Goal: Transaction & Acquisition: Purchase product/service

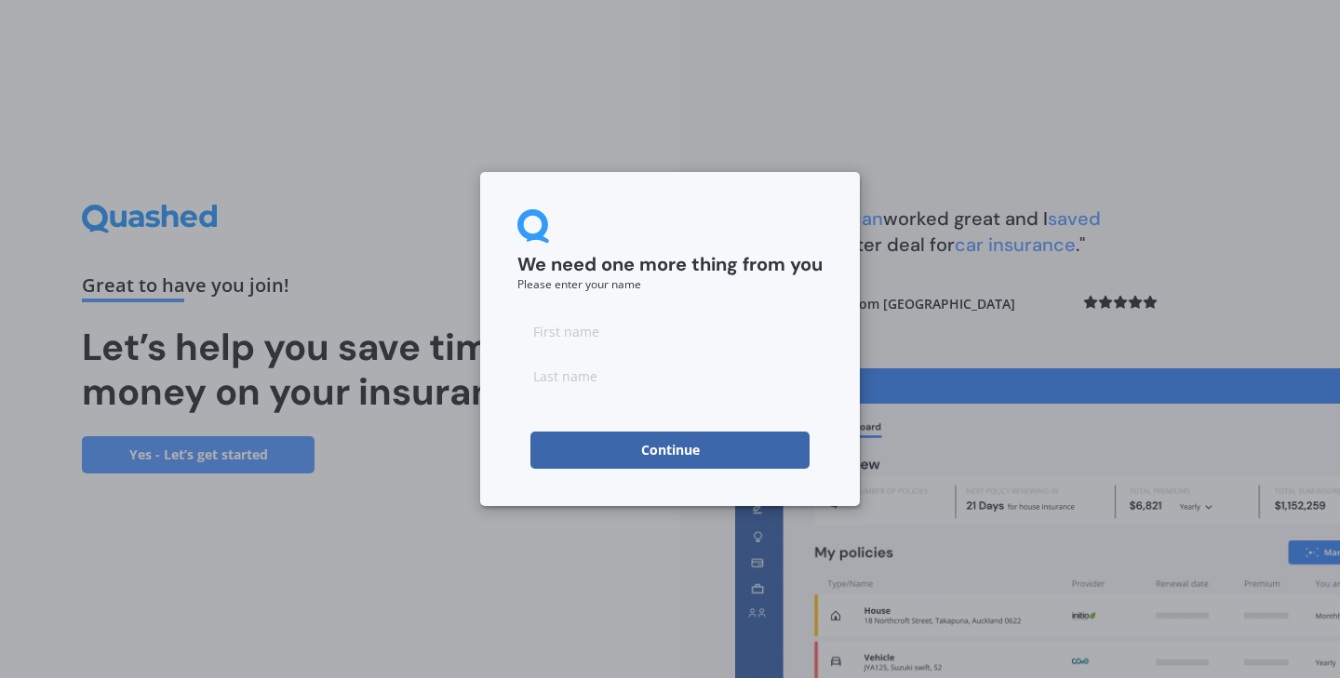
click at [628, 343] on input at bounding box center [669, 331] width 305 height 37
type input "[PERSON_NAME]"
click at [621, 391] on input at bounding box center [669, 375] width 305 height 37
type input "Neethling"
click at [685, 453] on button "Continue" at bounding box center [669, 450] width 279 height 37
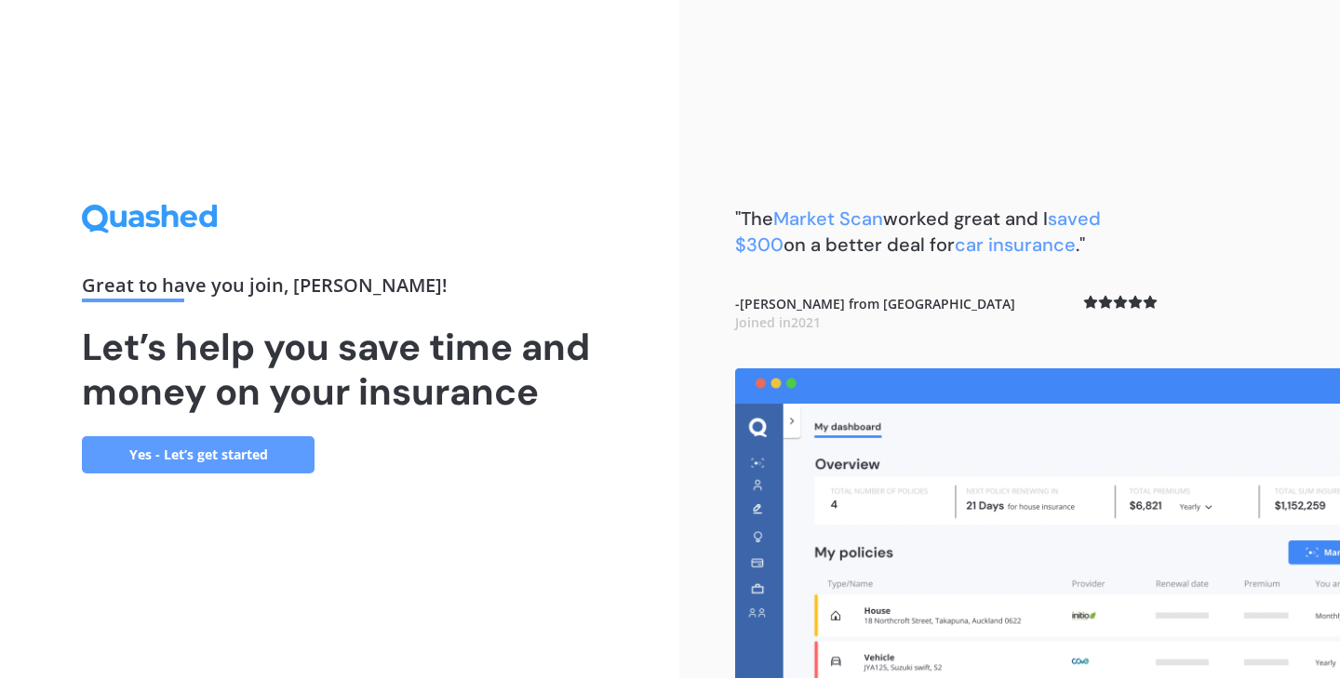
click at [239, 458] on link "Yes - Let’s get started" at bounding box center [198, 454] width 233 height 37
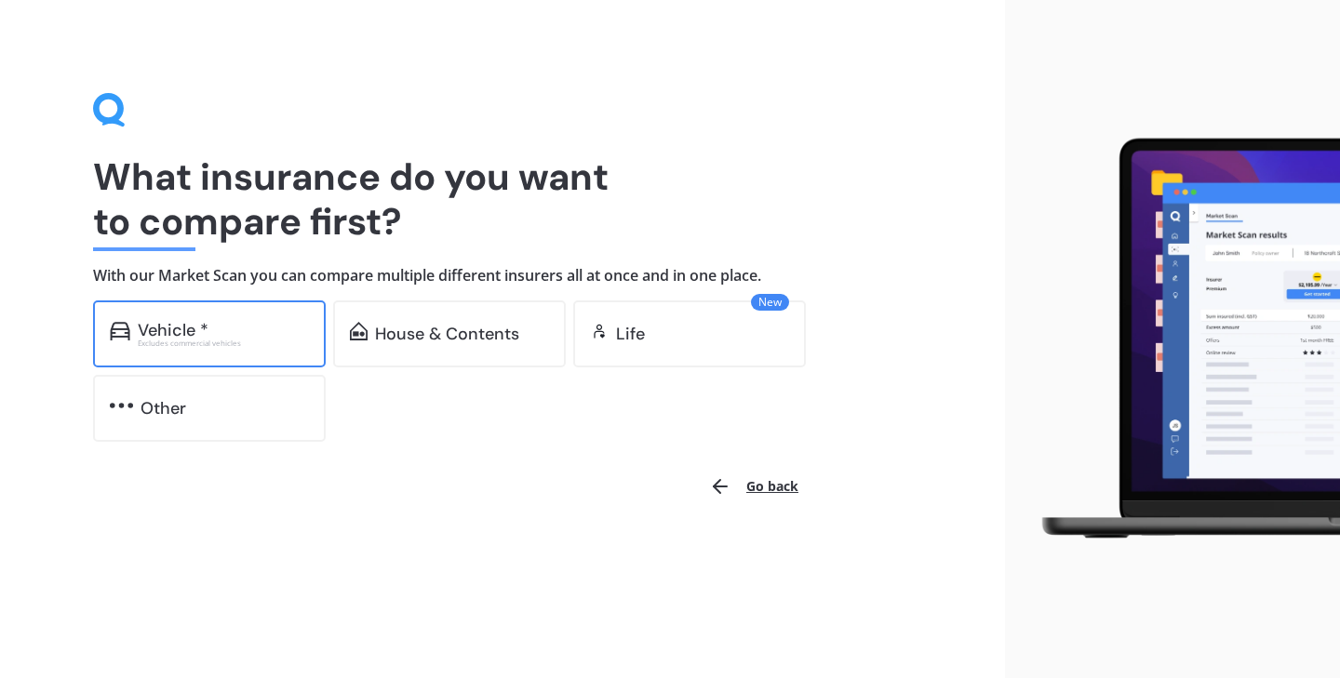
click at [257, 330] on div "Vehicle *" at bounding box center [223, 330] width 171 height 19
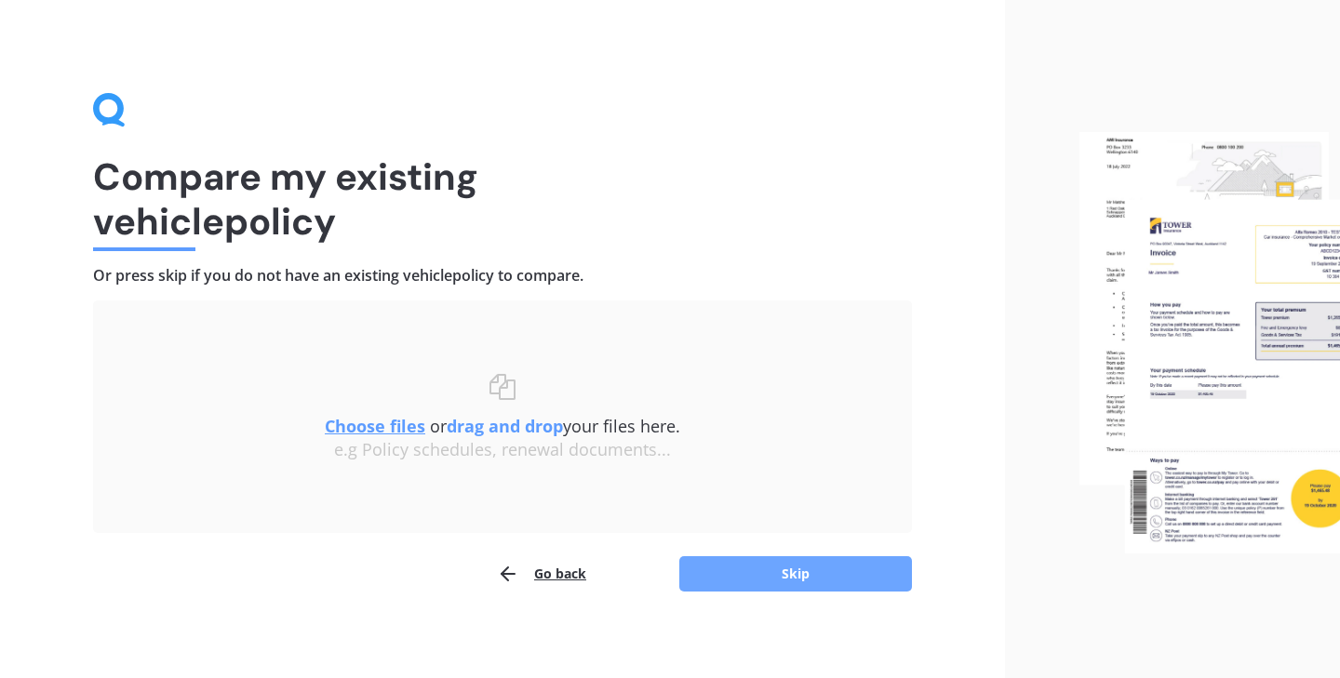
click at [760, 574] on button "Skip" at bounding box center [795, 573] width 233 height 35
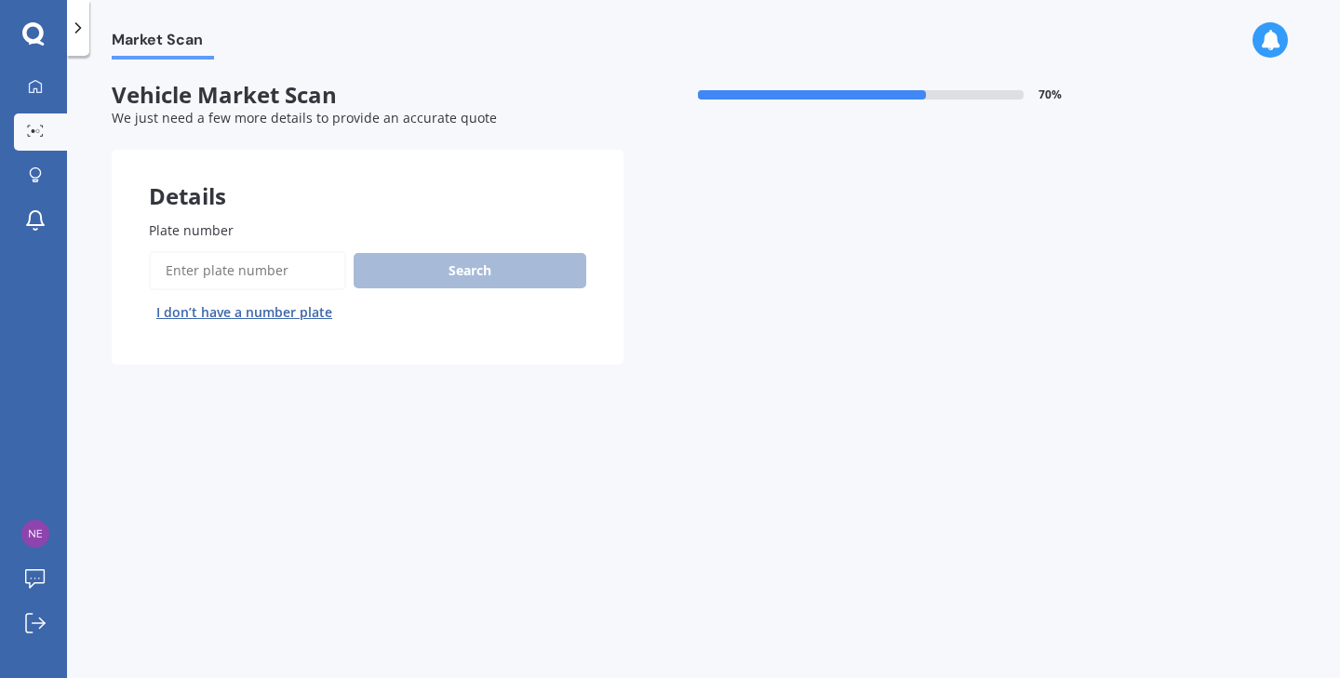
click at [289, 264] on input "Plate number" at bounding box center [247, 270] width 197 height 39
type input "PPN919"
click at [525, 268] on button "Search" at bounding box center [470, 270] width 233 height 35
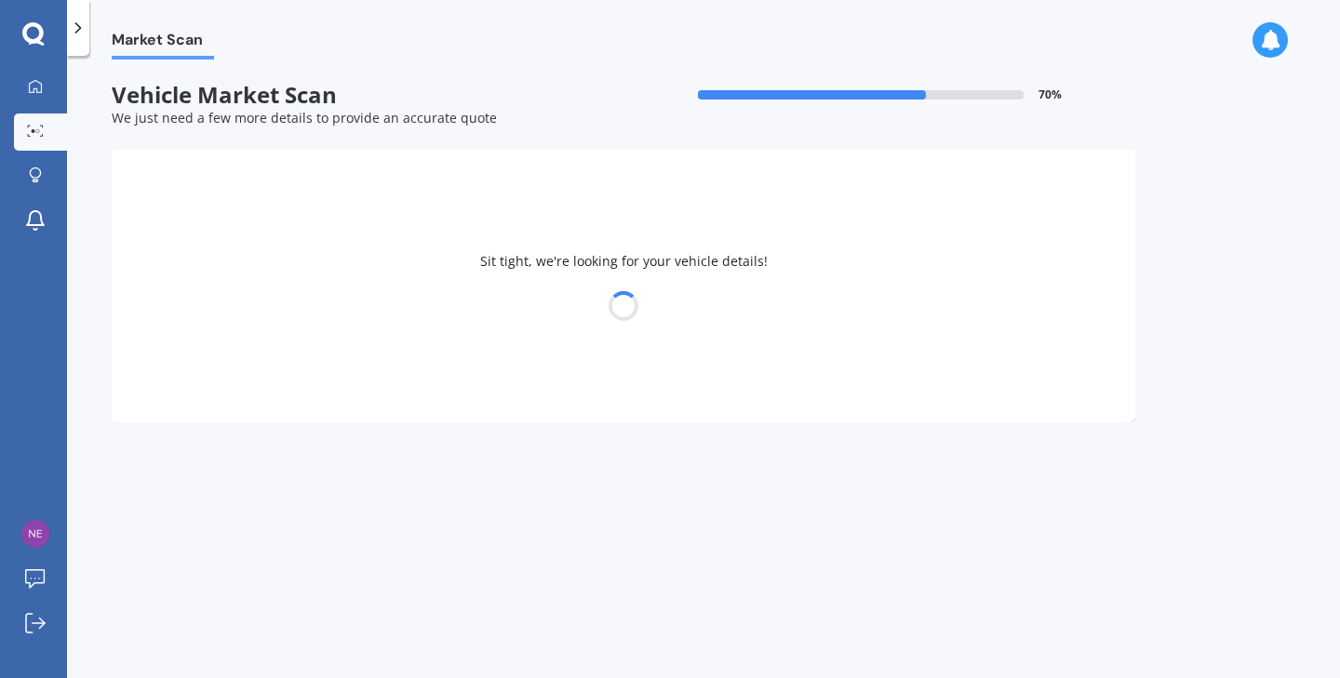
select select "TOYOTA"
select select "AQUA"
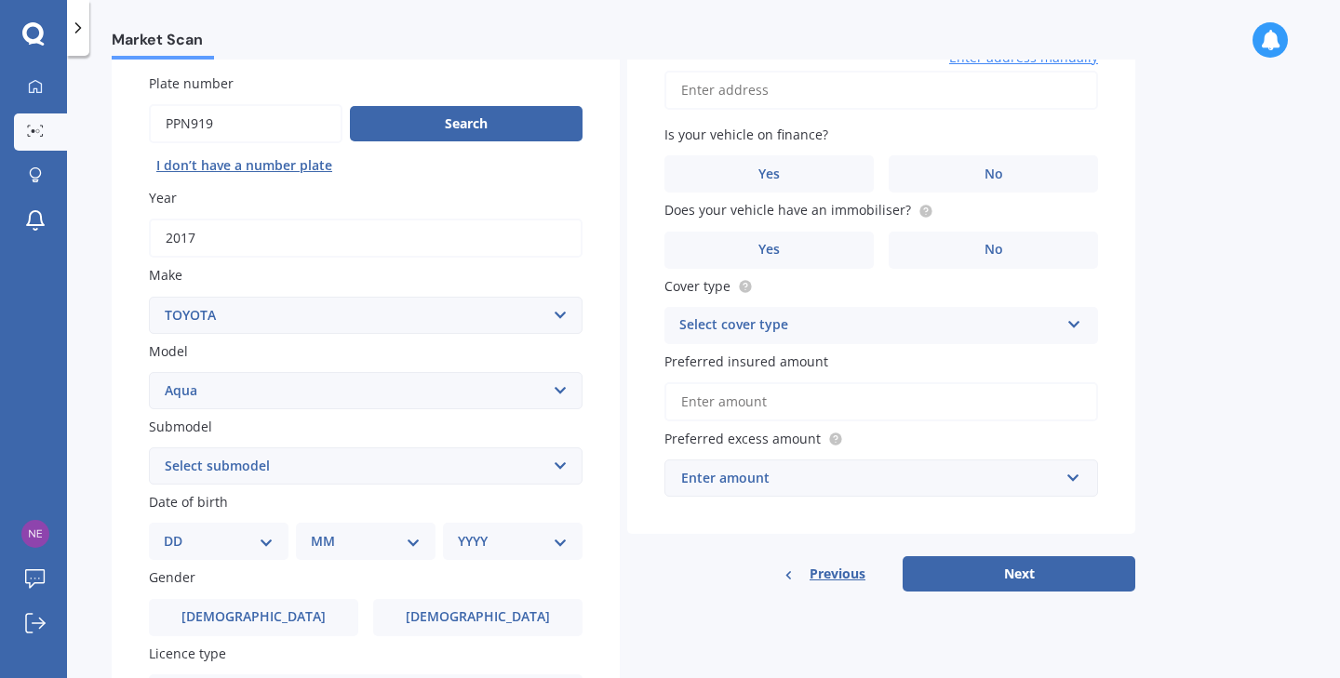
scroll to position [158, 0]
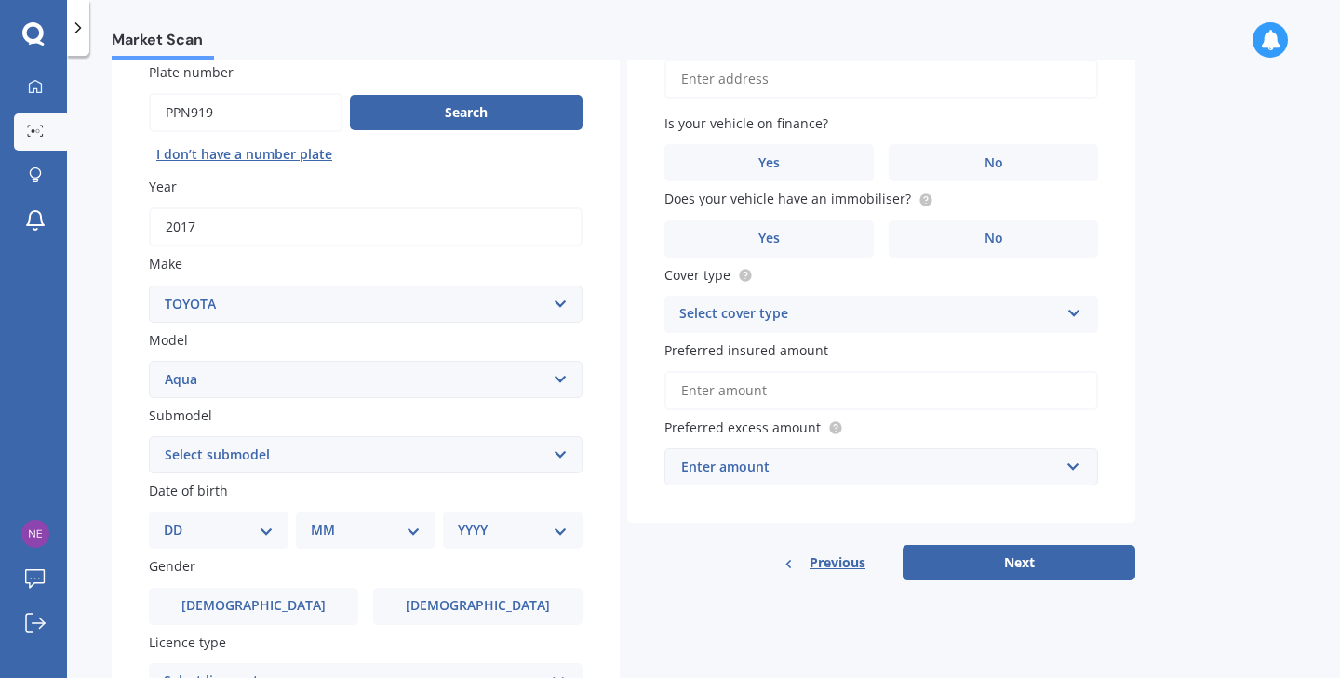
select select "HYBRID"
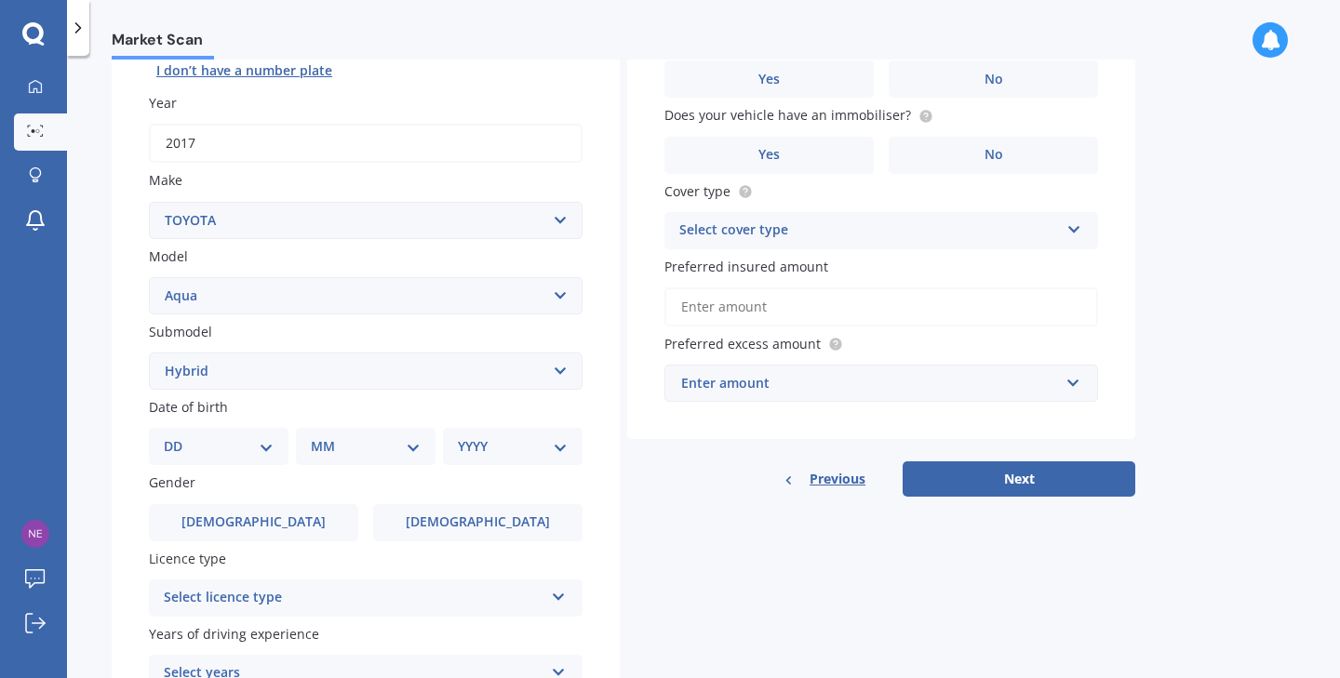
scroll to position [245, 0]
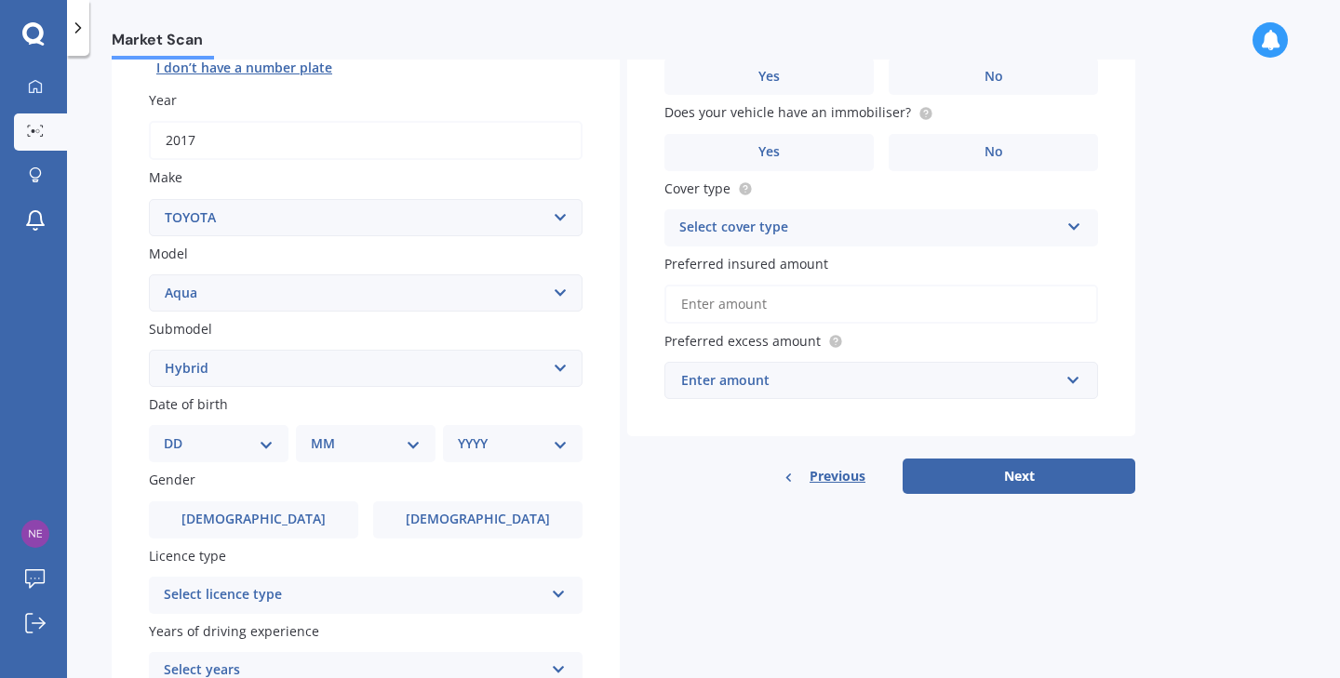
select select "05"
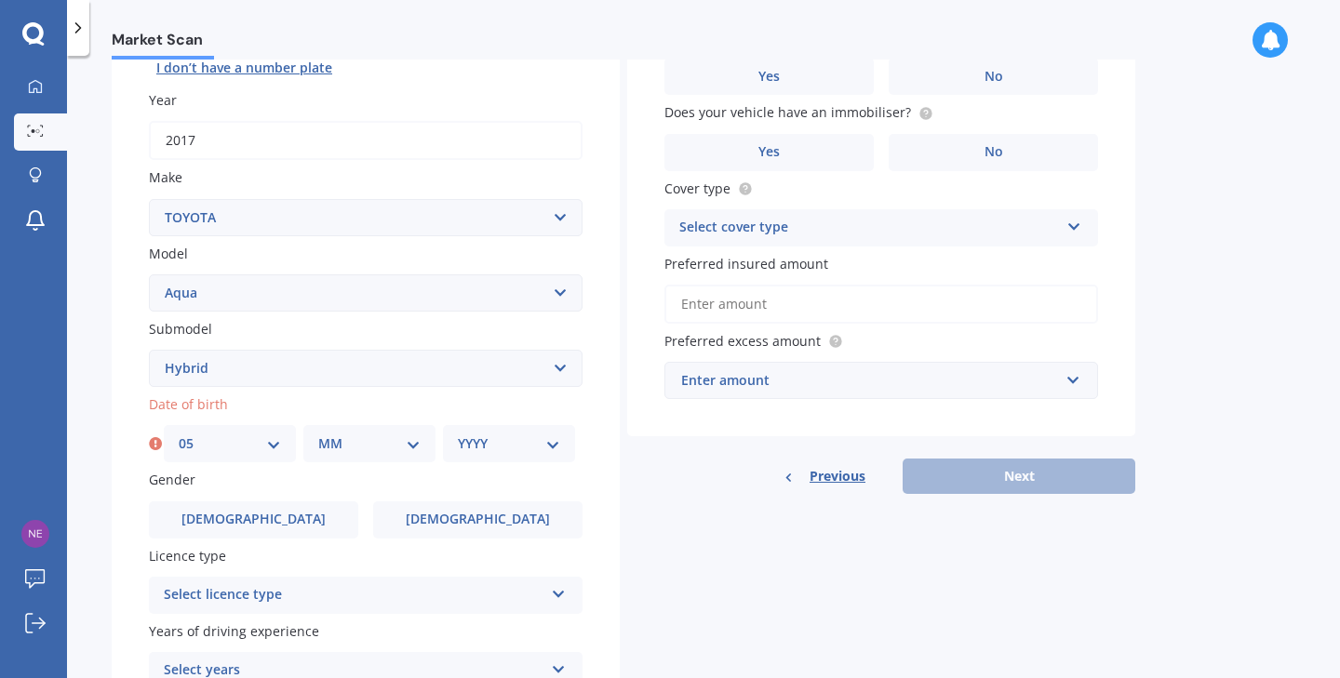
select select "02"
select select "1962"
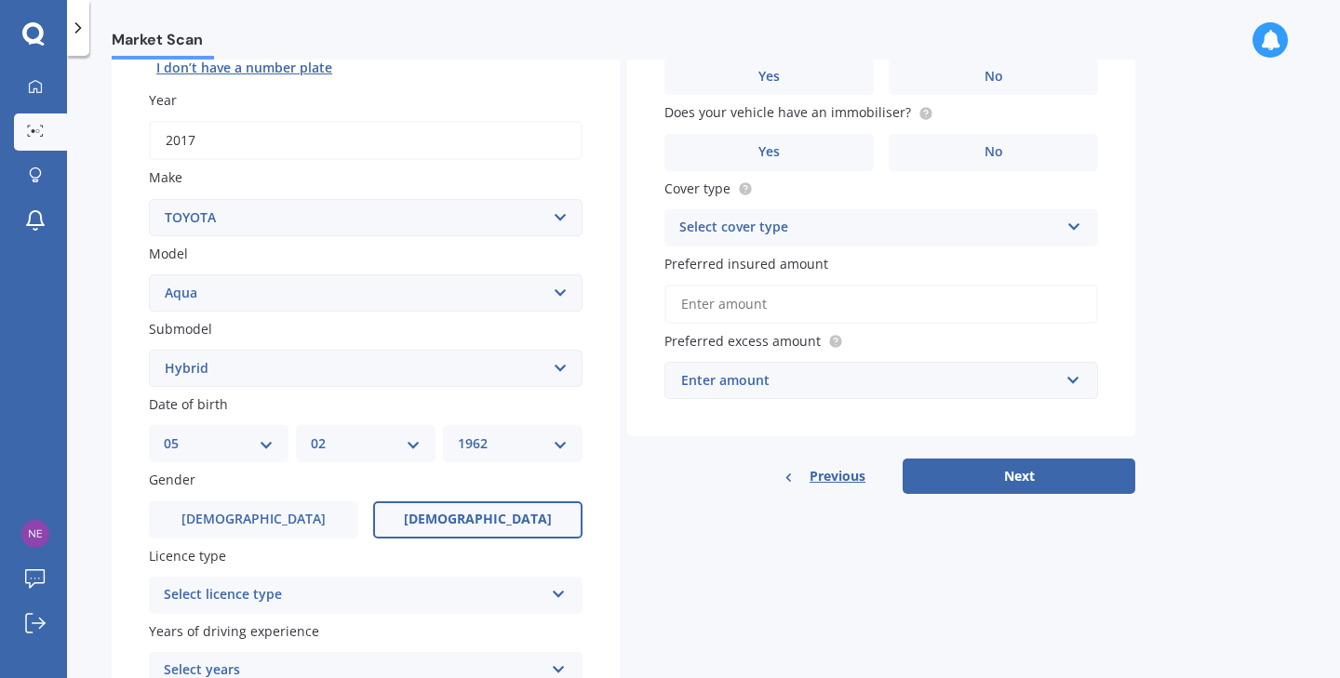
click at [482, 517] on span "[DEMOGRAPHIC_DATA]" at bounding box center [478, 520] width 148 height 16
click at [0, 0] on input "[DEMOGRAPHIC_DATA]" at bounding box center [0, 0] width 0 height 0
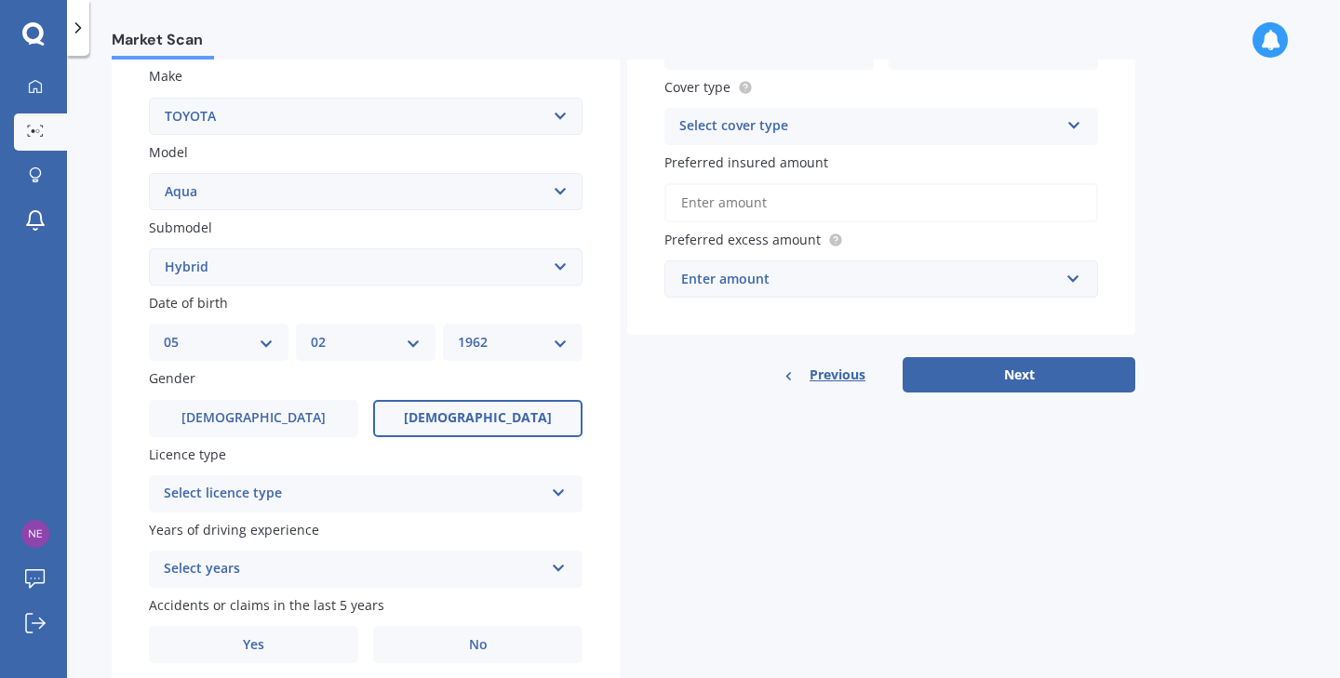
scroll to position [350, 0]
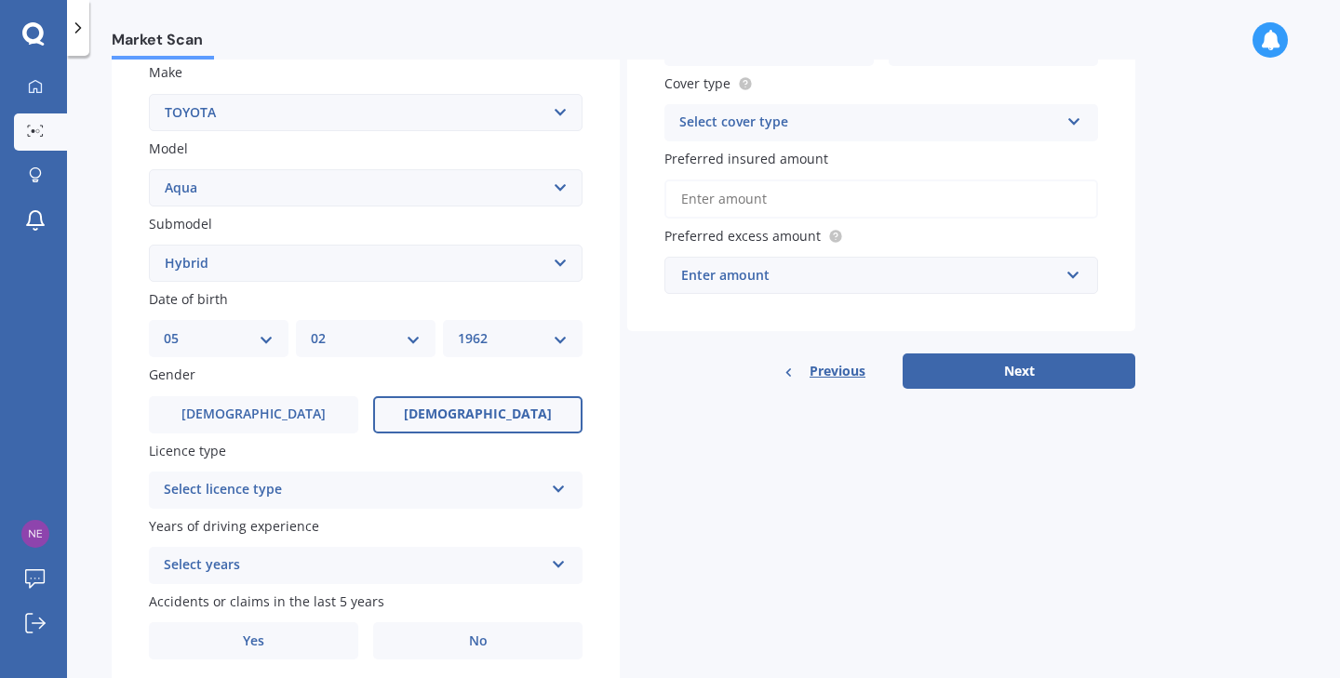
click at [557, 483] on icon at bounding box center [559, 485] width 16 height 13
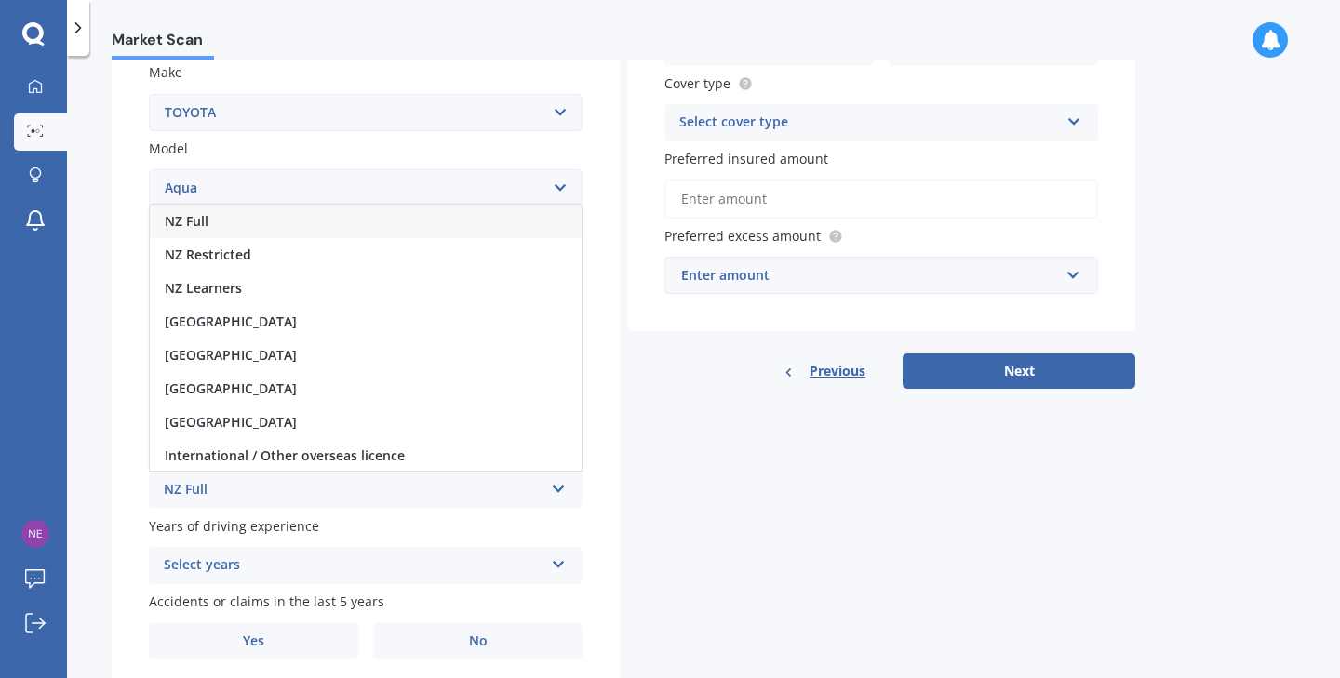
click at [248, 214] on div "NZ Full" at bounding box center [366, 221] width 432 height 33
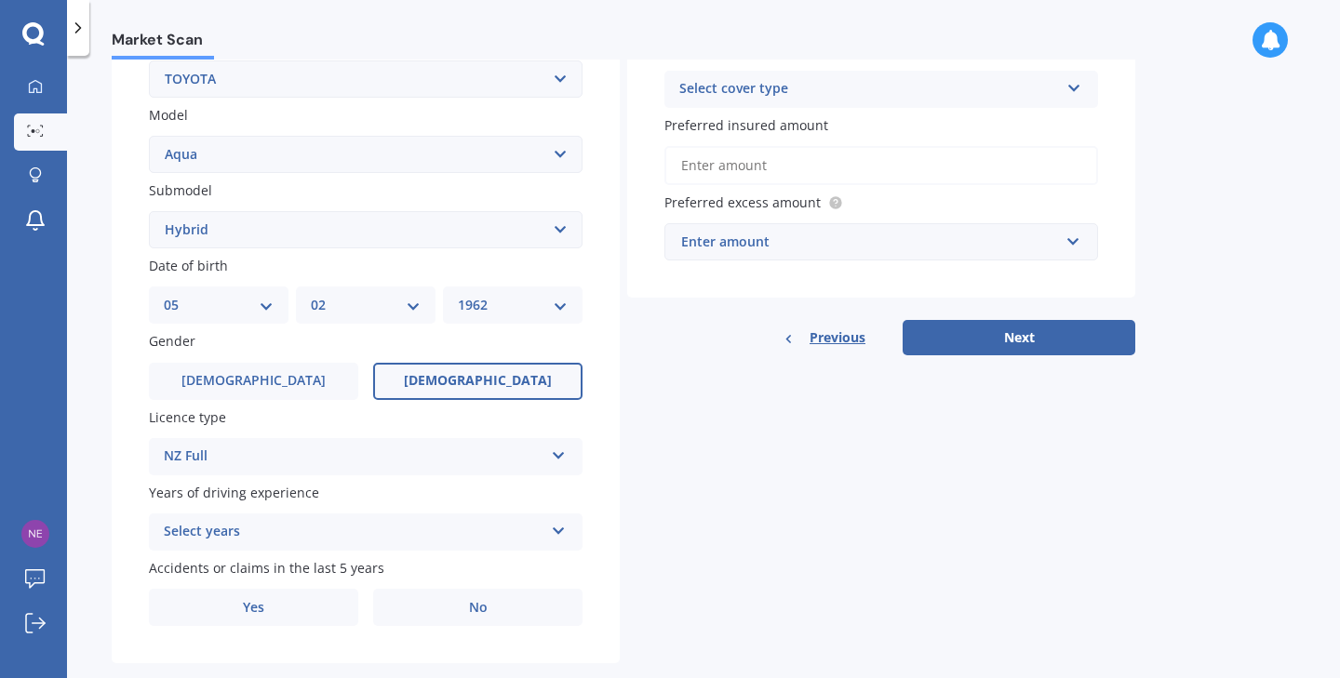
scroll to position [385, 0]
click at [556, 520] on icon at bounding box center [559, 525] width 16 height 13
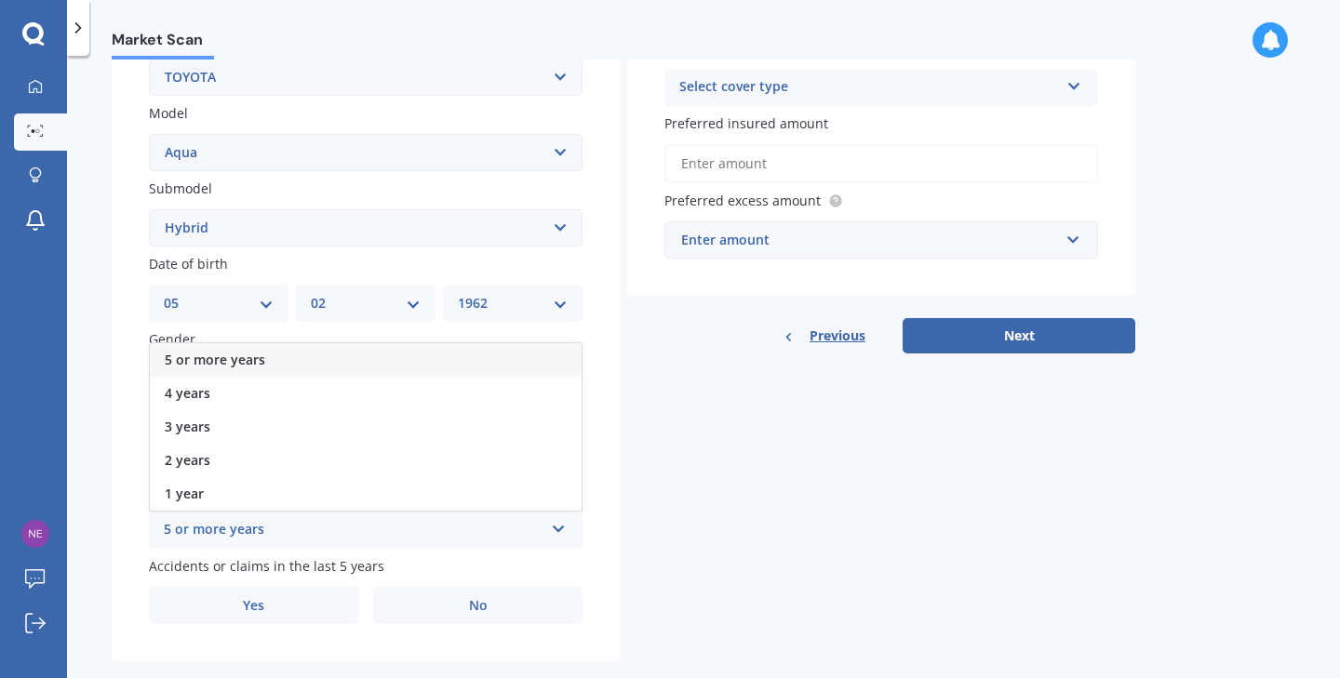
click at [328, 354] on div "5 or more years" at bounding box center [366, 359] width 432 height 33
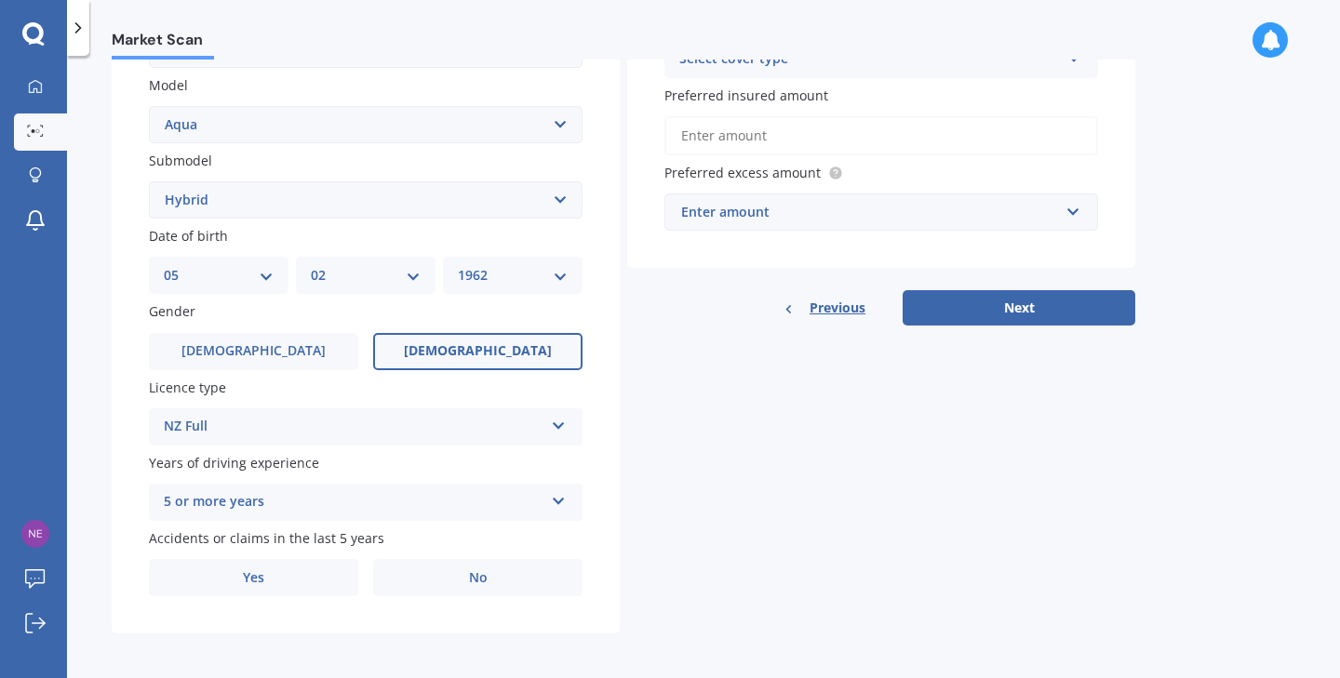
scroll to position [410, 0]
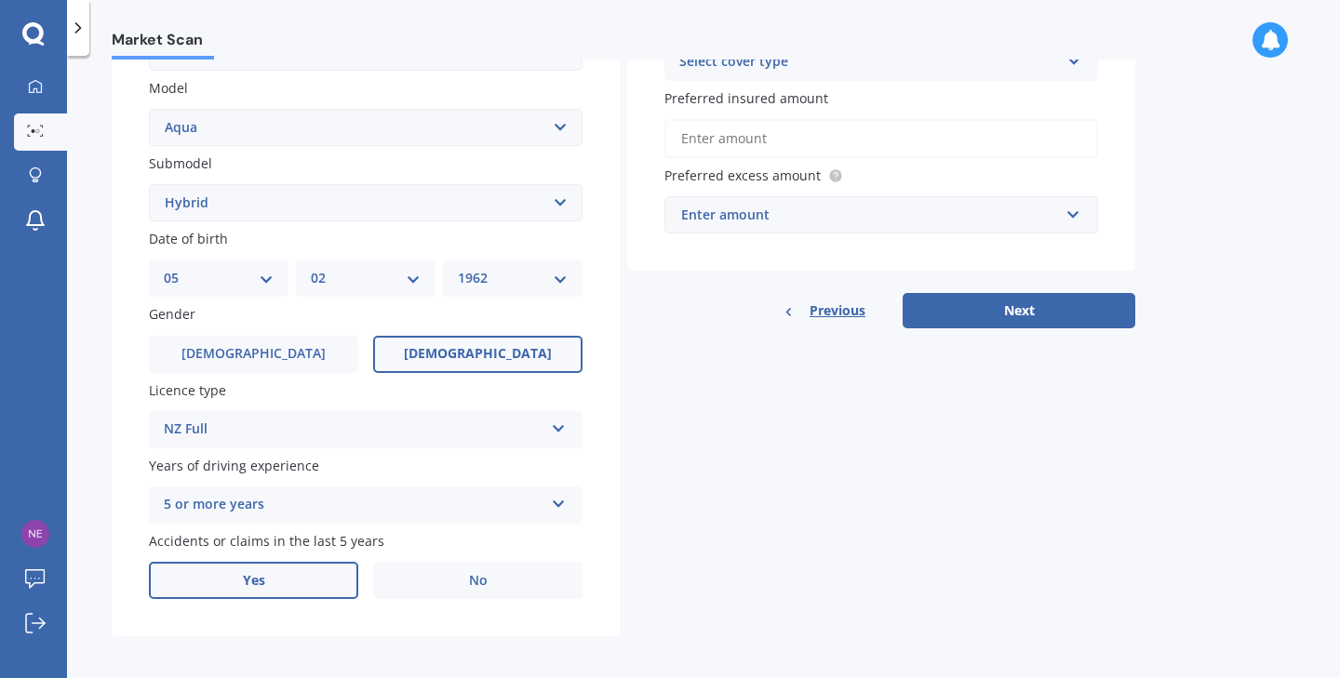
click at [297, 578] on label "Yes" at bounding box center [253, 580] width 209 height 37
click at [0, 0] on input "Yes" at bounding box center [0, 0] width 0 height 0
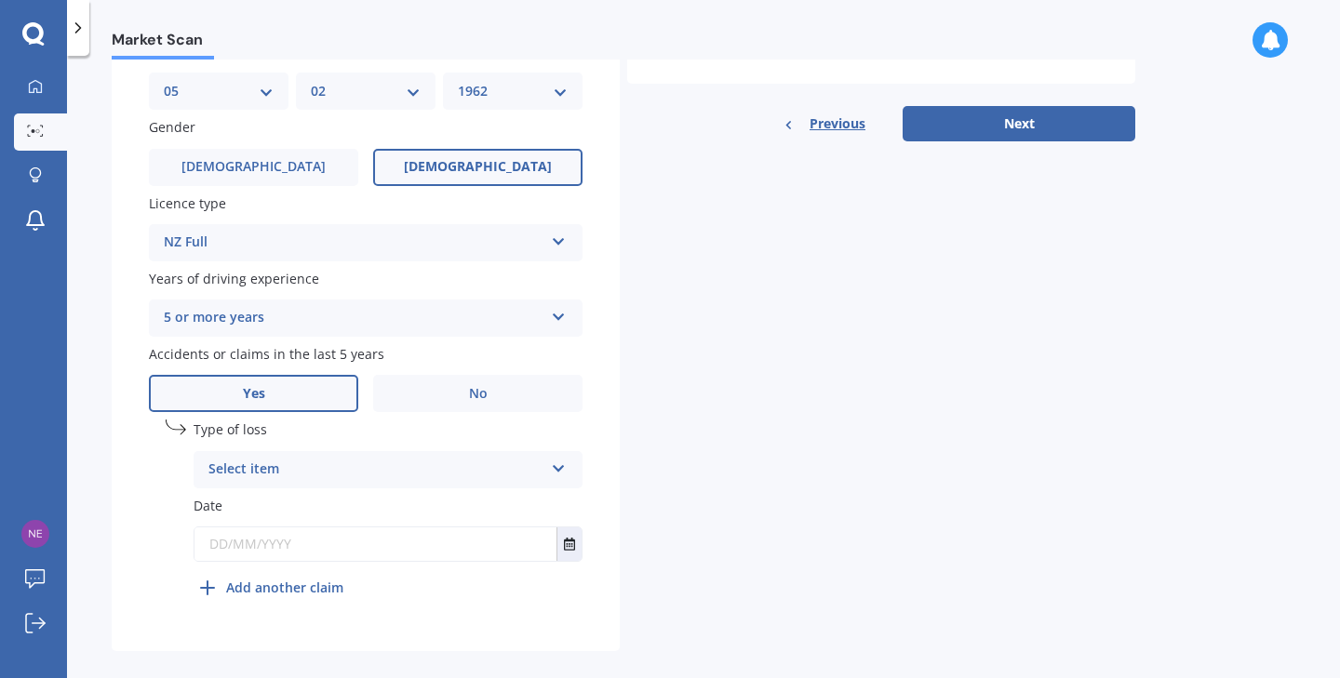
scroll to position [601, 0]
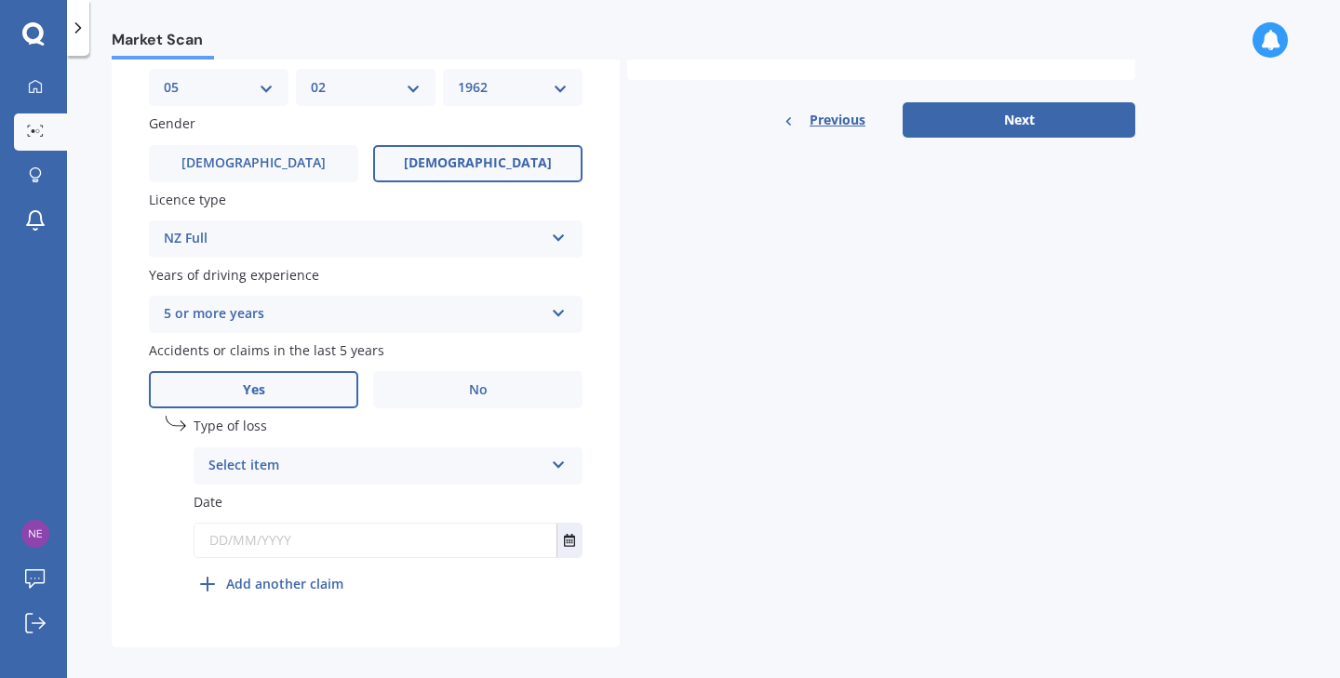
click at [562, 457] on icon at bounding box center [559, 461] width 16 height 13
click at [357, 503] on div "At fault accident" at bounding box center [387, 502] width 387 height 33
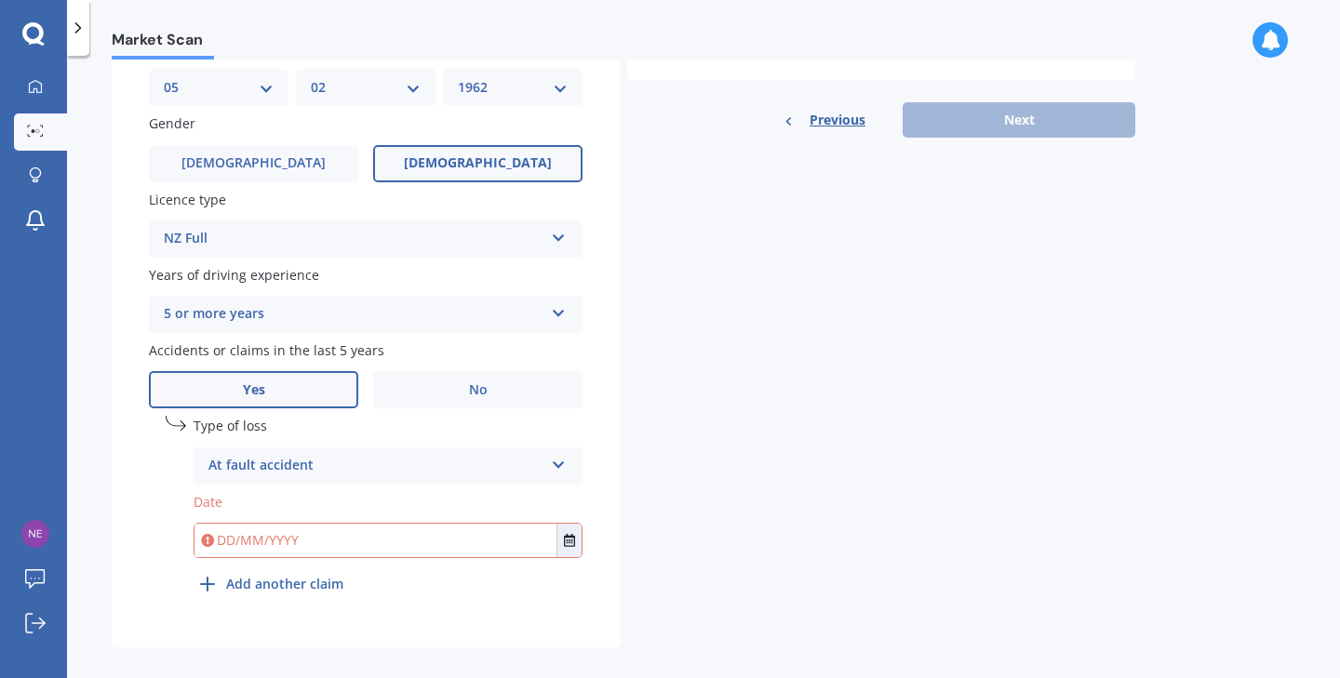
click at [302, 536] on input "text" at bounding box center [375, 540] width 362 height 33
type input "0"
click at [563, 533] on button "Select date" at bounding box center [568, 540] width 25 height 33
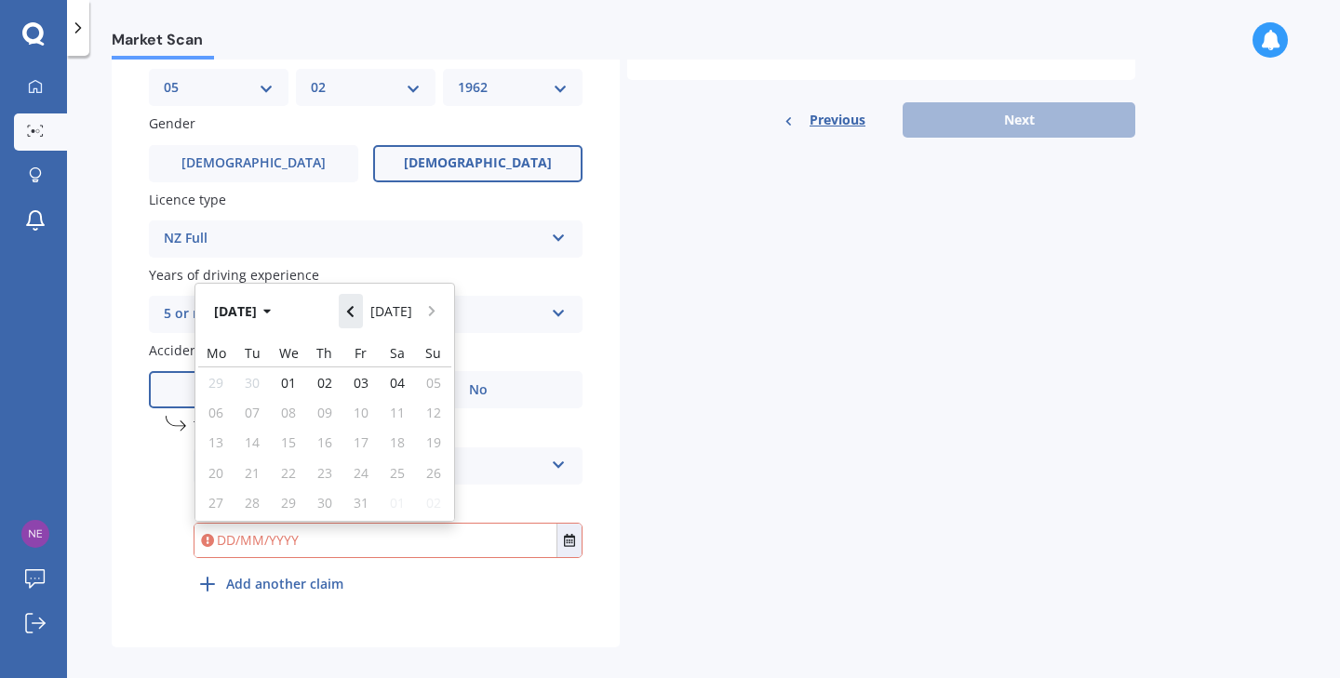
click at [354, 306] on icon "Navigate back" at bounding box center [350, 311] width 7 height 11
click at [271, 310] on icon "button" at bounding box center [266, 312] width 7 height 5
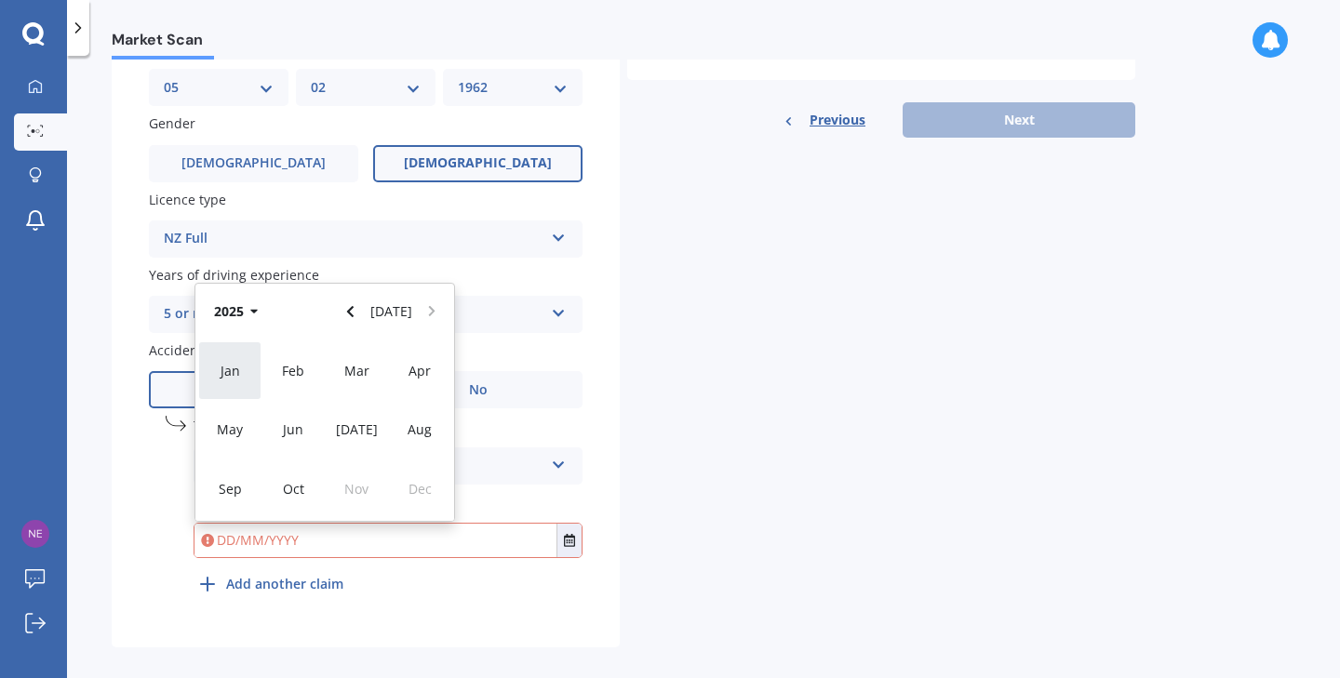
click at [235, 353] on div "Jan" at bounding box center [229, 370] width 63 height 59
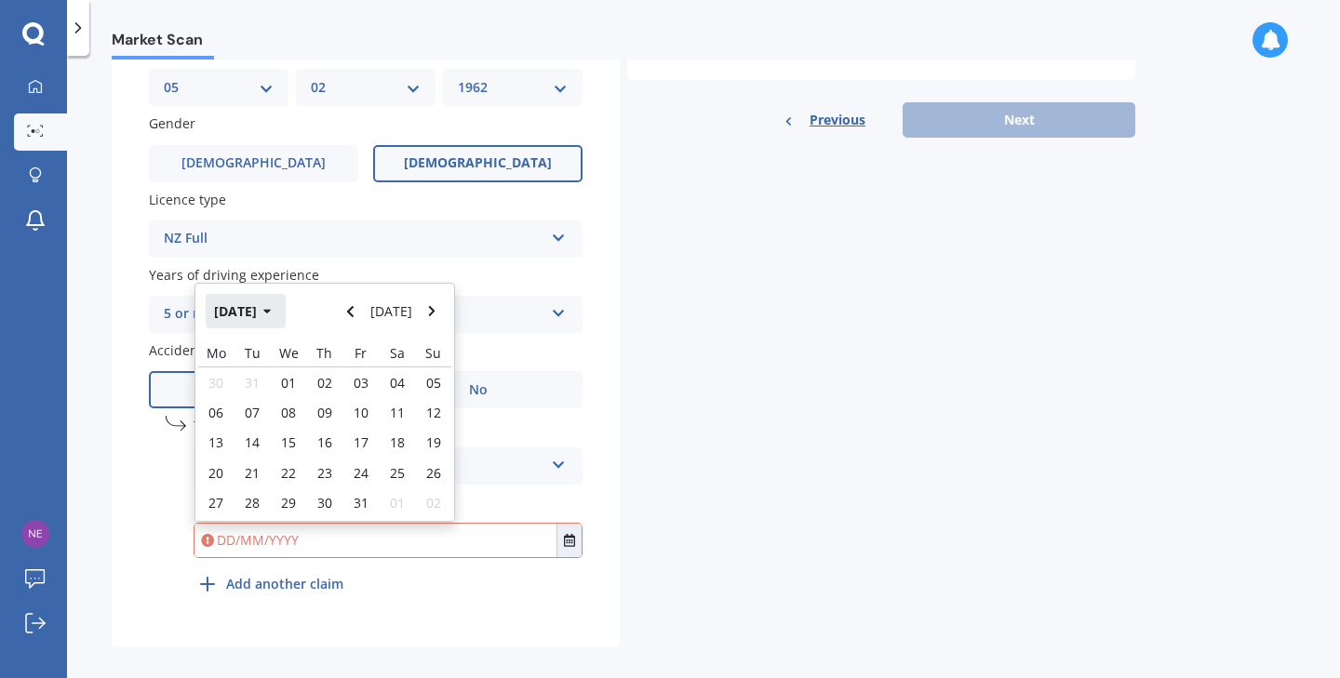
click at [272, 306] on icon "button" at bounding box center [267, 311] width 8 height 13
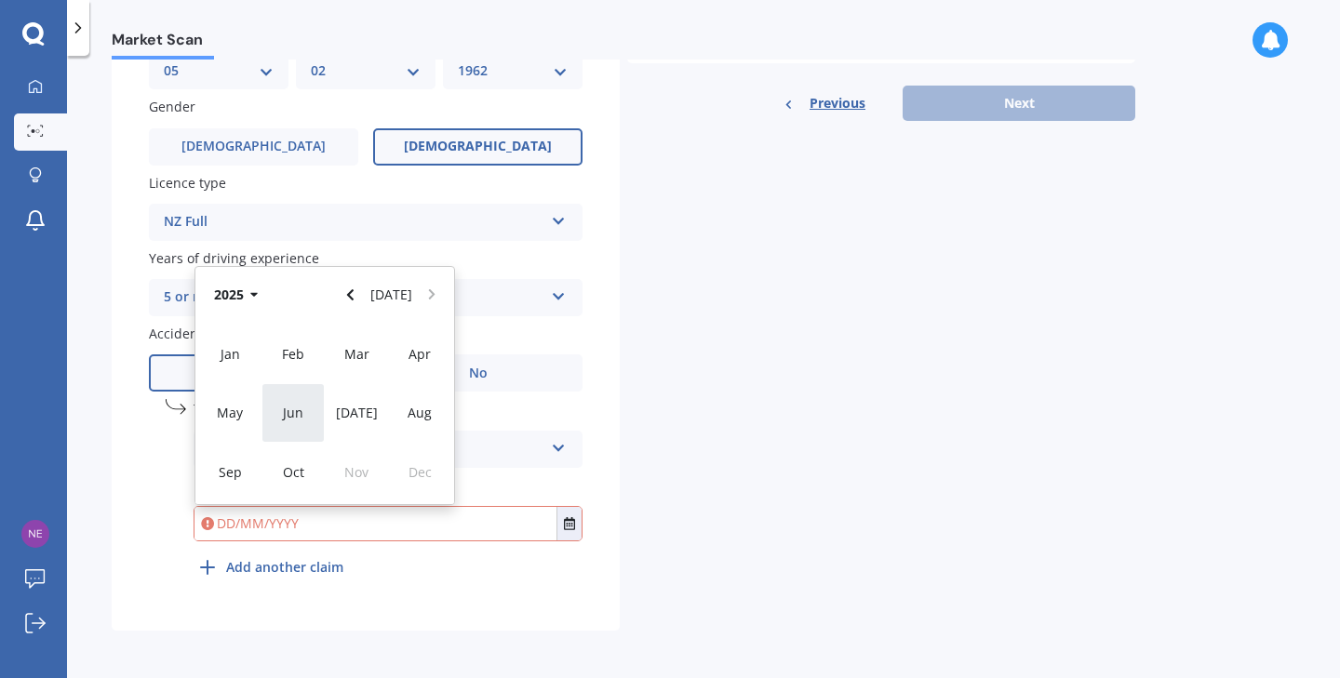
scroll to position [610, 0]
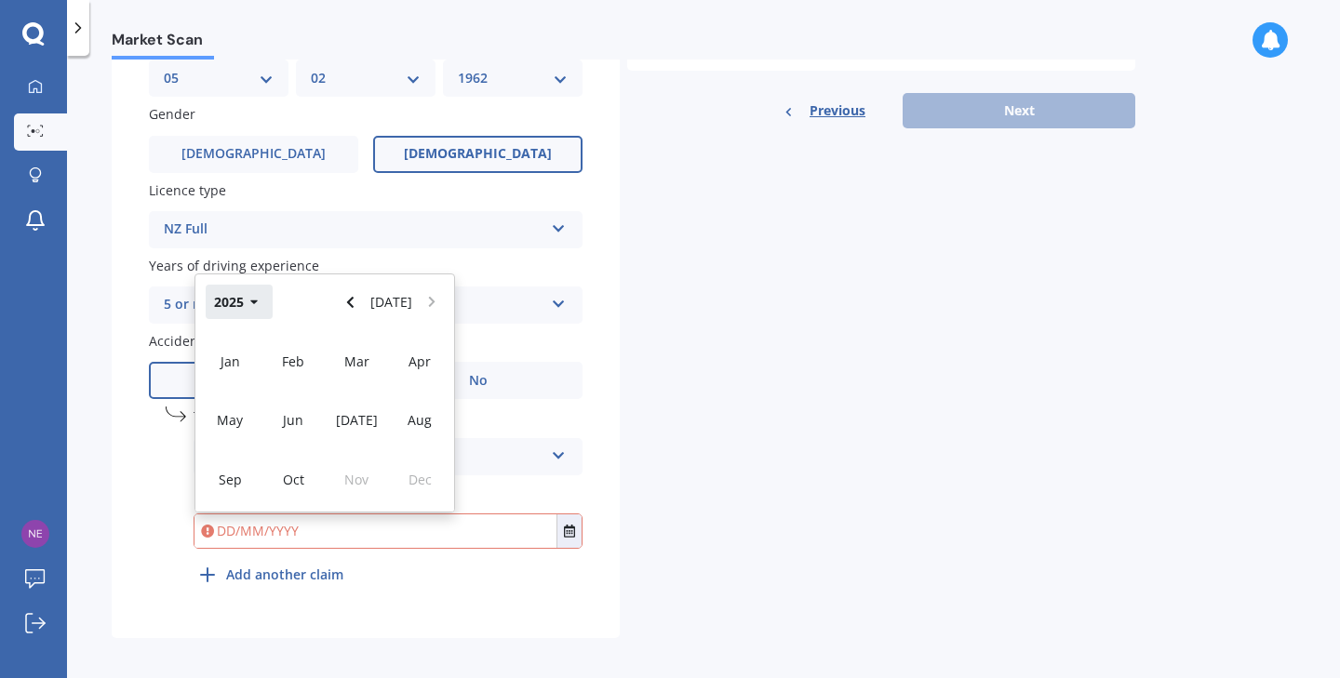
click at [253, 301] on icon "button" at bounding box center [253, 303] width 7 height 5
click at [427, 355] on span "2022" at bounding box center [420, 362] width 30 height 18
click at [253, 286] on button "2022" at bounding box center [239, 301] width 67 height 33
click at [363, 360] on span "2021" at bounding box center [356, 362] width 30 height 18
click at [237, 354] on span "Jan" at bounding box center [231, 362] width 20 height 18
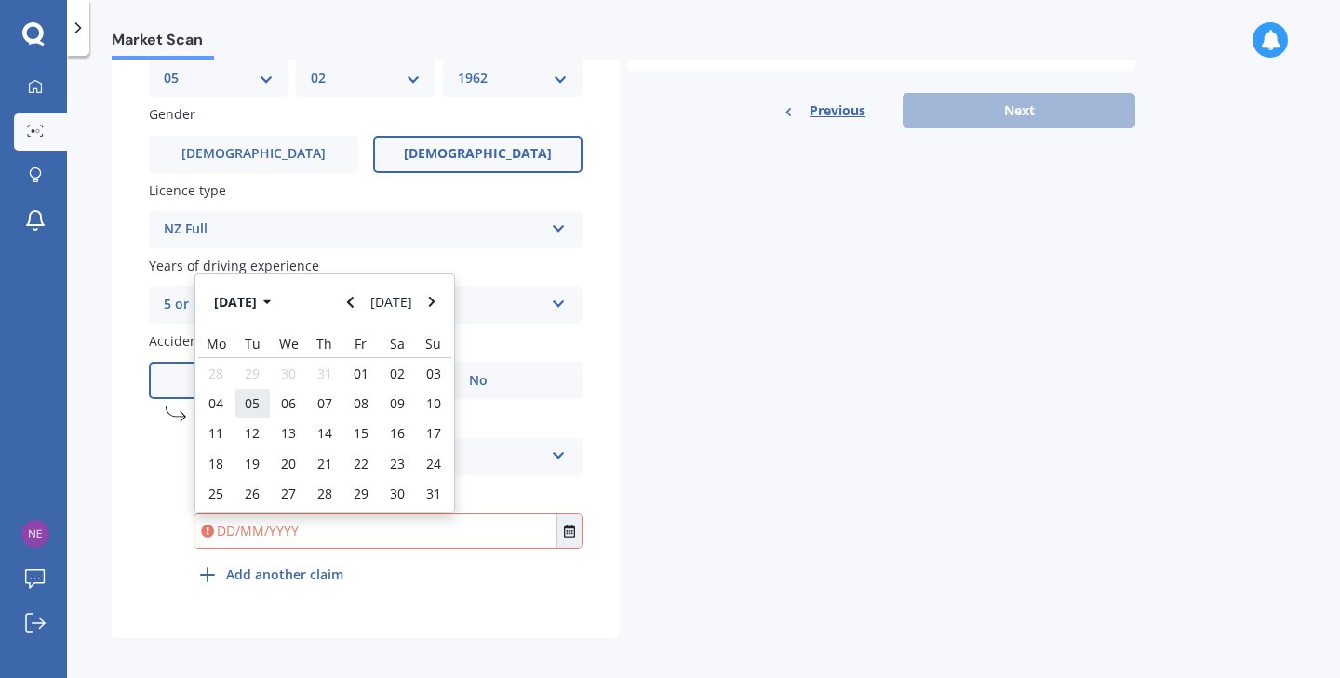
click at [257, 395] on span "05" at bounding box center [252, 404] width 15 height 18
type input "[DATE]"
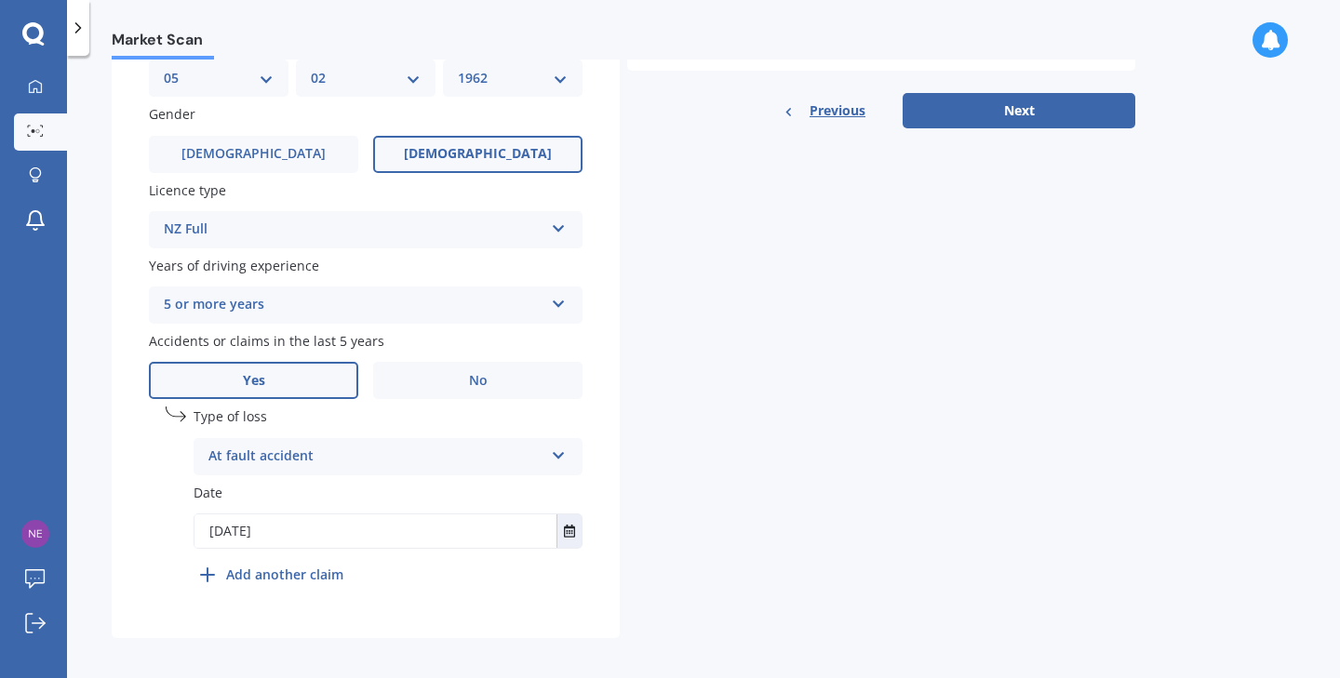
scroll to position [3, 2]
click at [1009, 108] on button "Next" at bounding box center [1019, 110] width 233 height 35
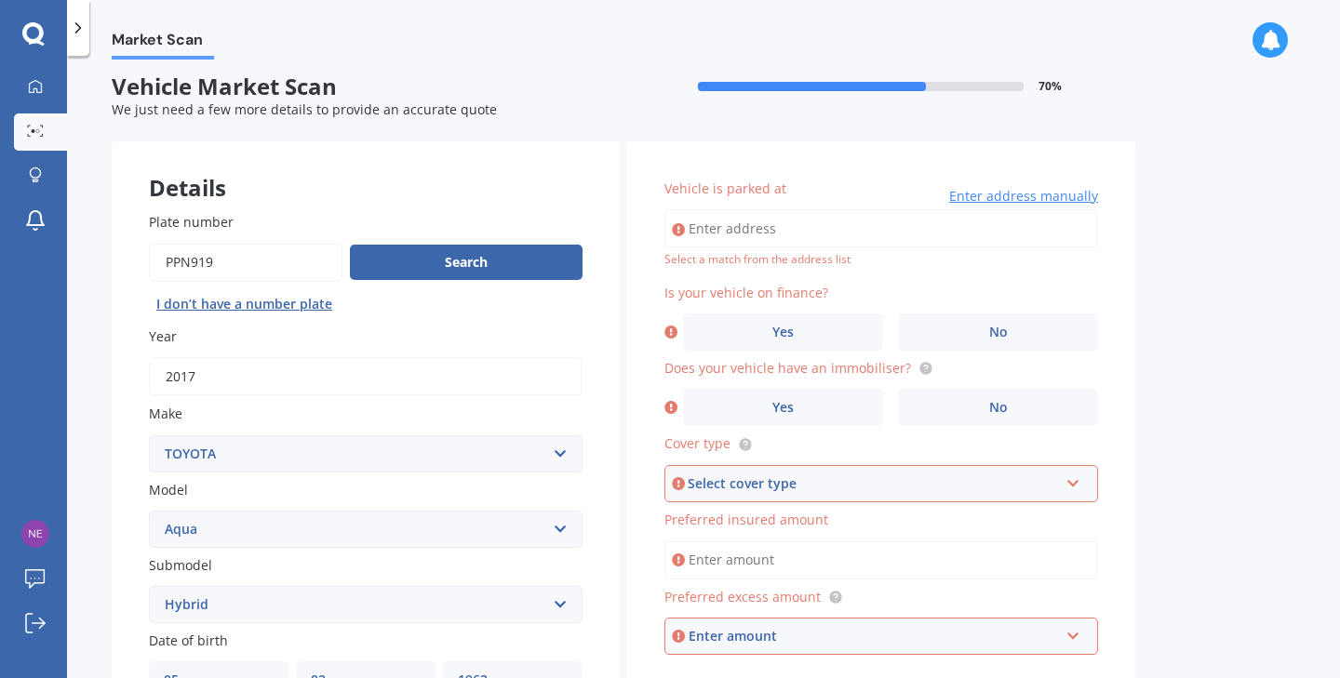
scroll to position [0, 0]
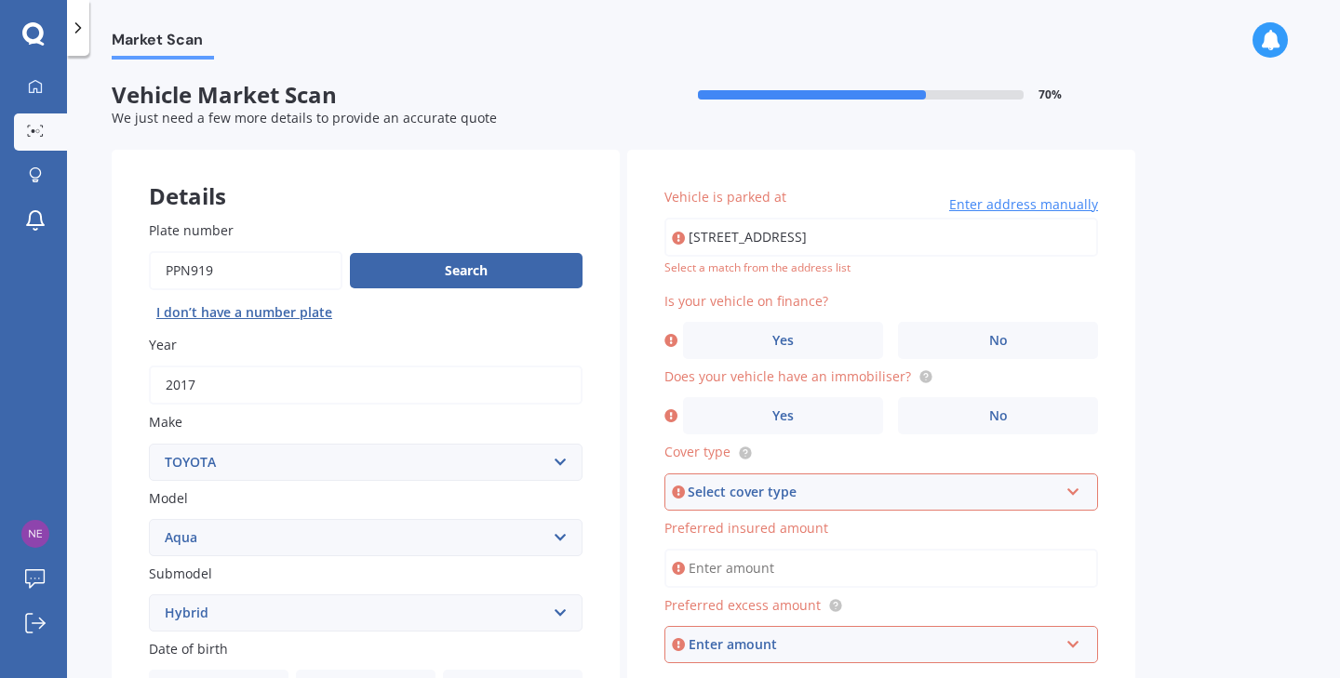
type input "[STREET_ADDRESS]"
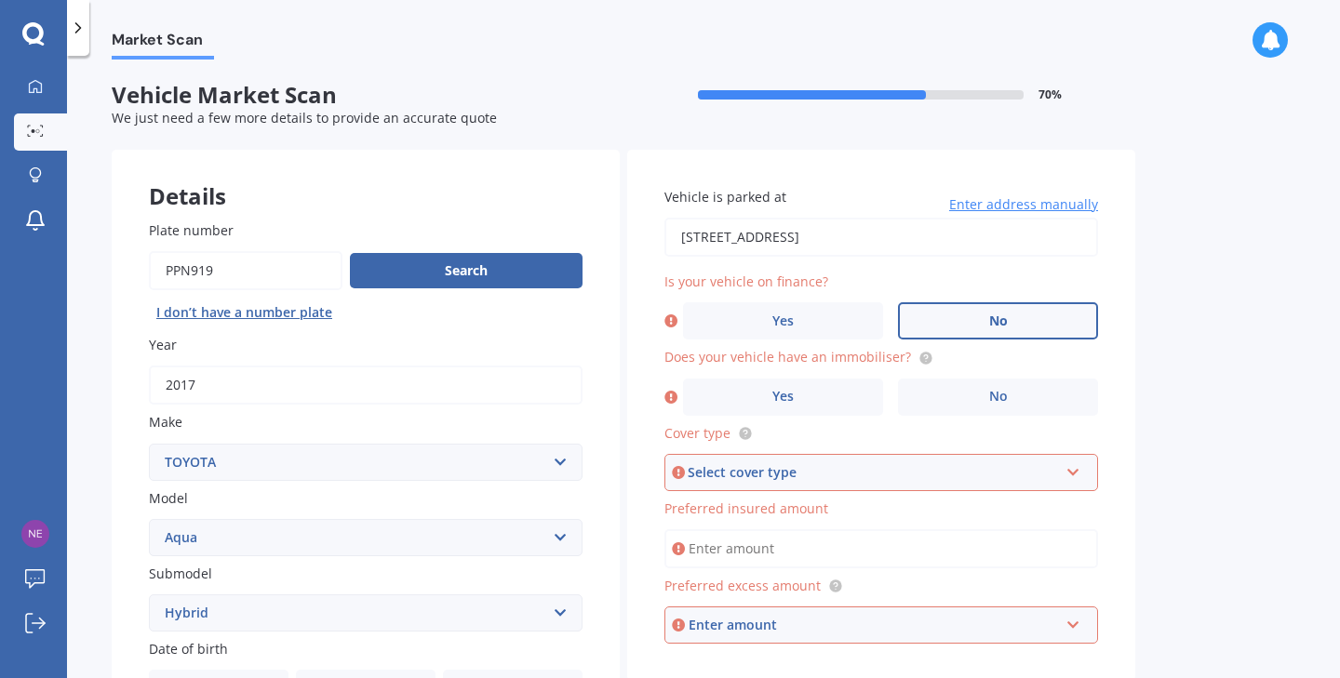
click at [967, 314] on label "No" at bounding box center [998, 320] width 200 height 37
click at [0, 0] on input "No" at bounding box center [0, 0] width 0 height 0
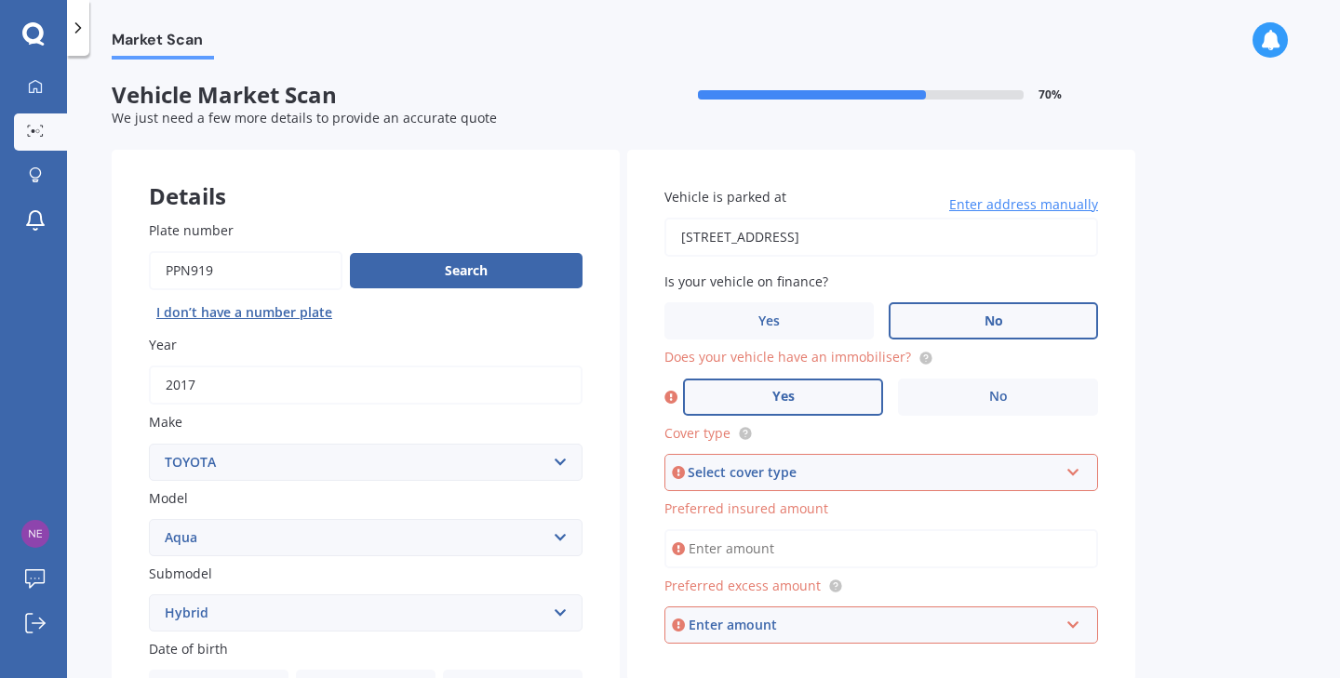
click at [779, 399] on span "Yes" at bounding box center [783, 397] width 22 height 16
click at [0, 0] on input "Yes" at bounding box center [0, 0] width 0 height 0
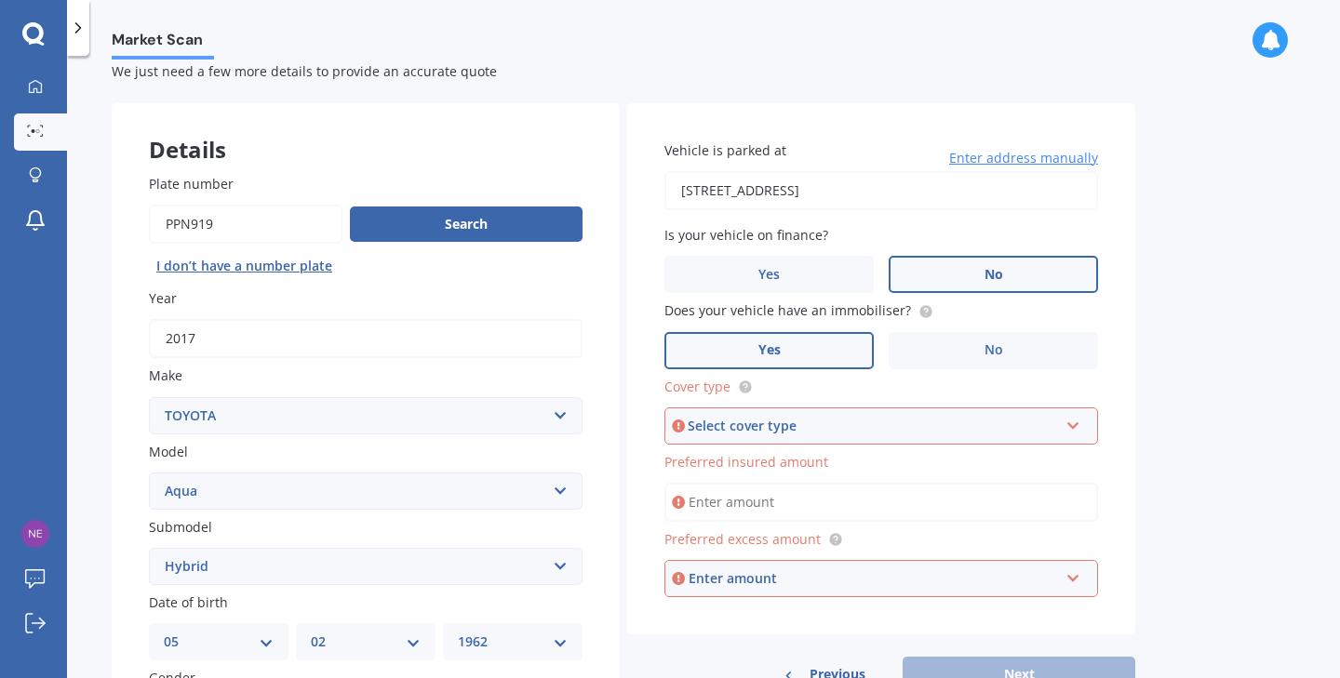
scroll to position [50, 0]
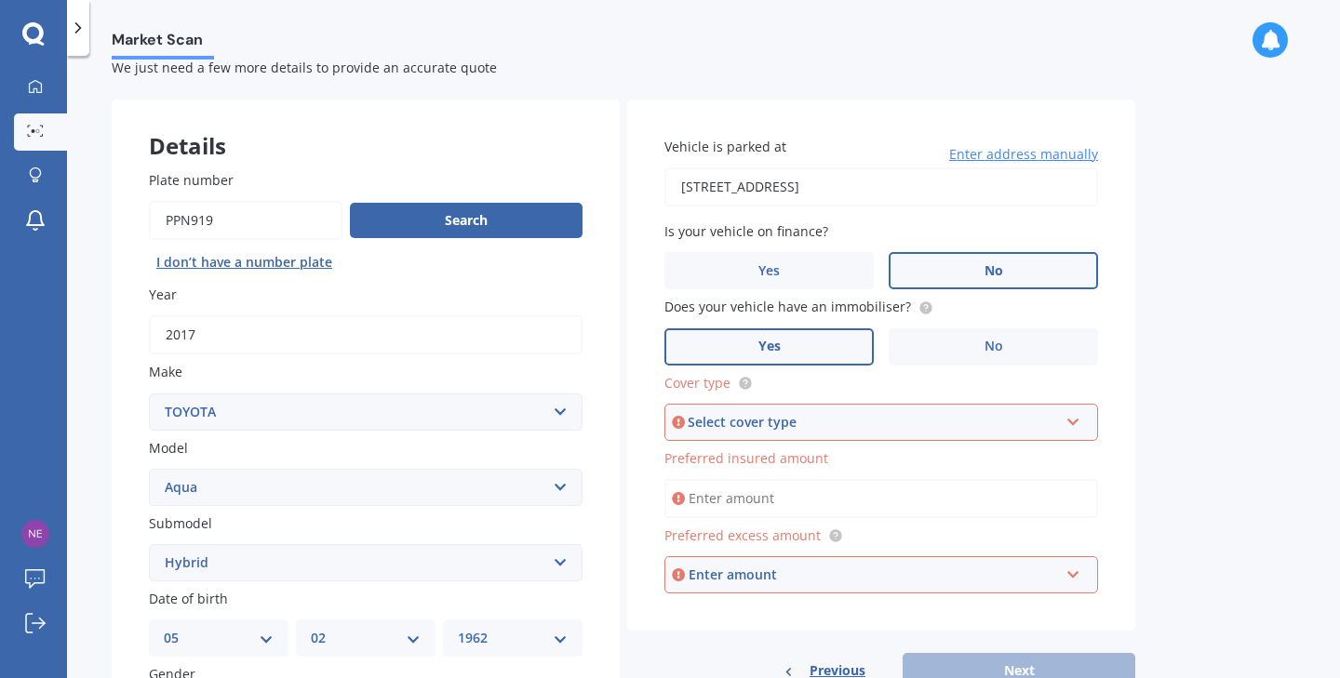
click at [1075, 415] on icon at bounding box center [1073, 418] width 16 height 13
click at [853, 467] on div "Comprehensive" at bounding box center [881, 457] width 430 height 33
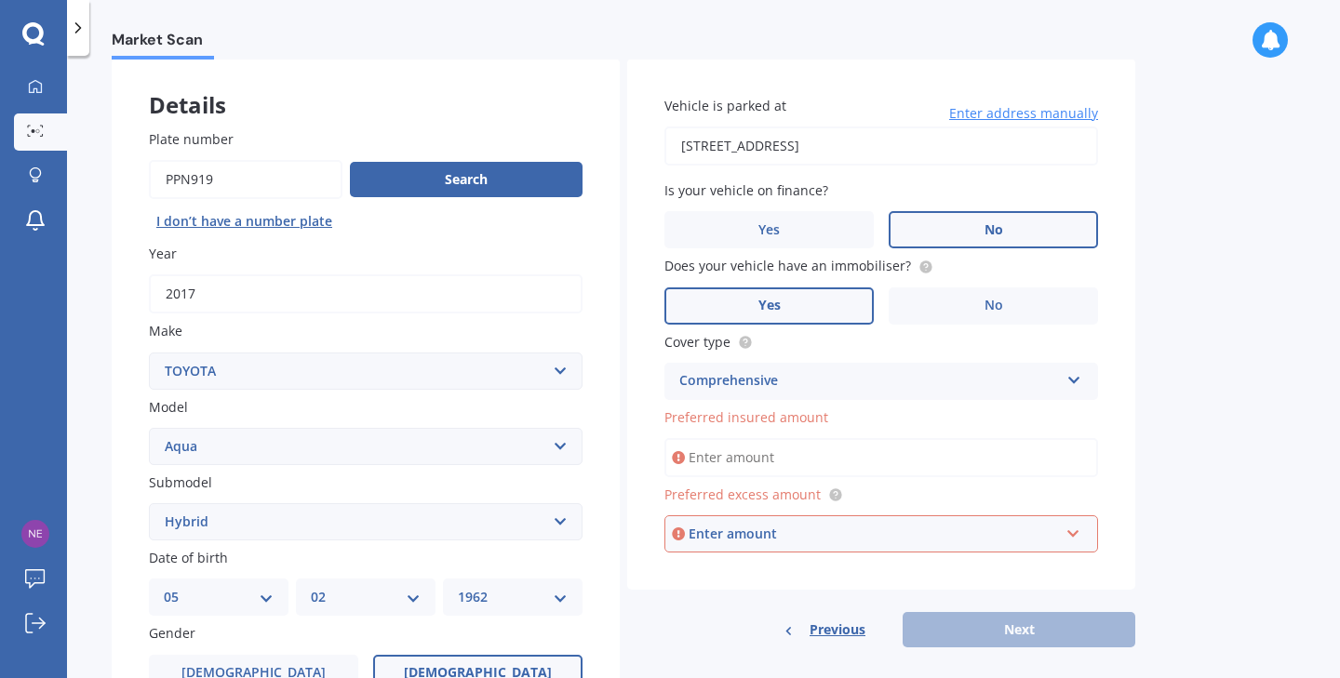
scroll to position [93, 0]
click at [782, 456] on input "Preferred insured amount" at bounding box center [881, 455] width 434 height 39
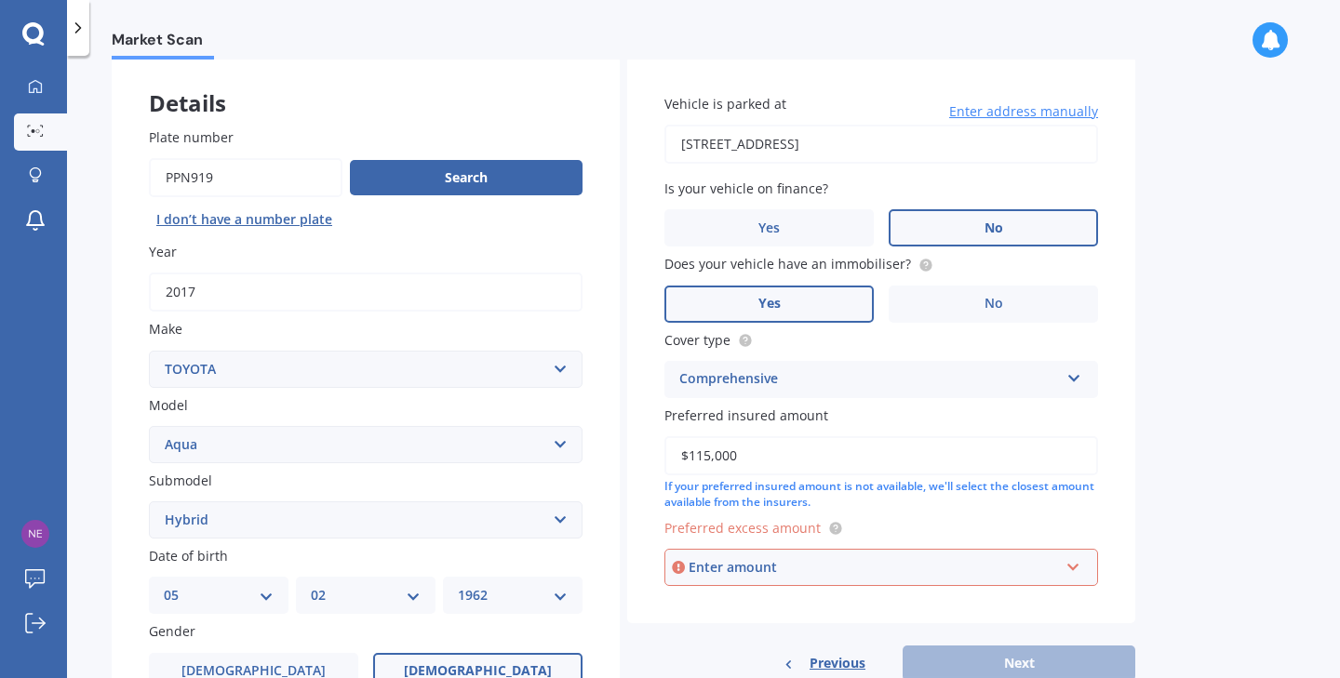
type input "$11,500"
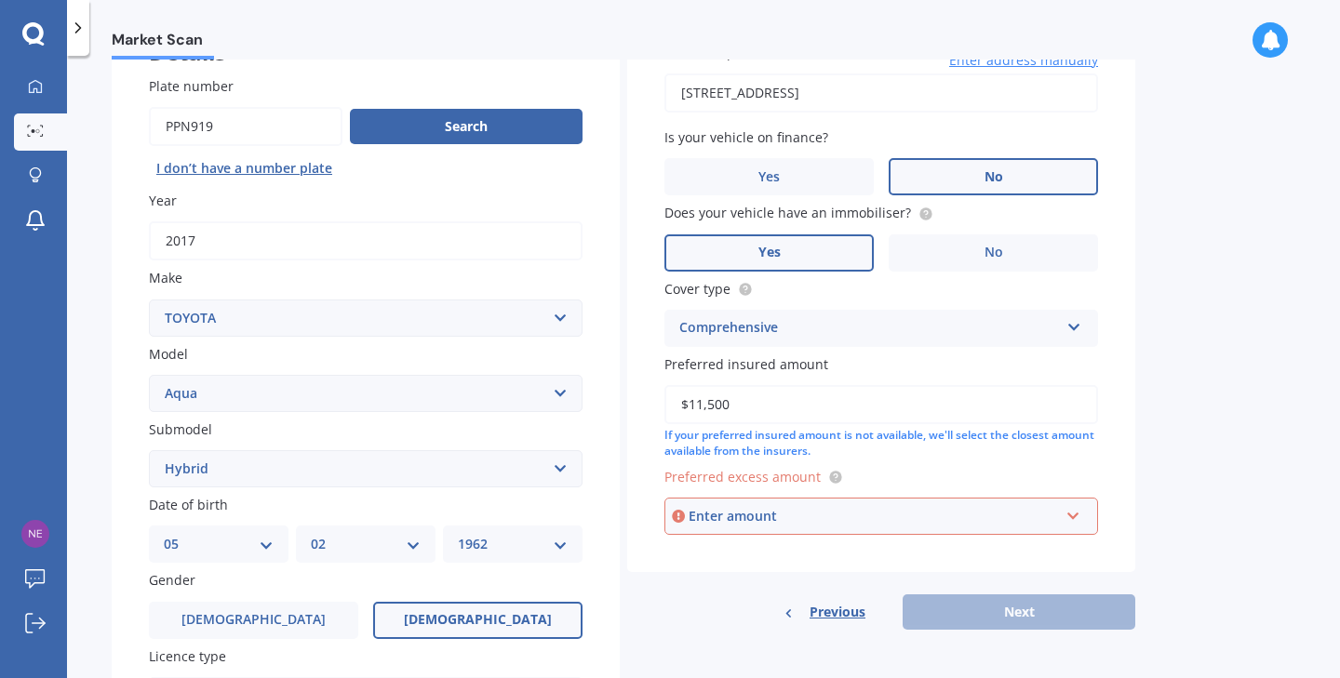
scroll to position [141, 0]
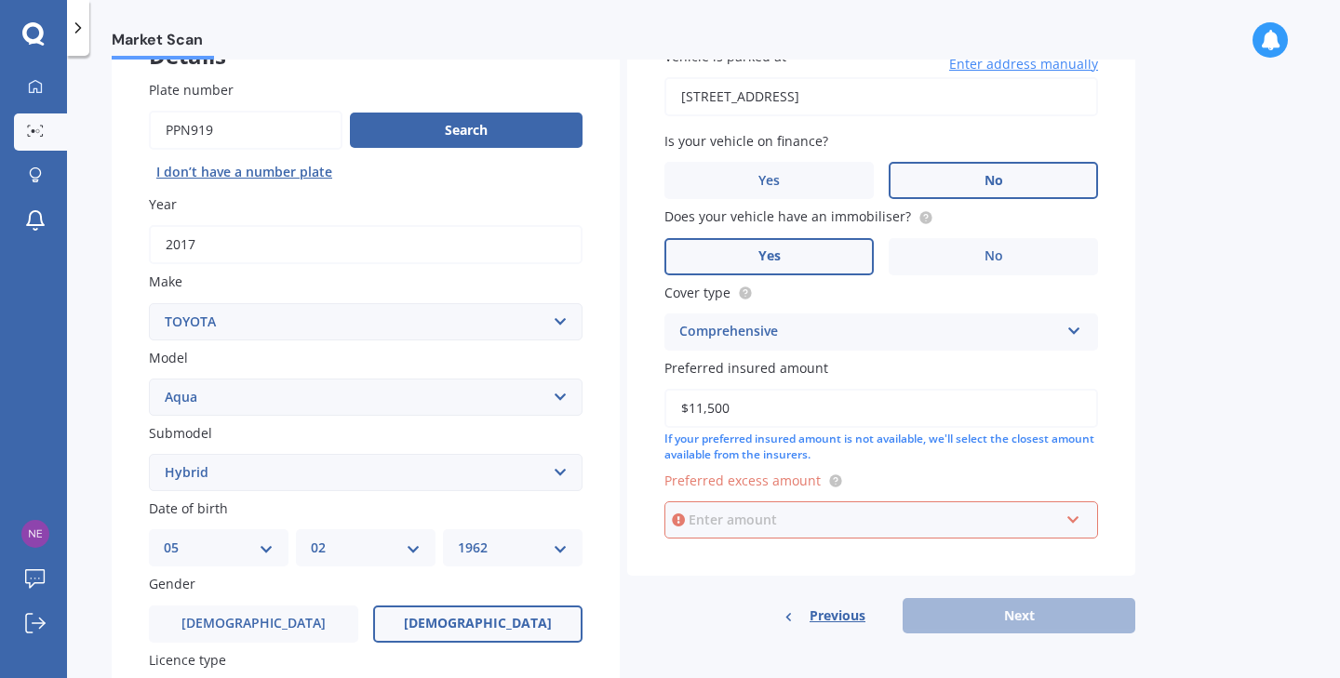
click at [1078, 508] on input "text" at bounding box center [874, 519] width 417 height 35
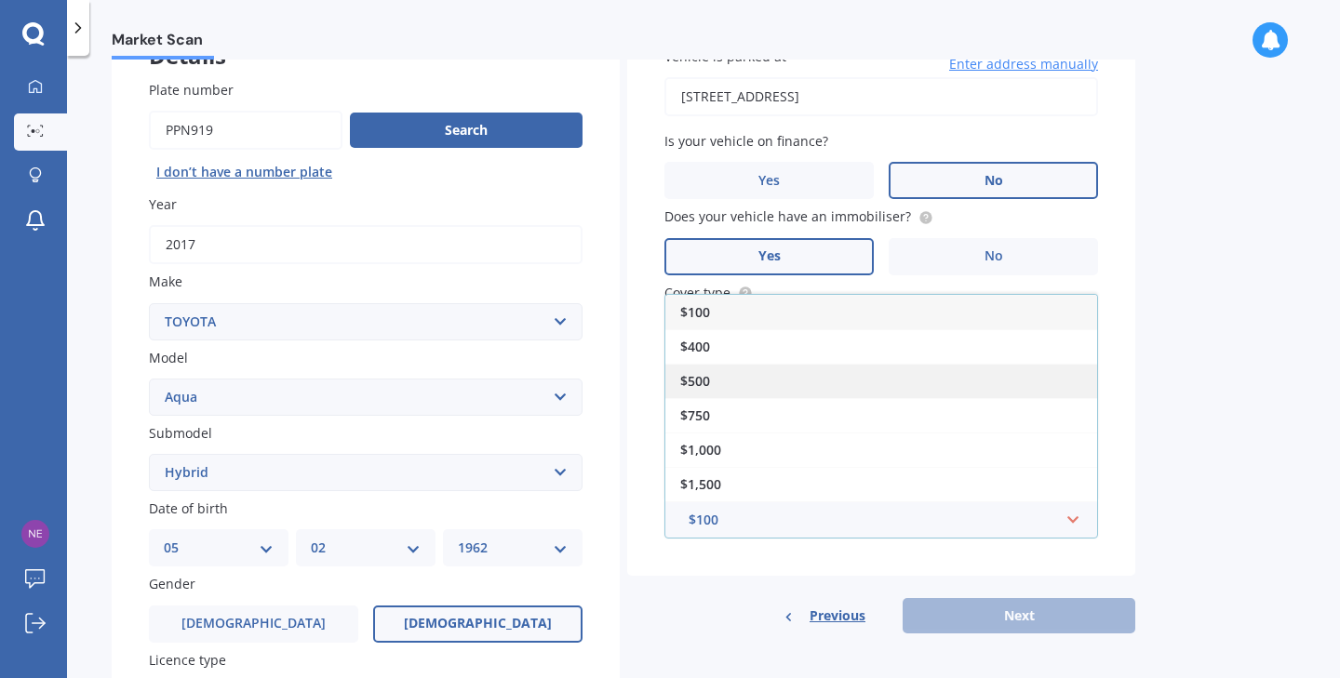
click at [711, 367] on div "$500" at bounding box center [881, 381] width 432 height 34
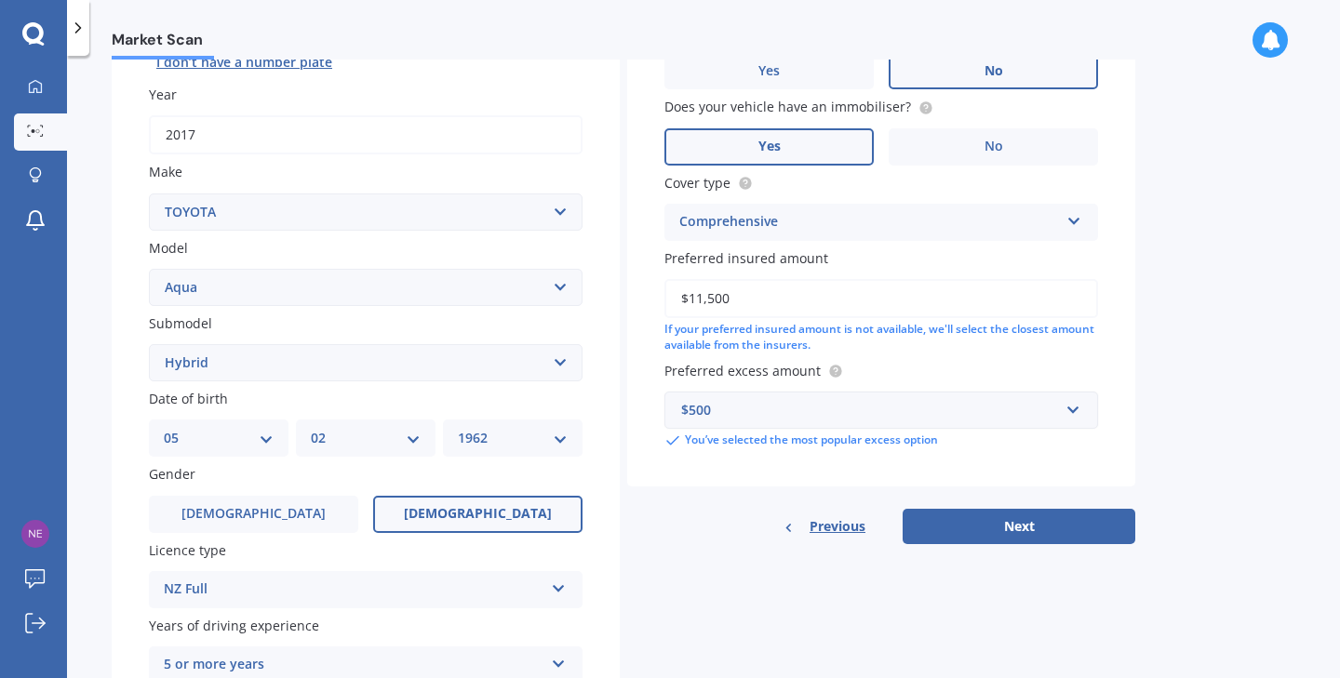
scroll to position [272, 0]
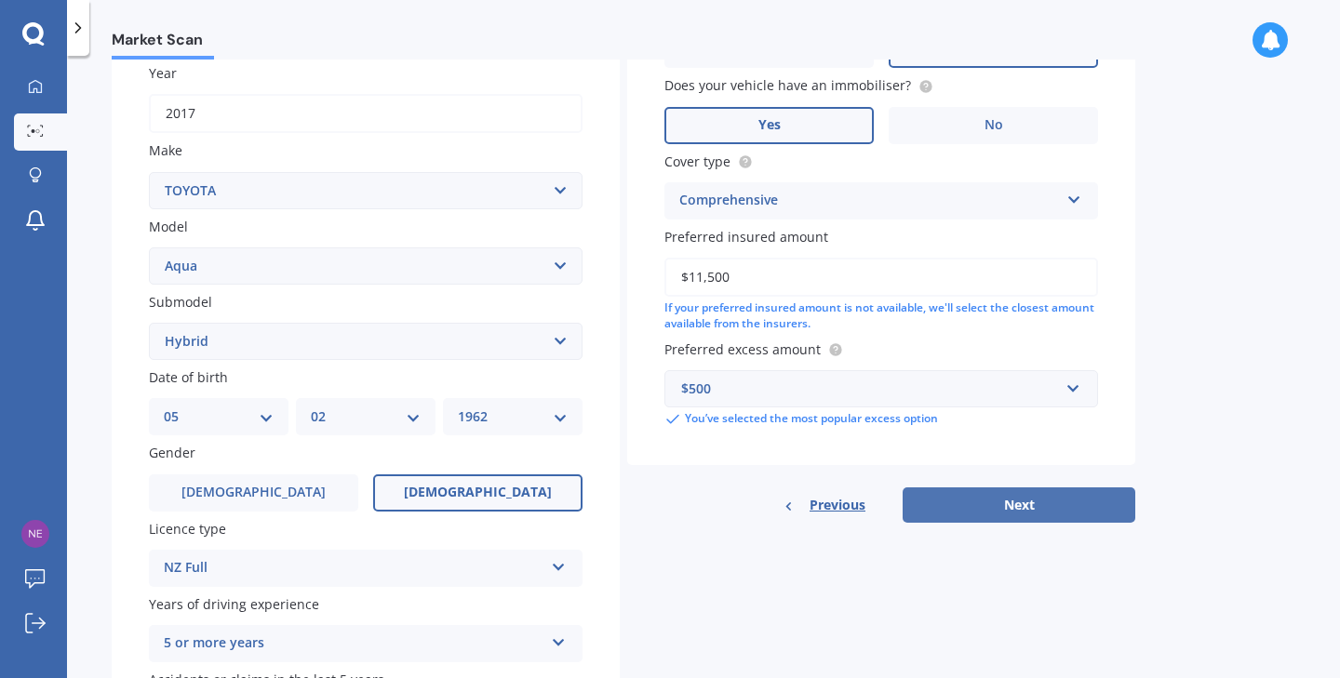
click at [986, 505] on button "Next" at bounding box center [1019, 505] width 233 height 35
select select "05"
select select "02"
select select "1962"
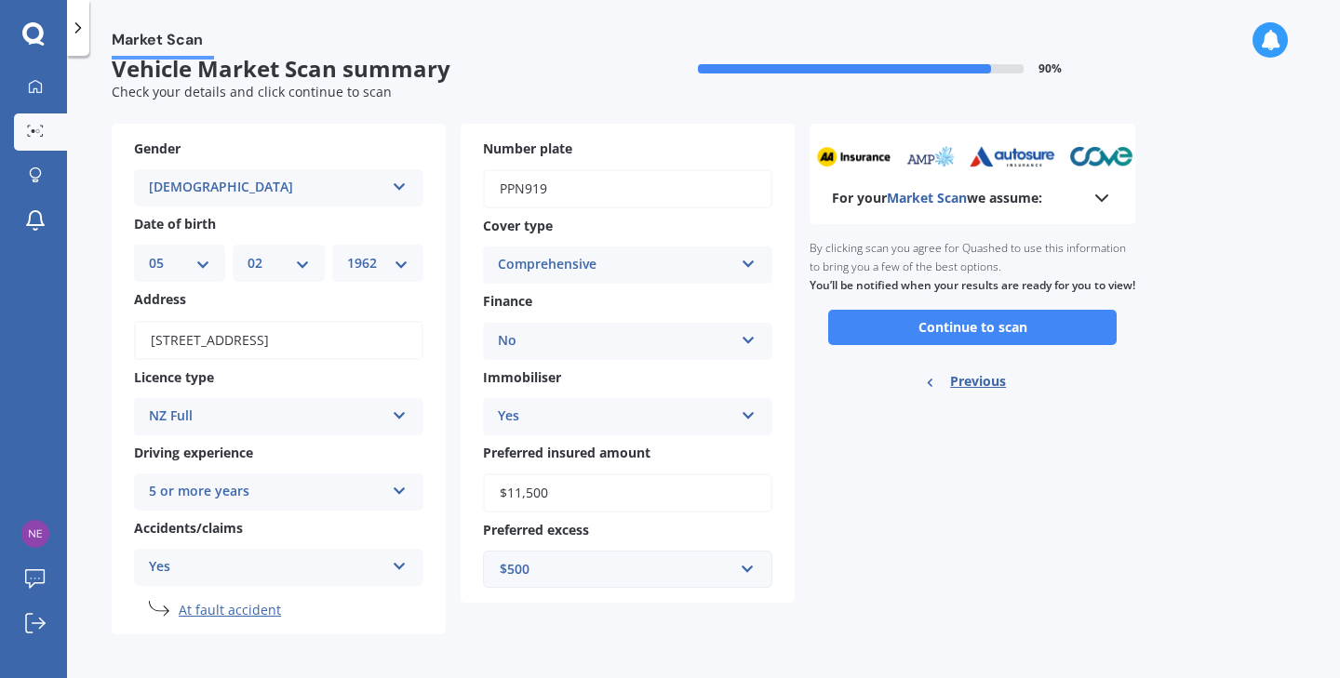
scroll to position [25, 0]
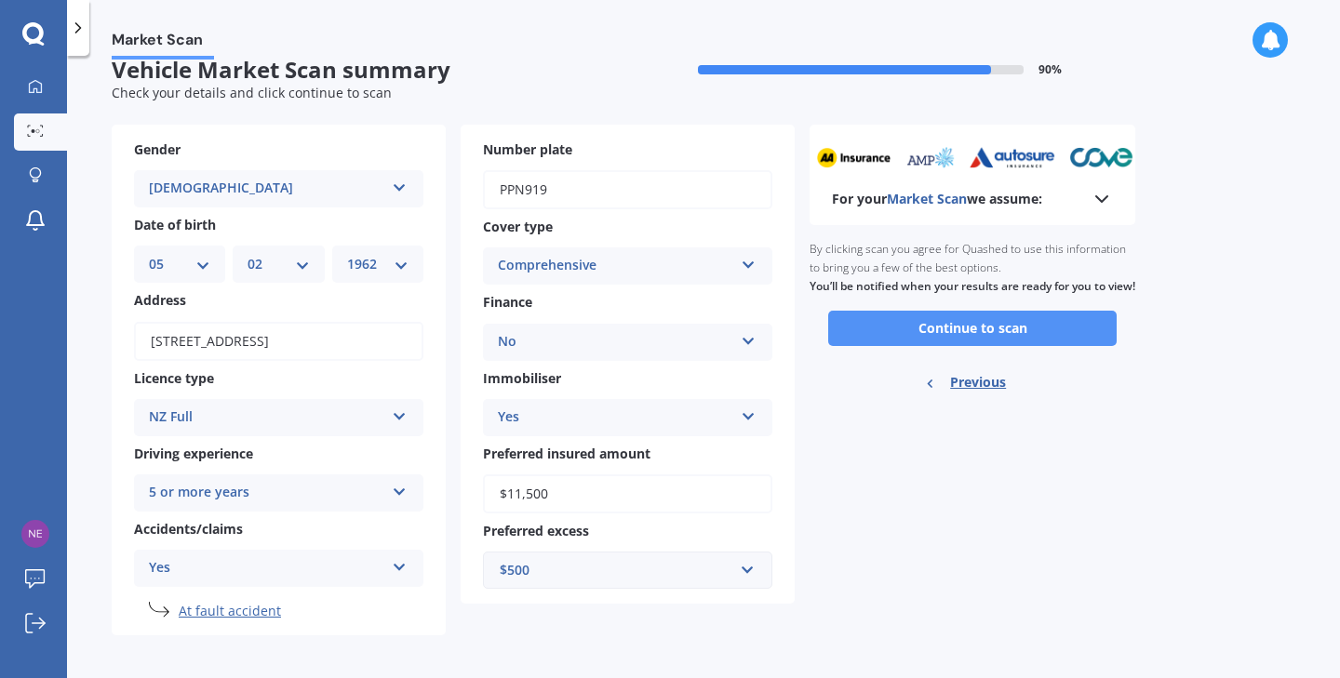
click at [938, 336] on button "Continue to scan" at bounding box center [972, 328] width 288 height 35
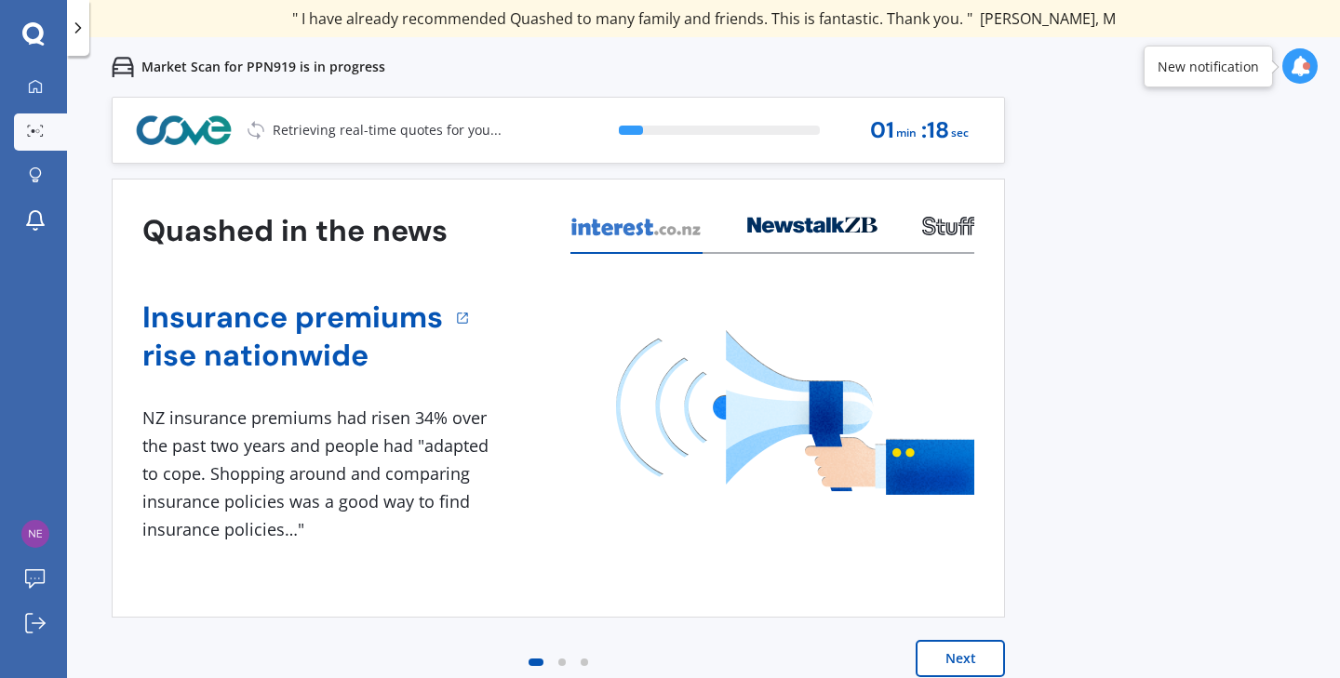
click at [956, 649] on button "Next" at bounding box center [960, 658] width 89 height 37
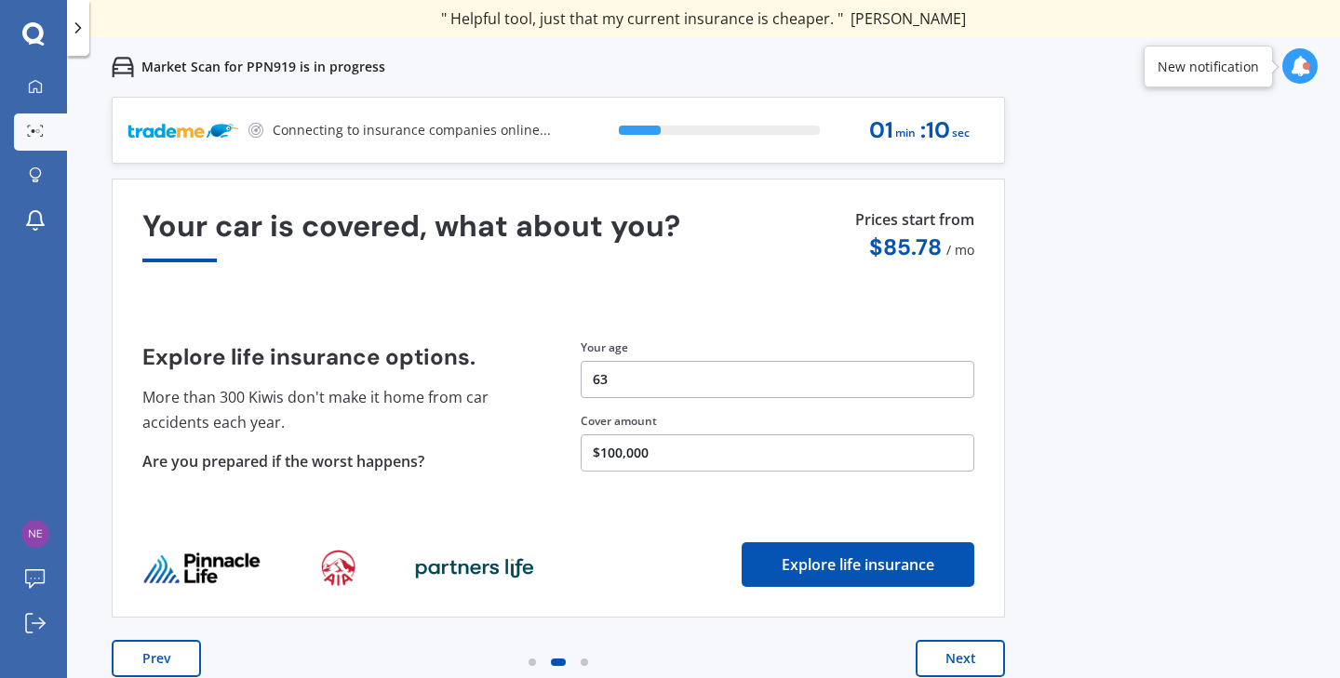
click at [956, 650] on button "Next" at bounding box center [960, 658] width 89 height 37
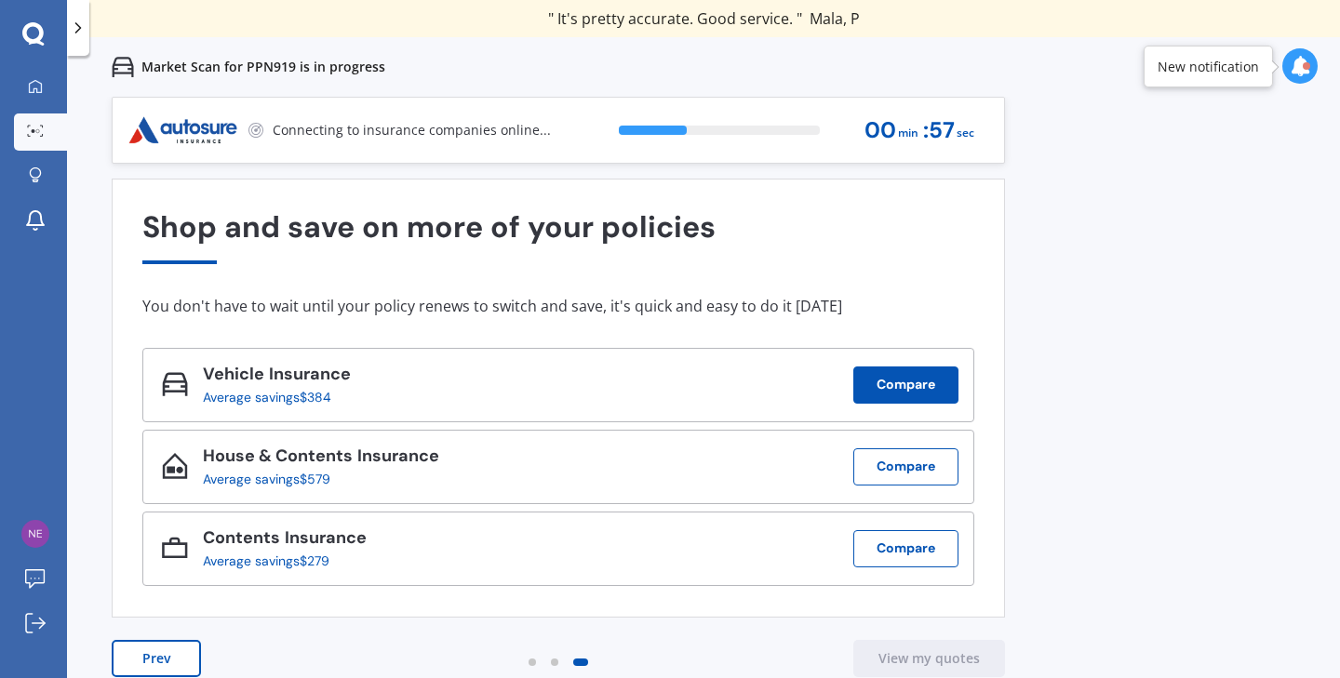
click at [902, 382] on button "Compare" at bounding box center [905, 385] width 105 height 37
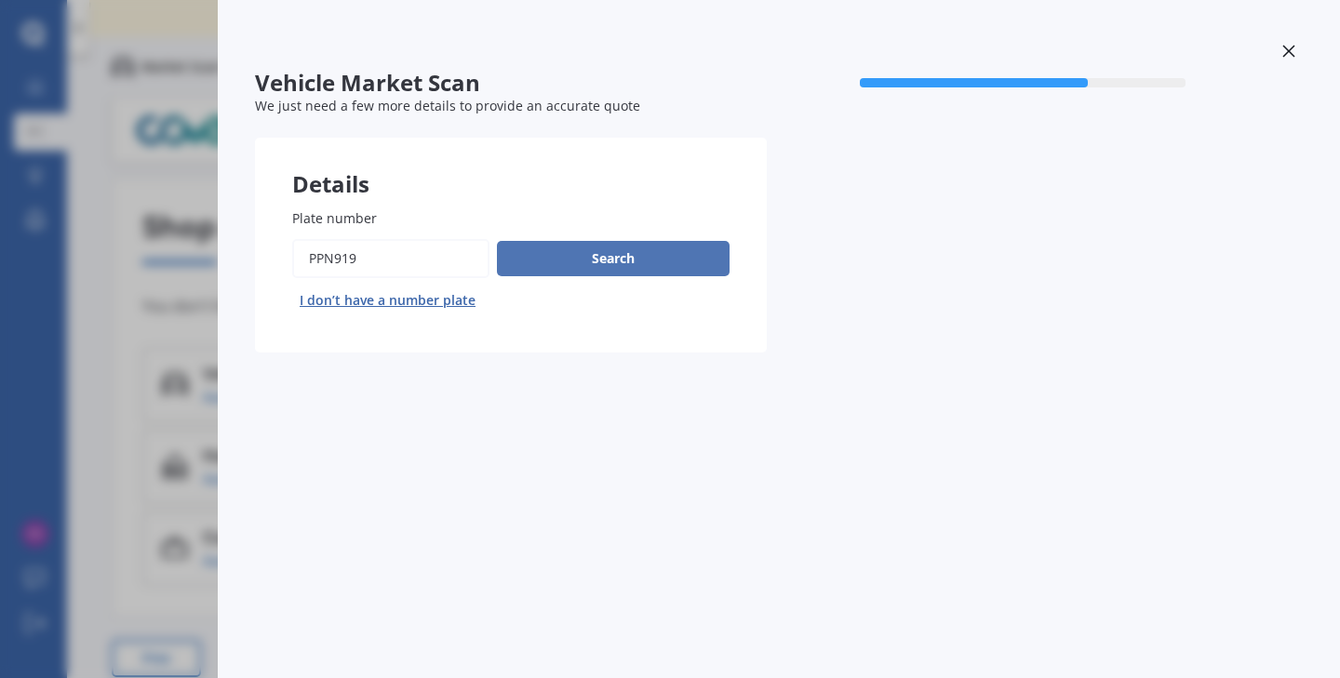
click at [601, 249] on button "Search" at bounding box center [613, 258] width 233 height 35
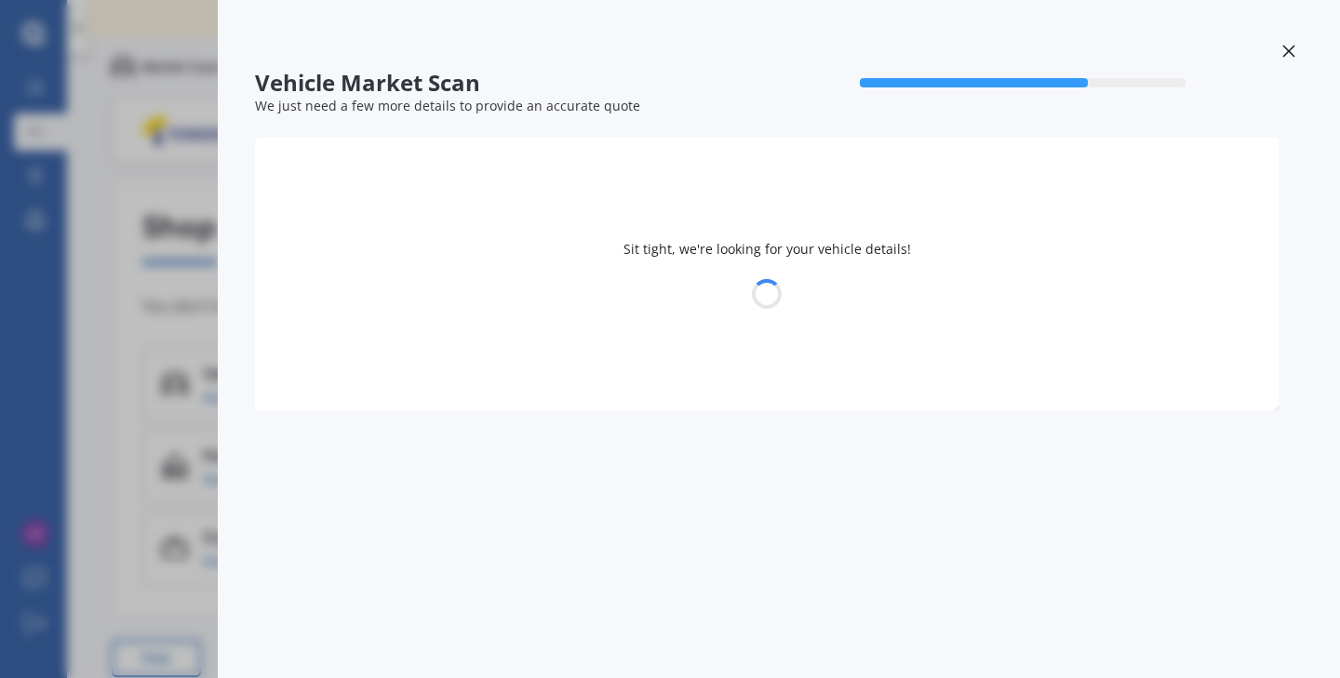
select select "TOYOTA"
select select "AQUA"
select select "05"
select select "02"
select select "1962"
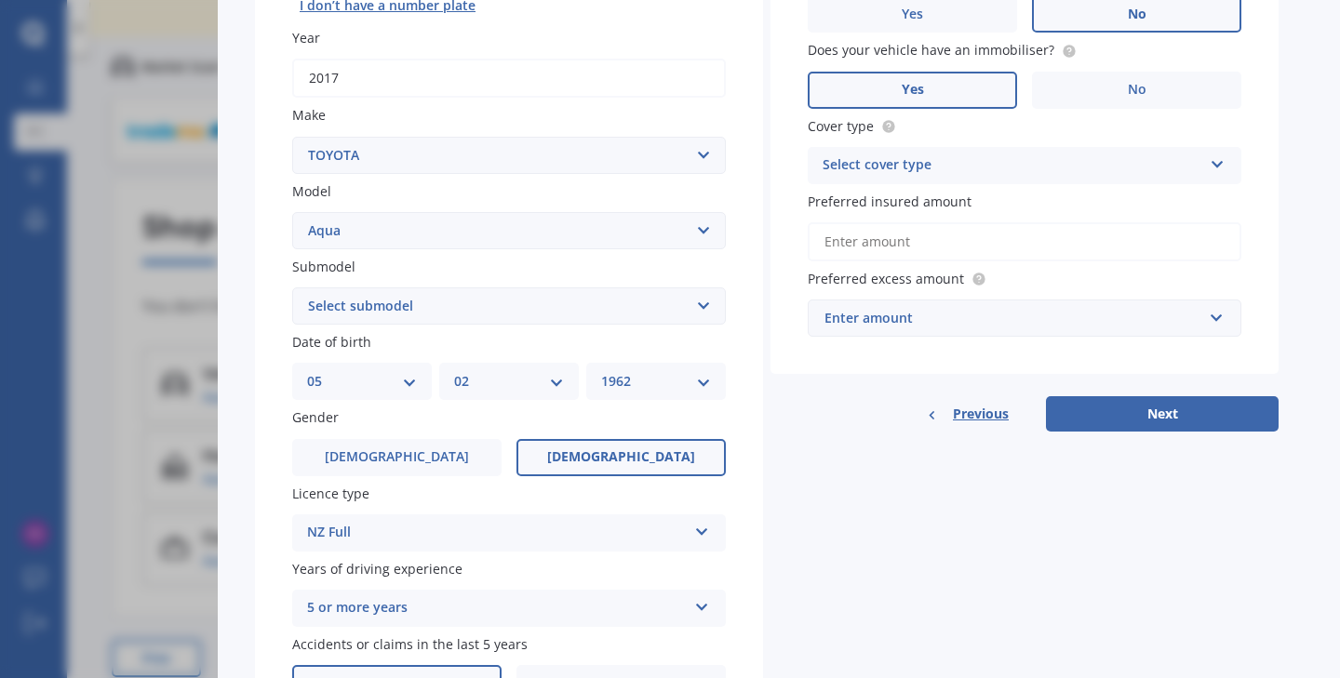
scroll to position [294, 0]
click at [1122, 417] on button "Next" at bounding box center [1162, 414] width 233 height 35
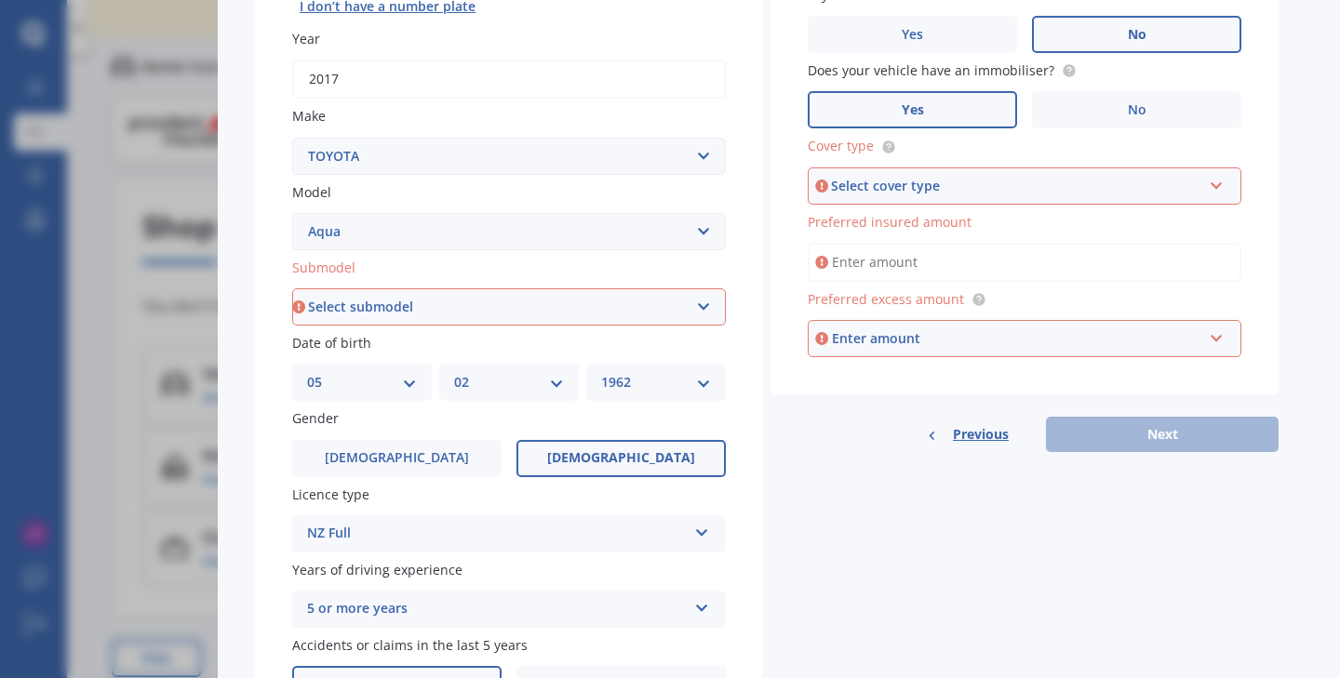
click at [1222, 178] on icon at bounding box center [1217, 182] width 16 height 13
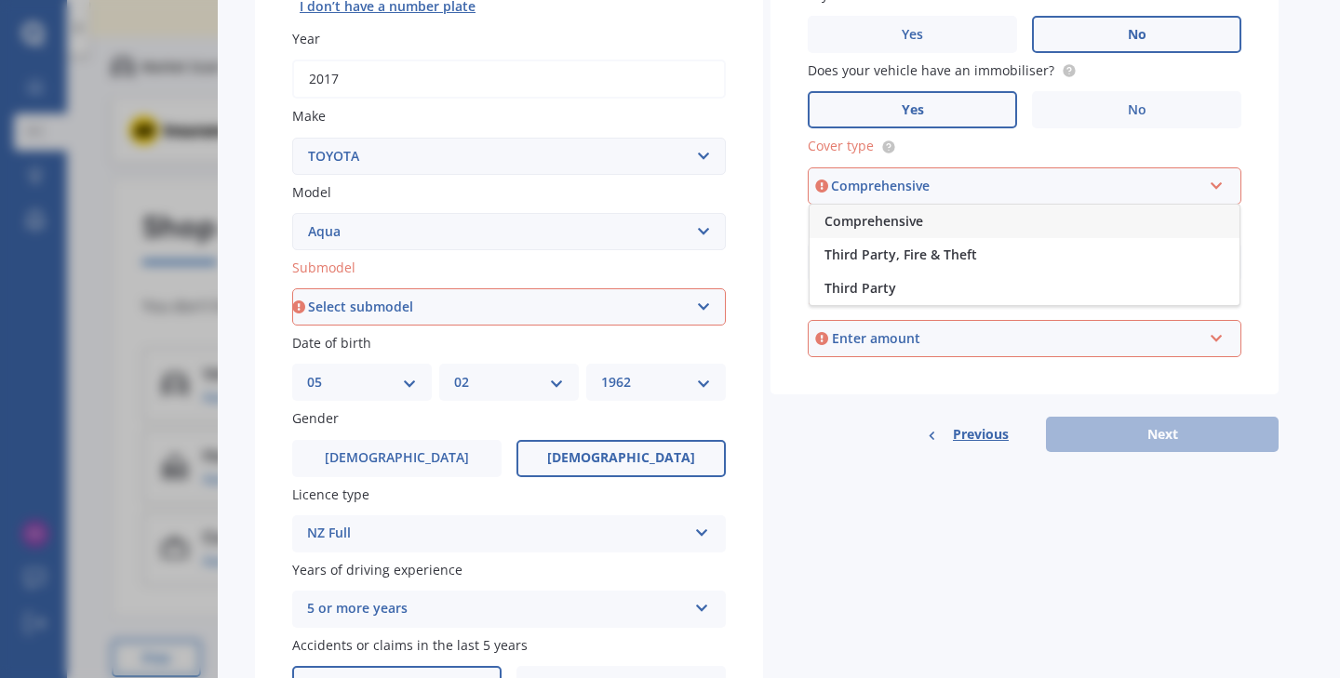
click at [1023, 212] on div "Comprehensive" at bounding box center [1025, 221] width 430 height 33
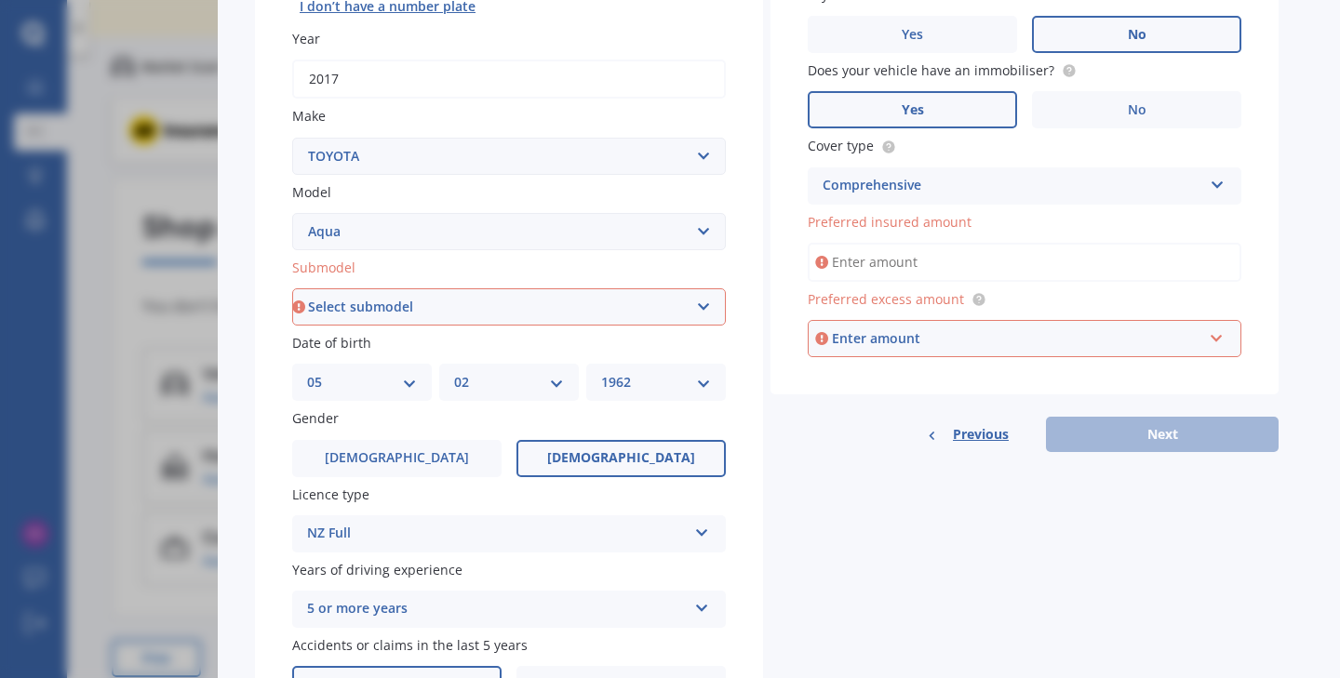
click at [1009, 248] on input "Preferred insured amount" at bounding box center [1025, 262] width 434 height 39
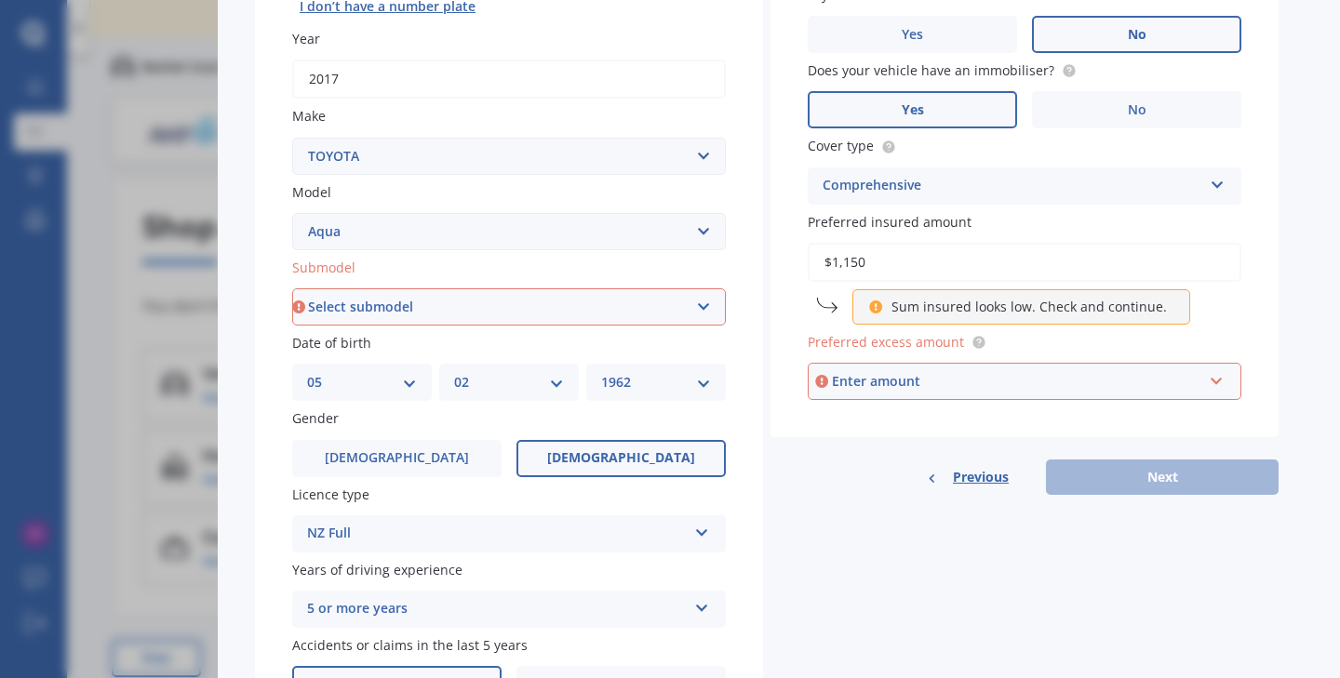
type input "$11,500"
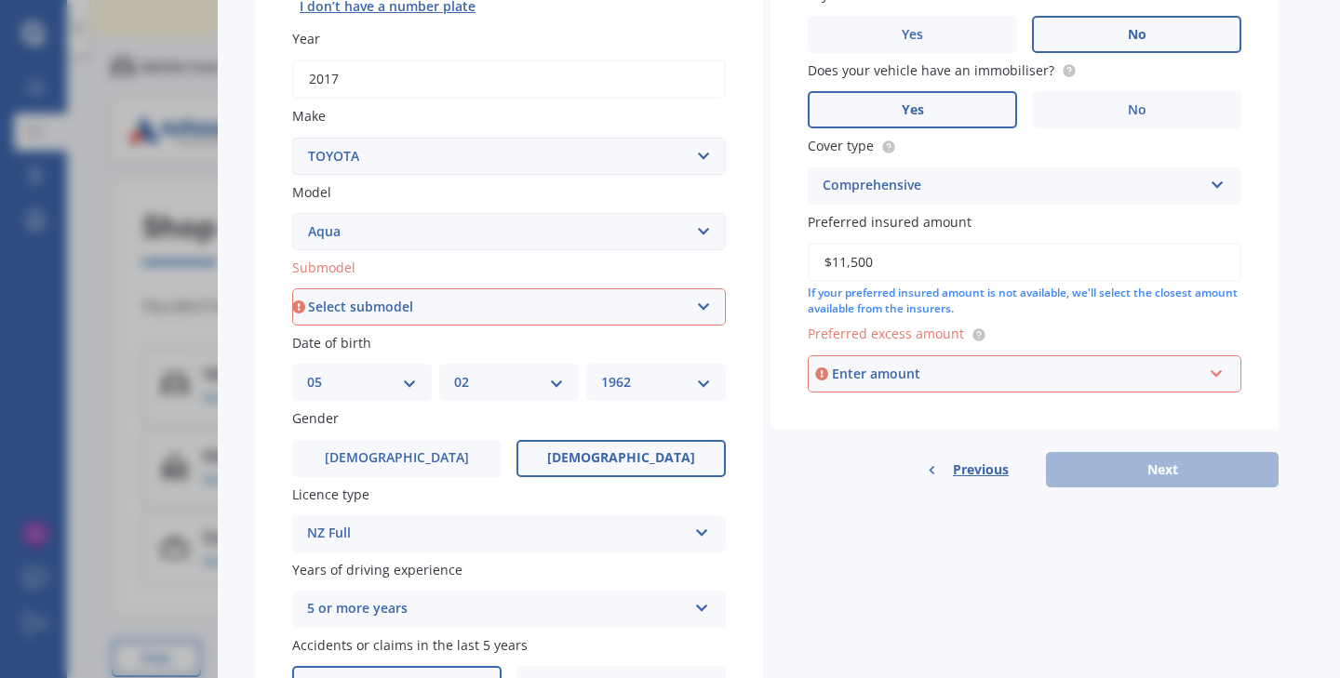
click at [1000, 372] on div "Enter amount" at bounding box center [1017, 374] width 370 height 20
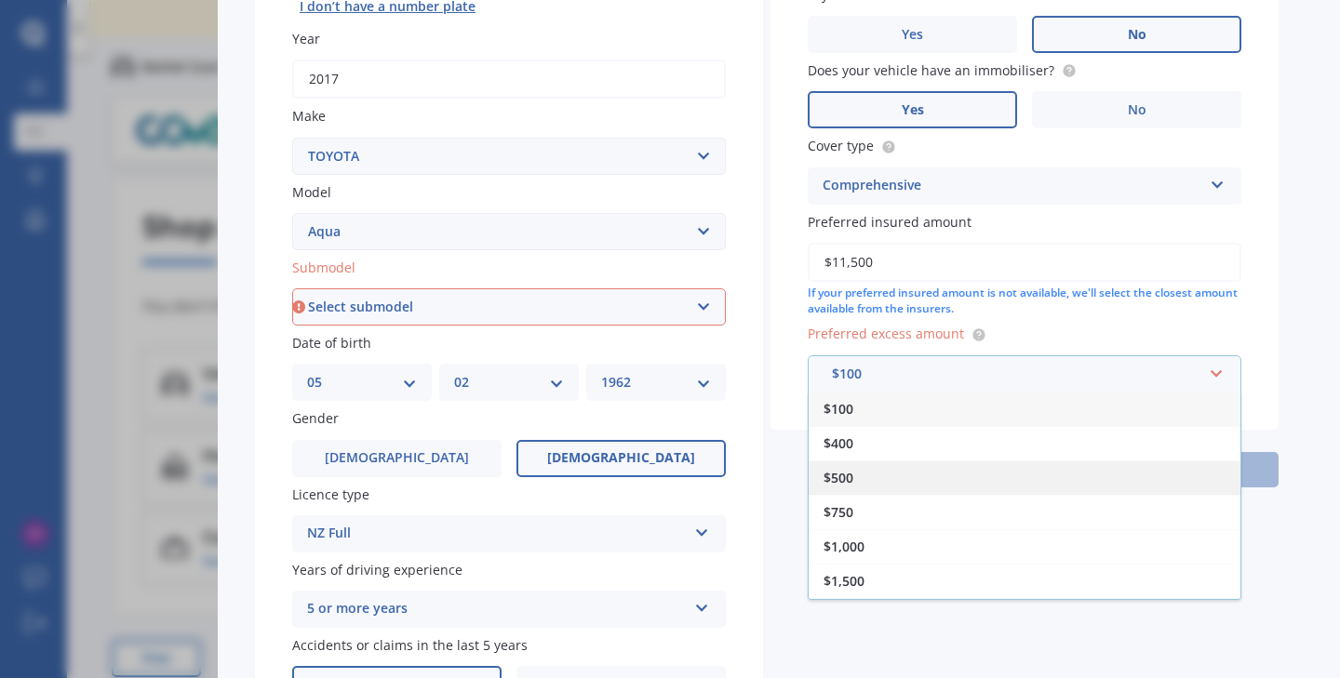
click at [867, 475] on div "$500" at bounding box center [1025, 478] width 432 height 34
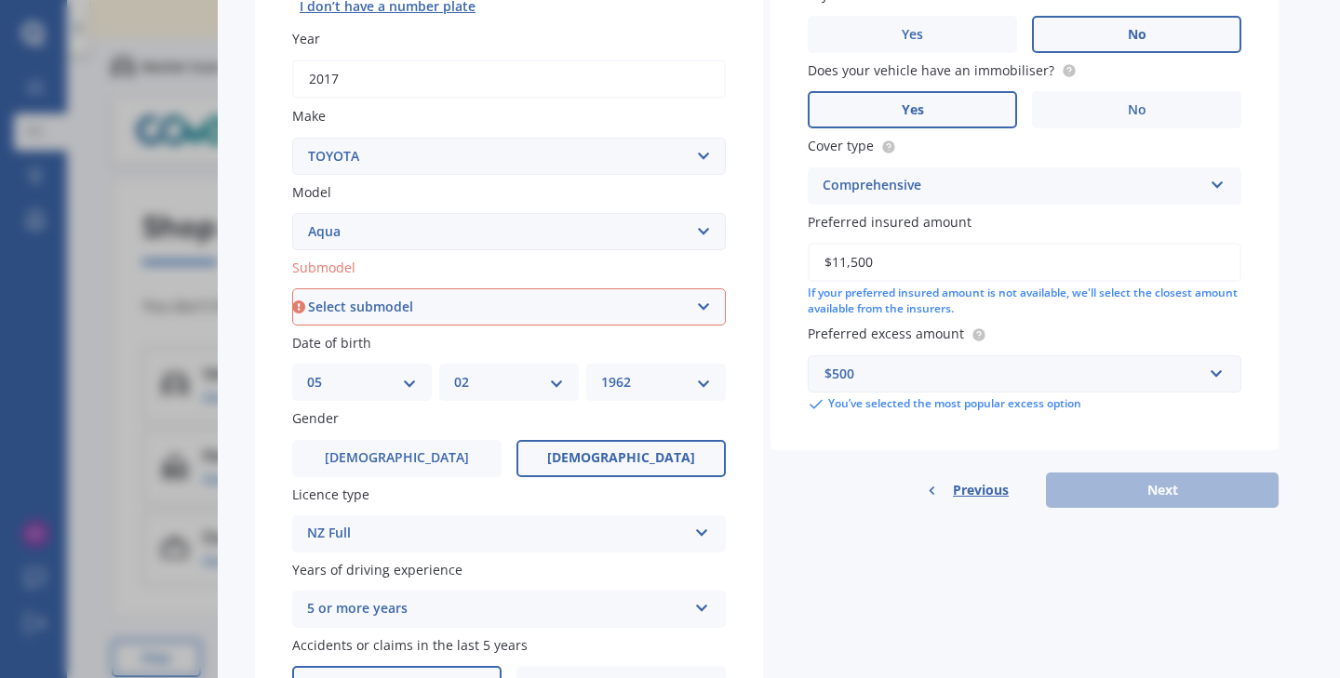
click at [1155, 487] on div "Previous Next" at bounding box center [1024, 490] width 508 height 35
select select "HYBRID"
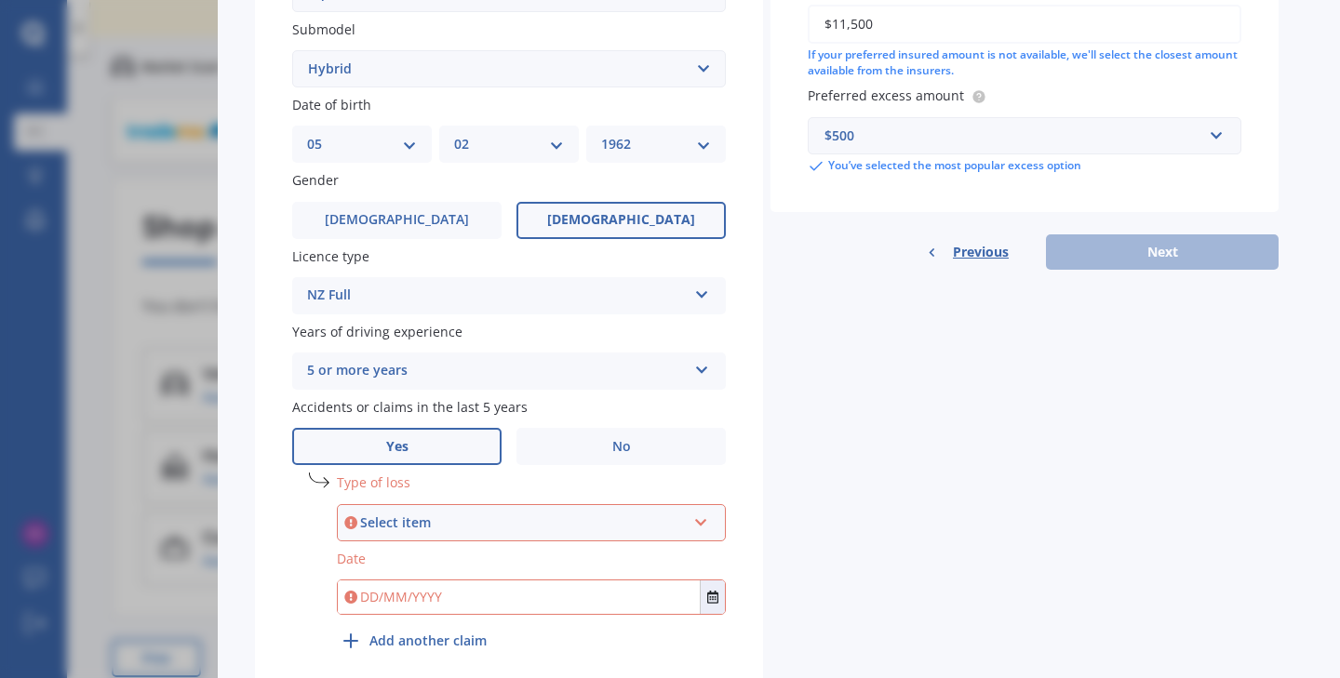
scroll to position [528, 0]
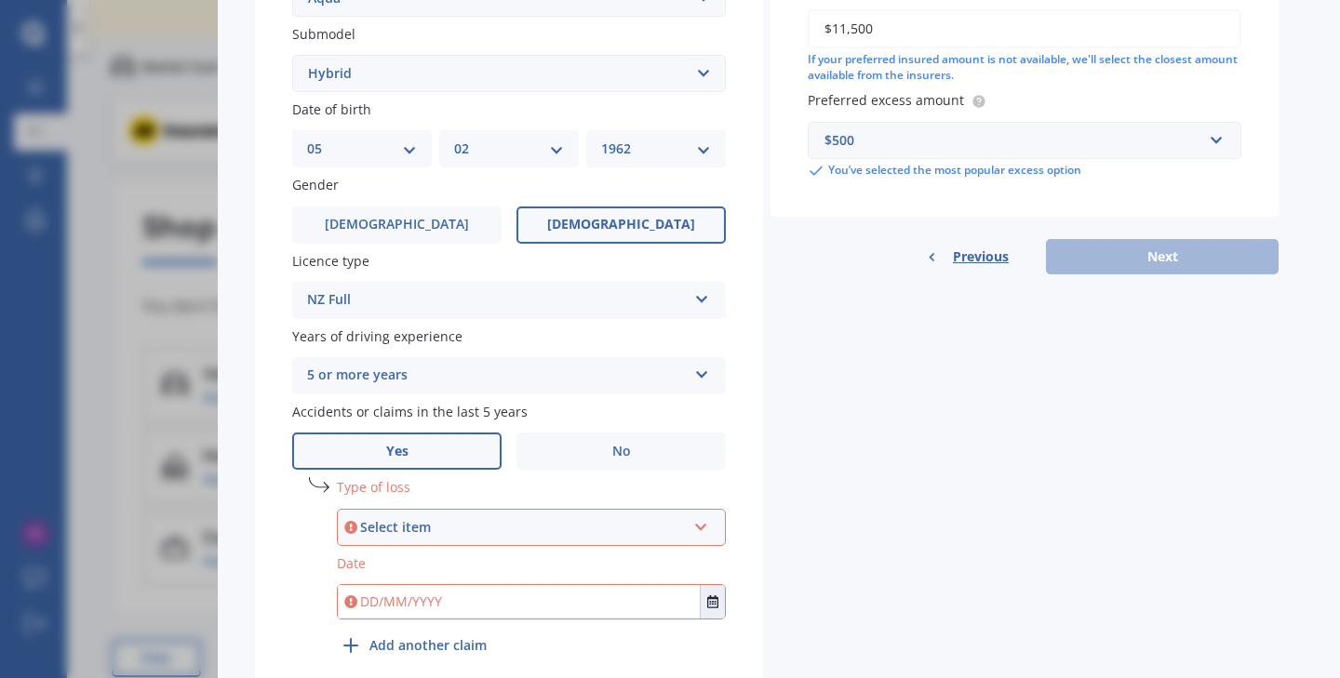
click at [703, 519] on icon at bounding box center [701, 523] width 16 height 13
click at [508, 554] on div "At fault accident" at bounding box center [531, 562] width 385 height 33
click at [457, 611] on div "Type of loss At fault accident At fault accident Not at fault accident Date" at bounding box center [531, 551] width 389 height 149
click at [417, 589] on input "text" at bounding box center [519, 601] width 362 height 33
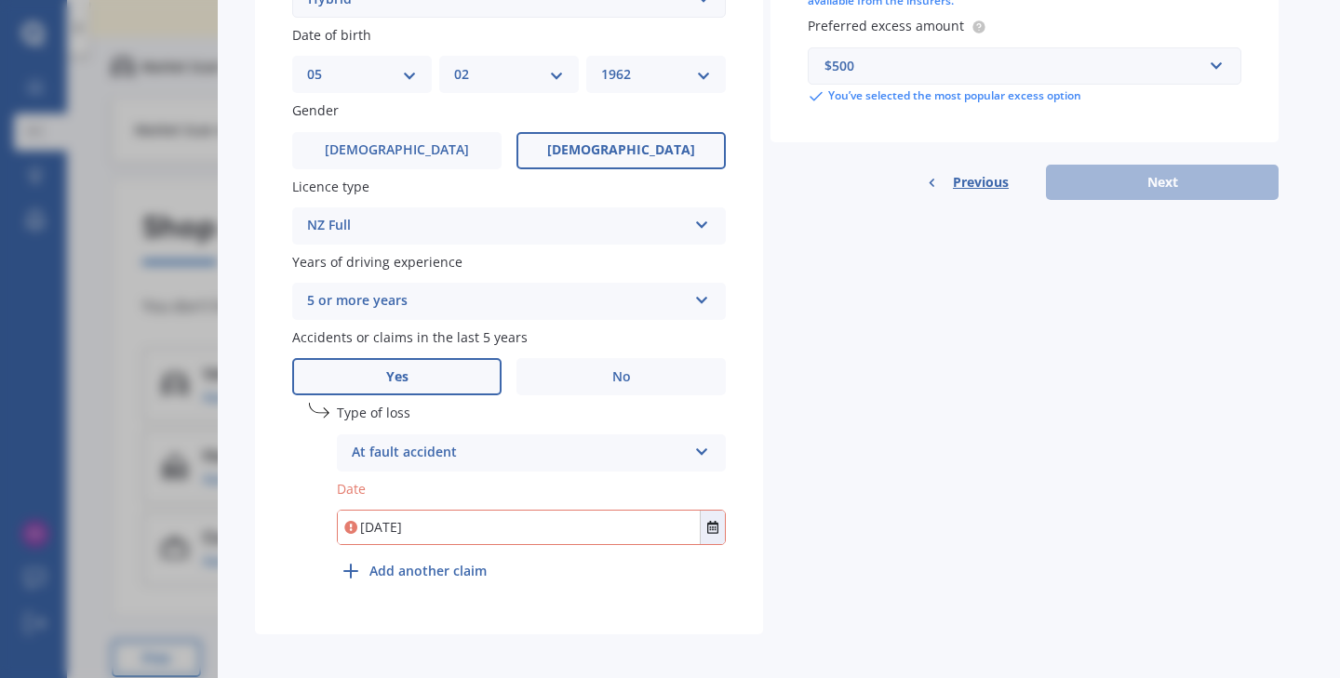
scroll to position [601, 0]
type input "[DATE]"
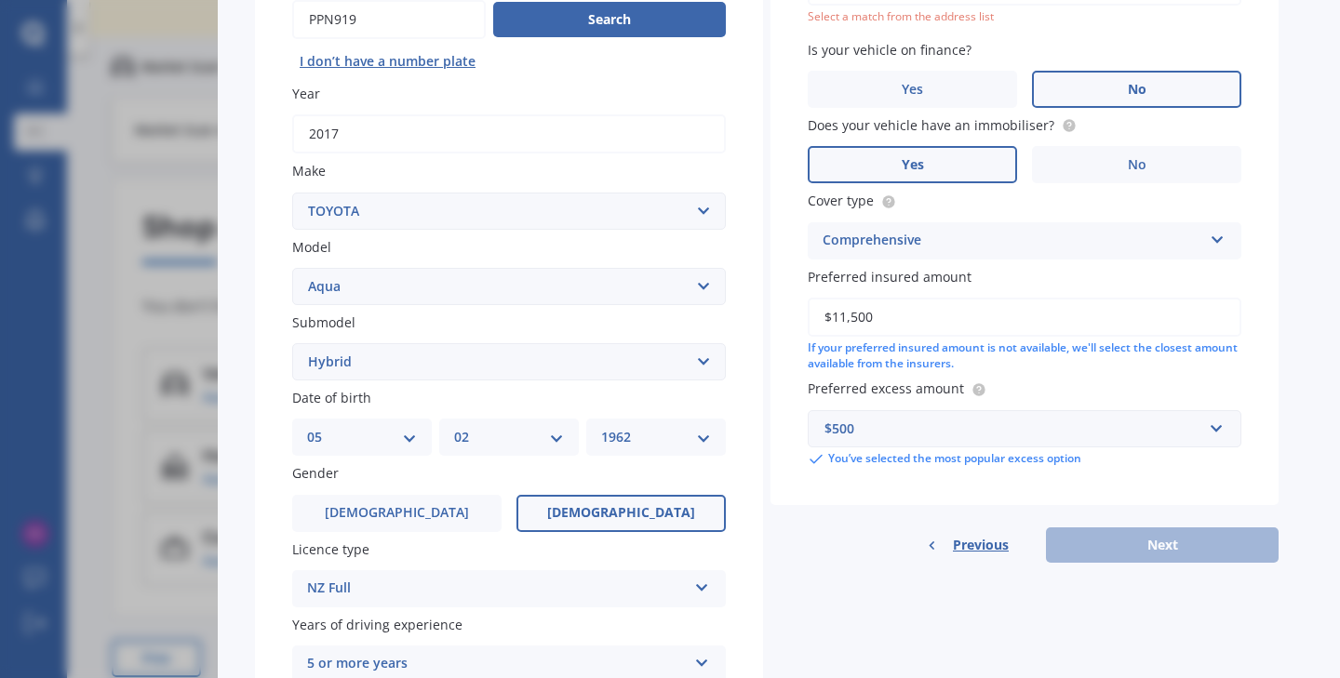
scroll to position [172, 0]
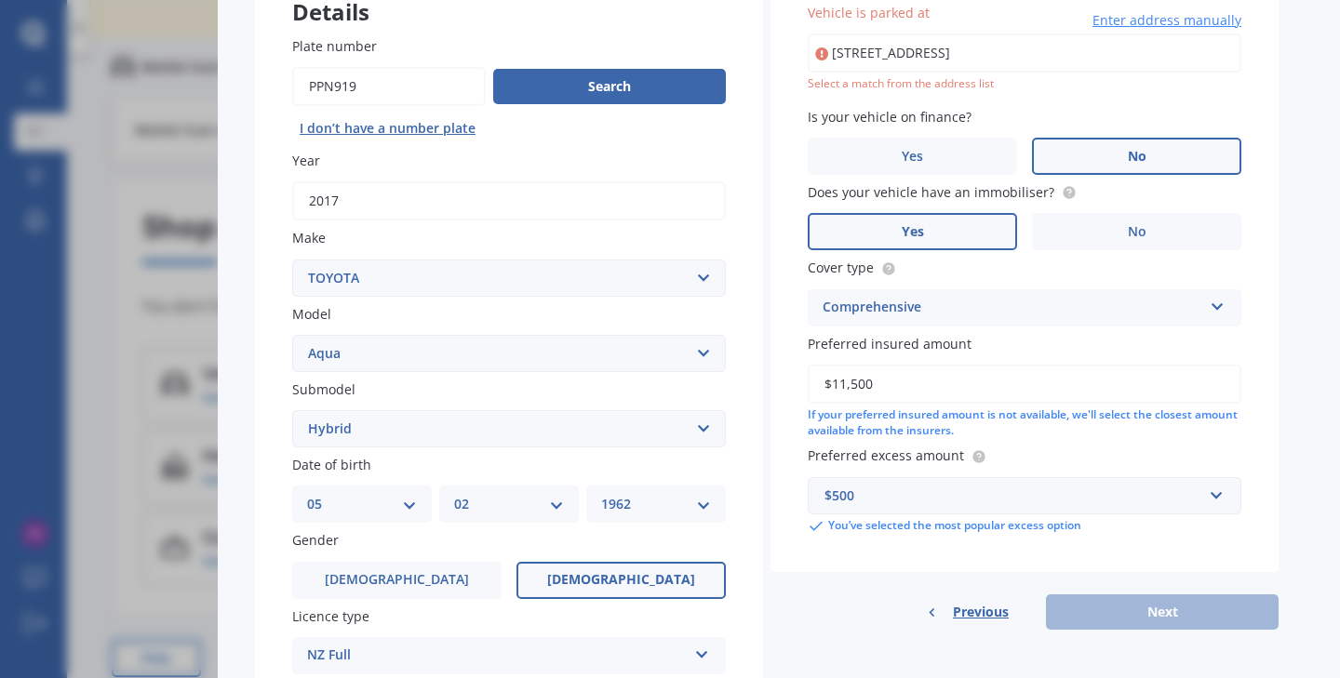
type input "[STREET_ADDRESS]"
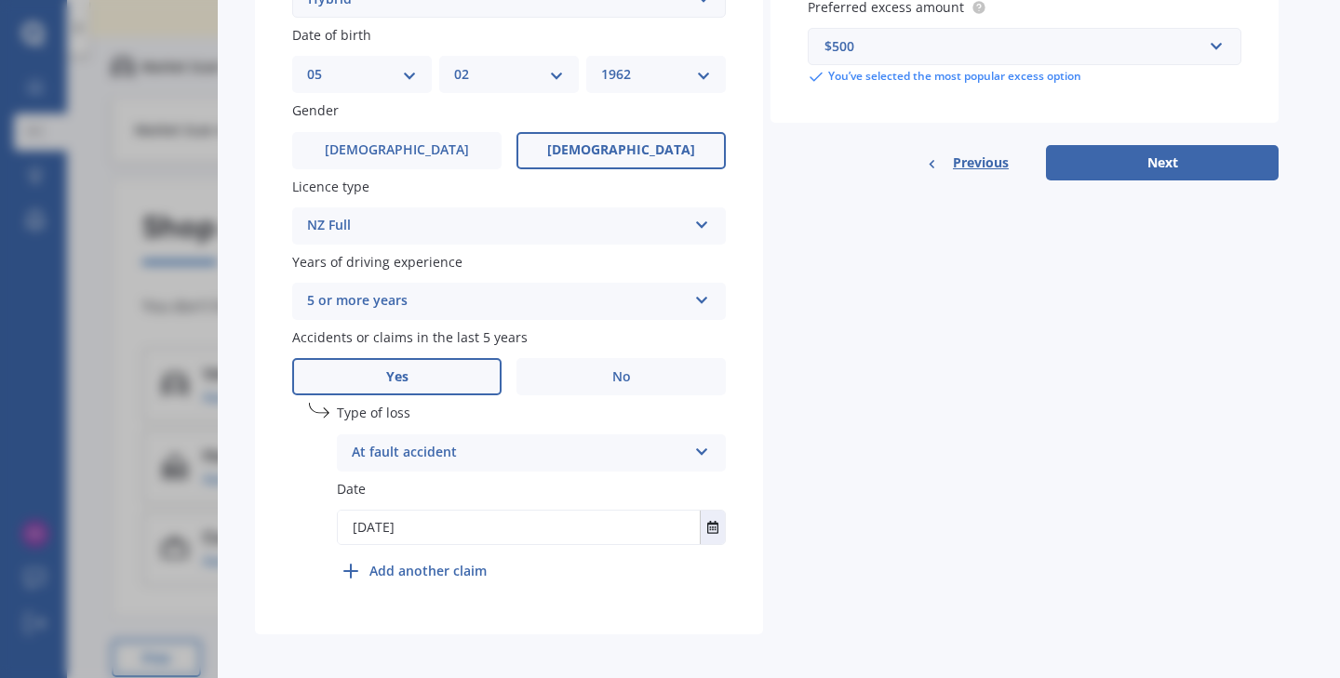
scroll to position [601, 0]
click at [1159, 153] on button "Next" at bounding box center [1162, 163] width 233 height 35
select select "05"
select select "02"
select select "1962"
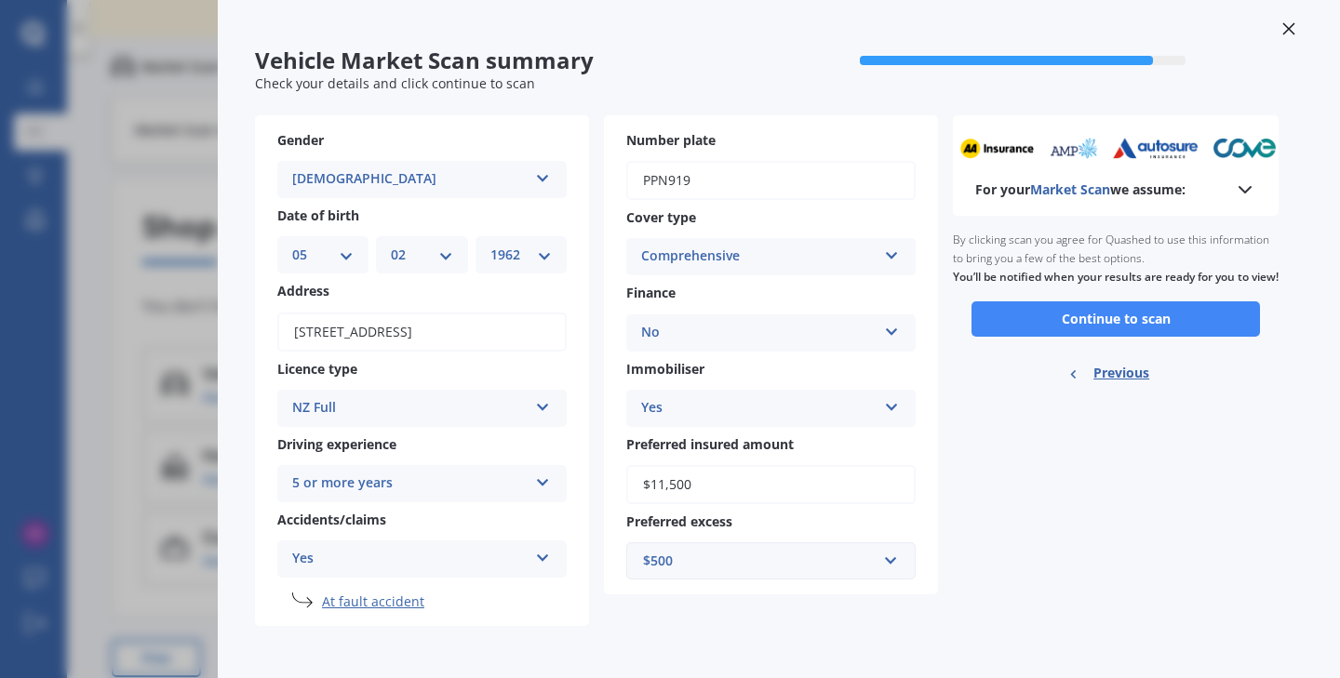
scroll to position [16, 0]
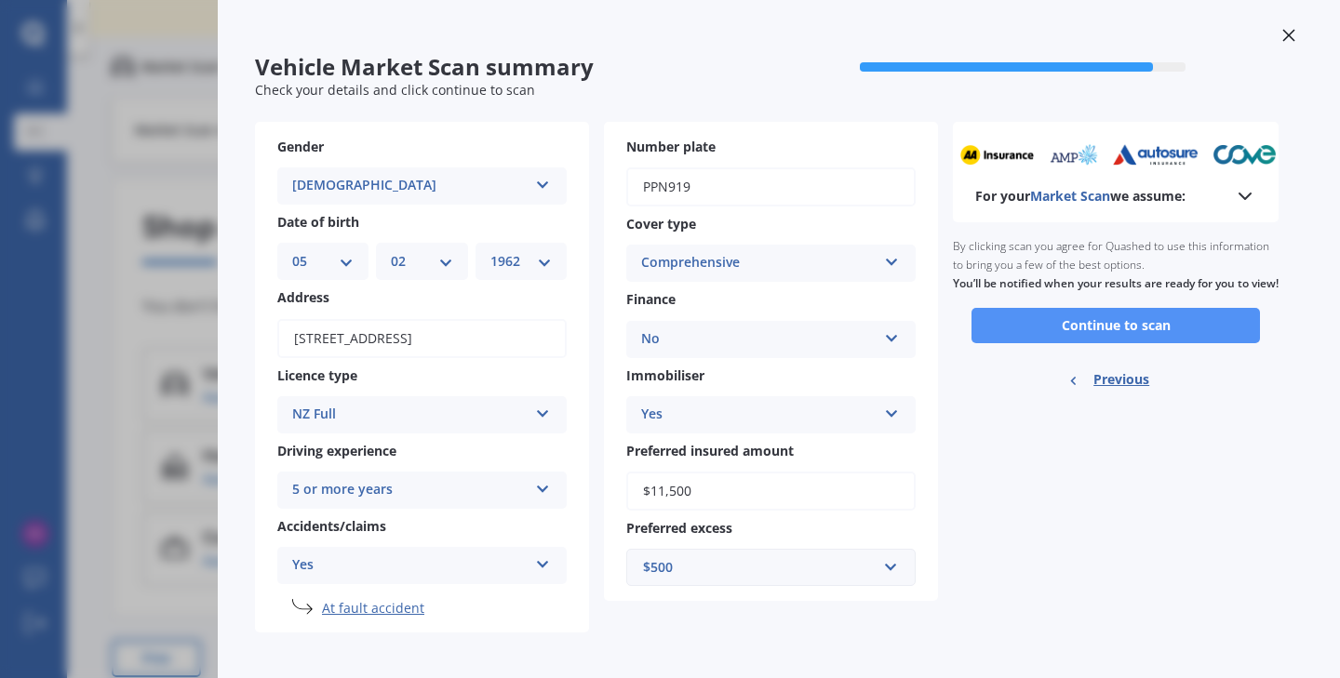
click at [1087, 338] on button "Continue to scan" at bounding box center [1115, 325] width 288 height 35
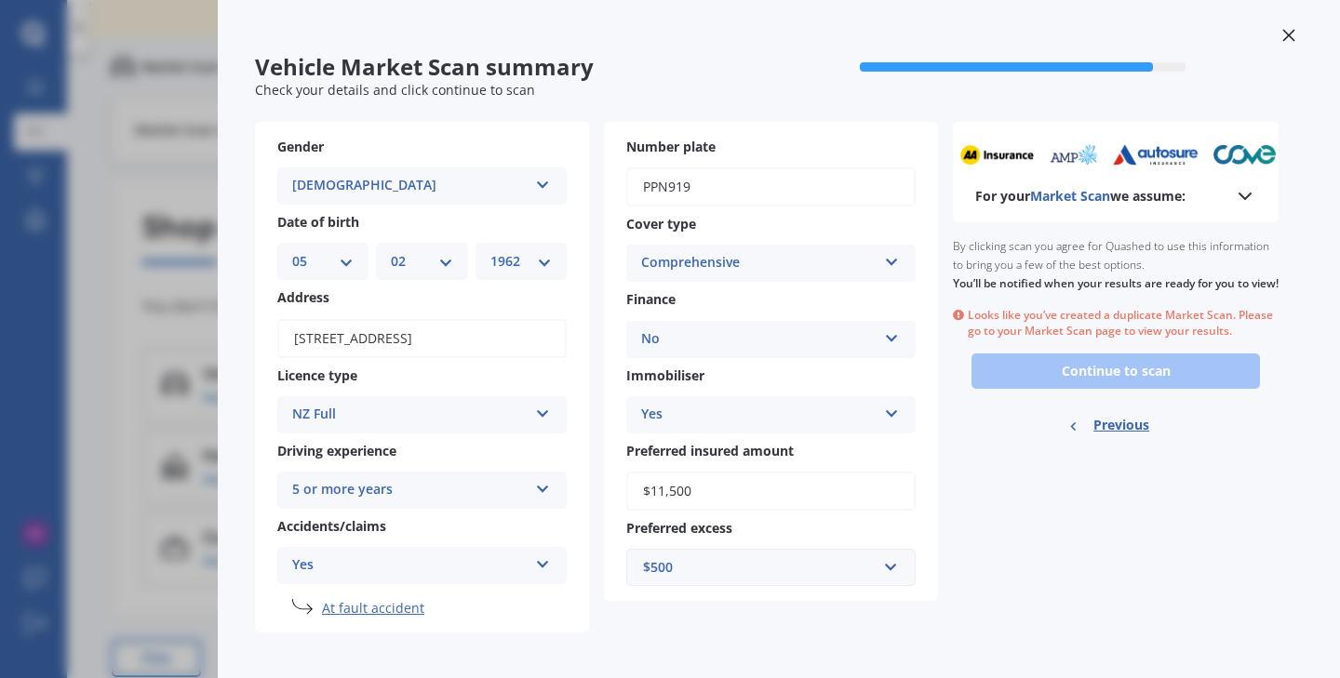
click at [1108, 435] on span "Previous" at bounding box center [1121, 425] width 56 height 28
select select "TOYOTA"
select select "AQUA"
select select "HYBRID"
select select "05"
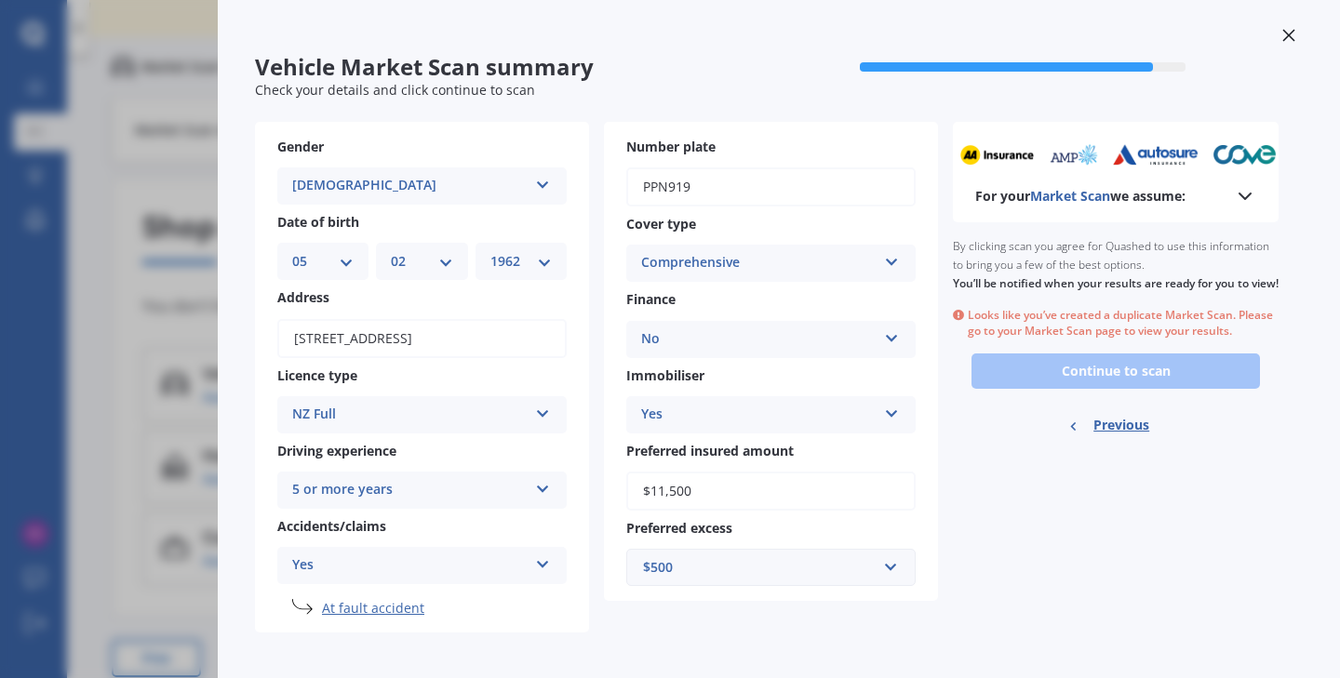
select select "02"
select select "1962"
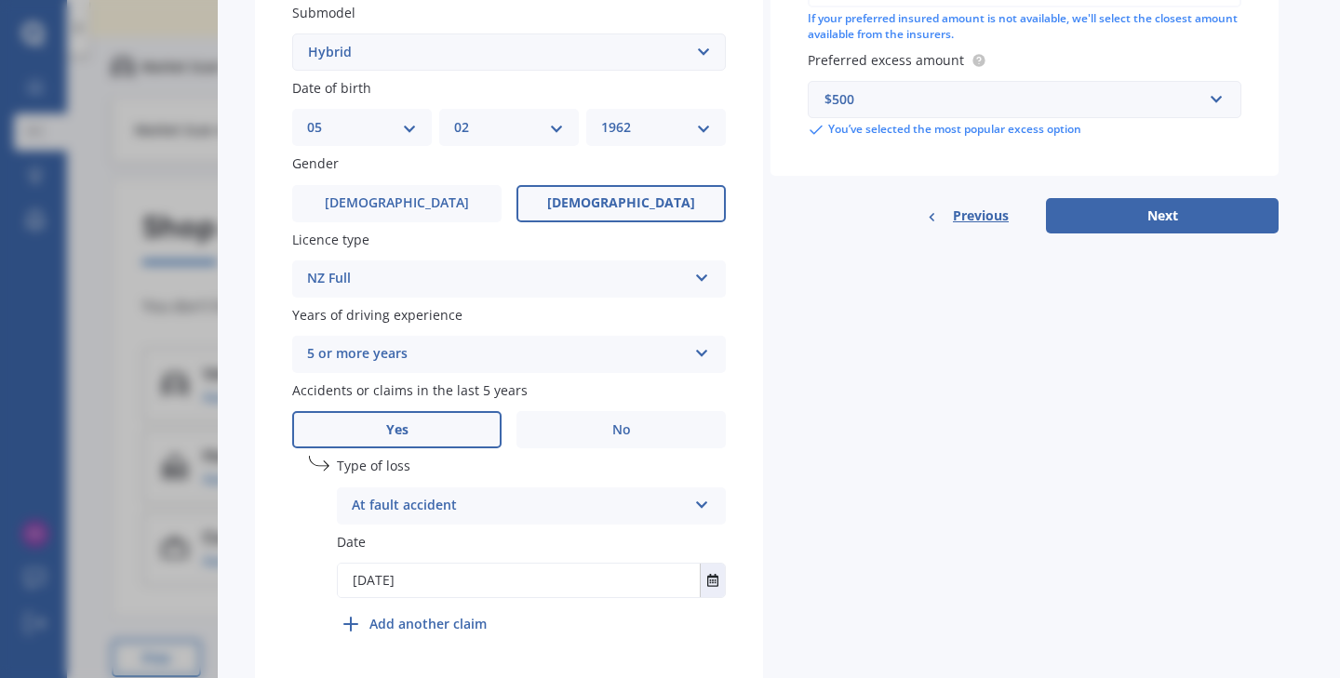
scroll to position [556, 0]
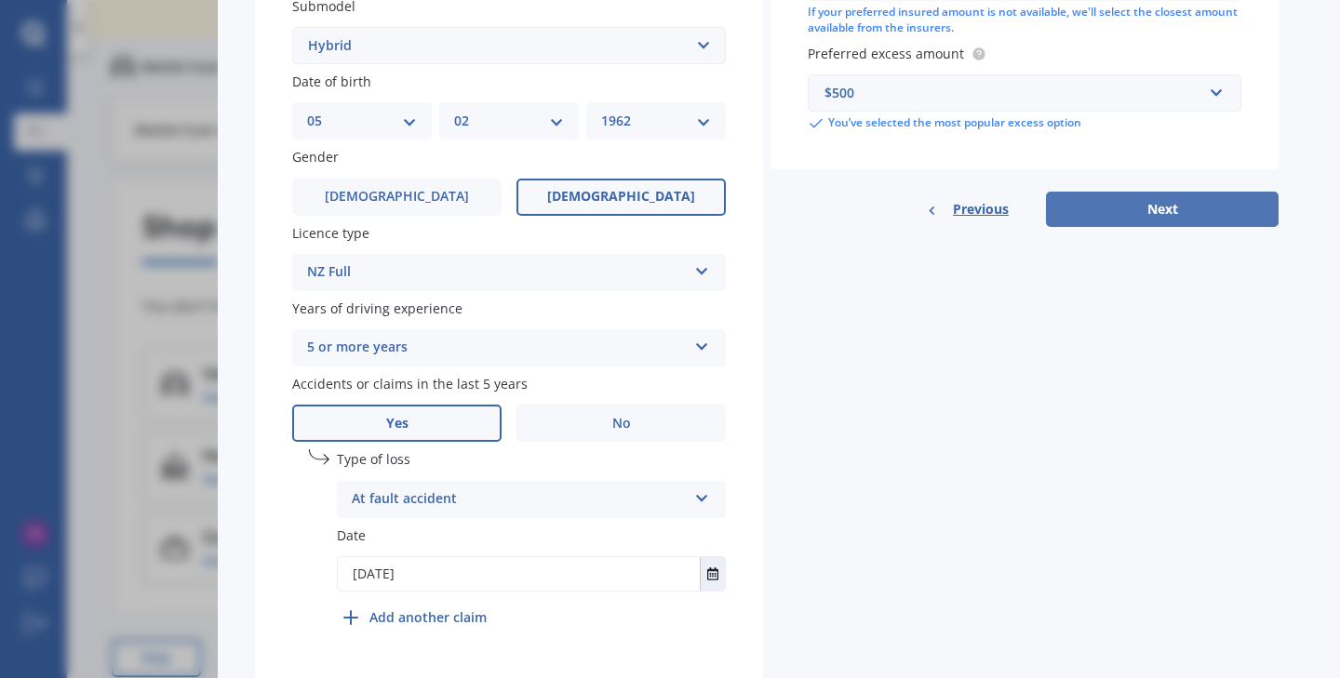
click at [1170, 203] on button "Next" at bounding box center [1162, 209] width 233 height 35
select select "05"
select select "02"
select select "1962"
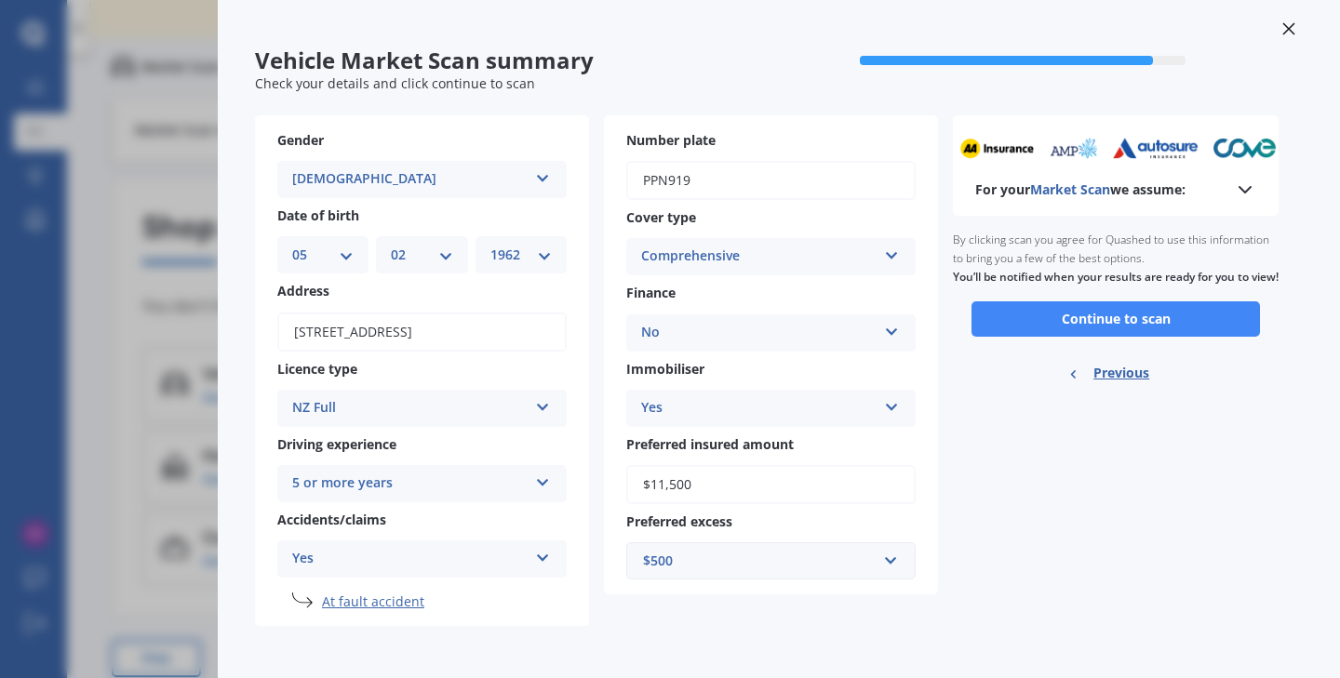
scroll to position [16, 0]
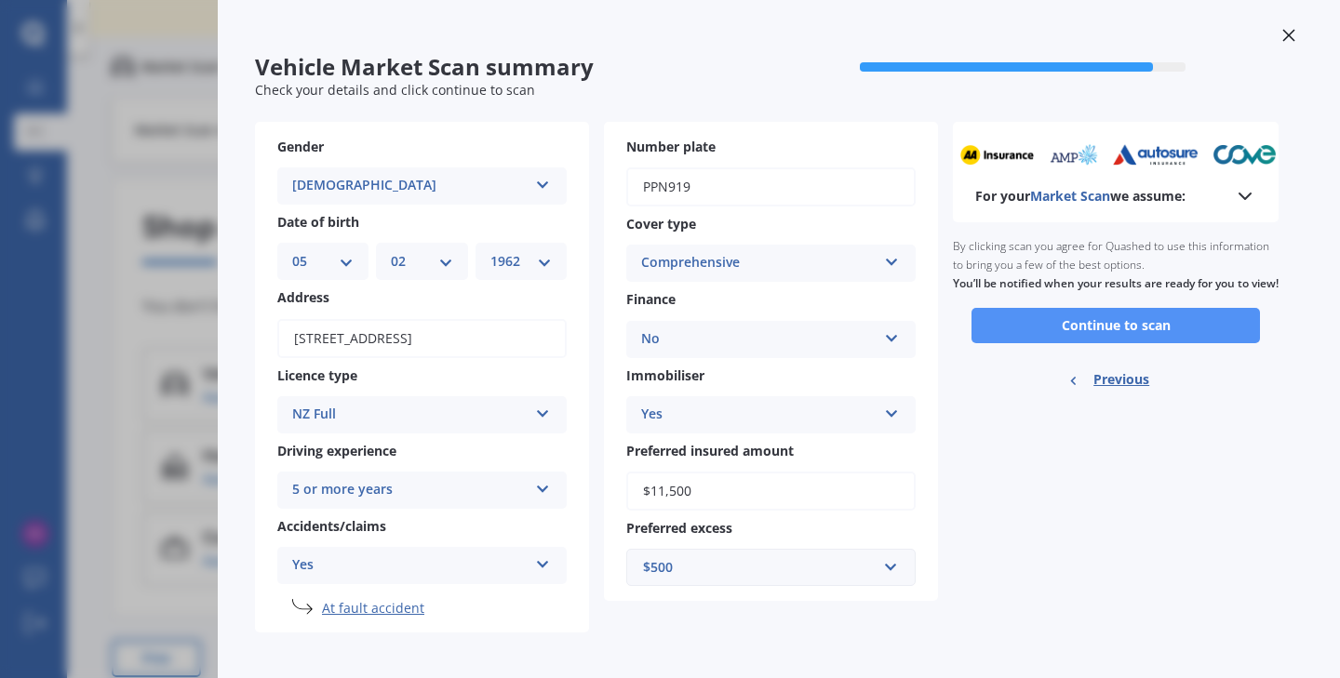
click at [1110, 343] on button "Continue to scan" at bounding box center [1115, 325] width 288 height 35
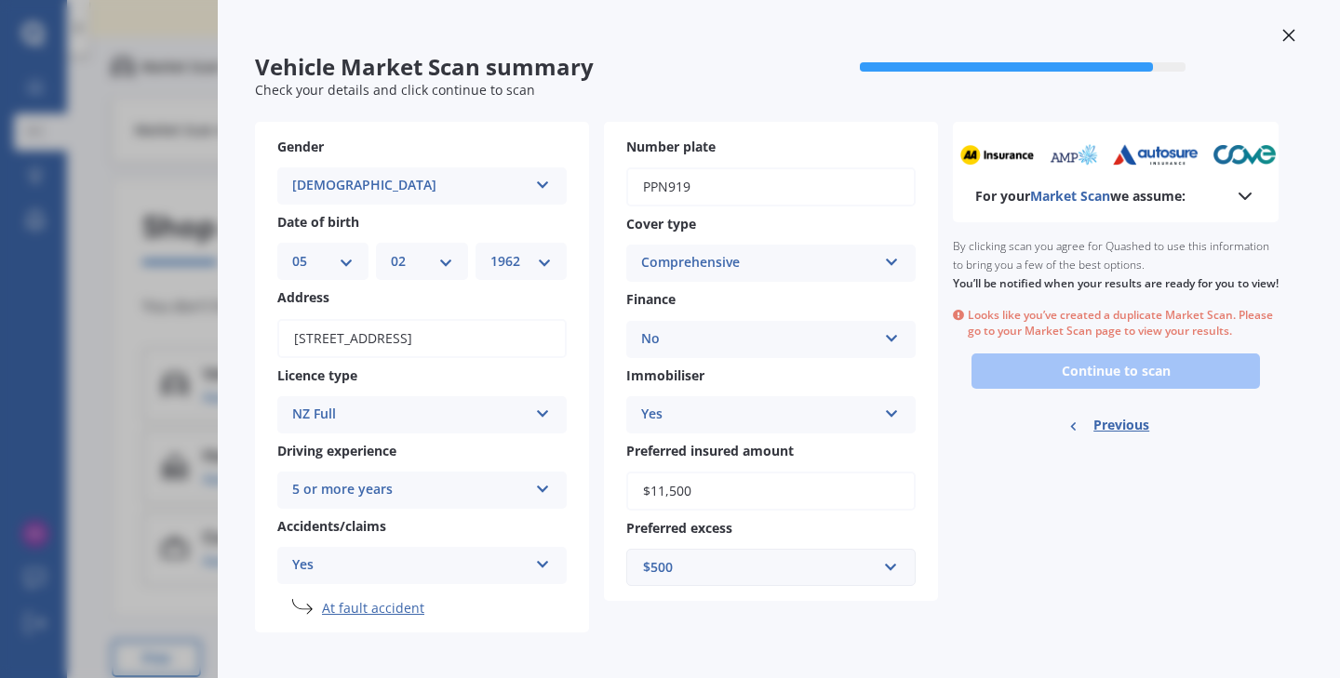
click at [1027, 340] on div "Looks like you’ve created a duplicate Market Scan. Please go to your Market Sca…" at bounding box center [1116, 324] width 326 height 32
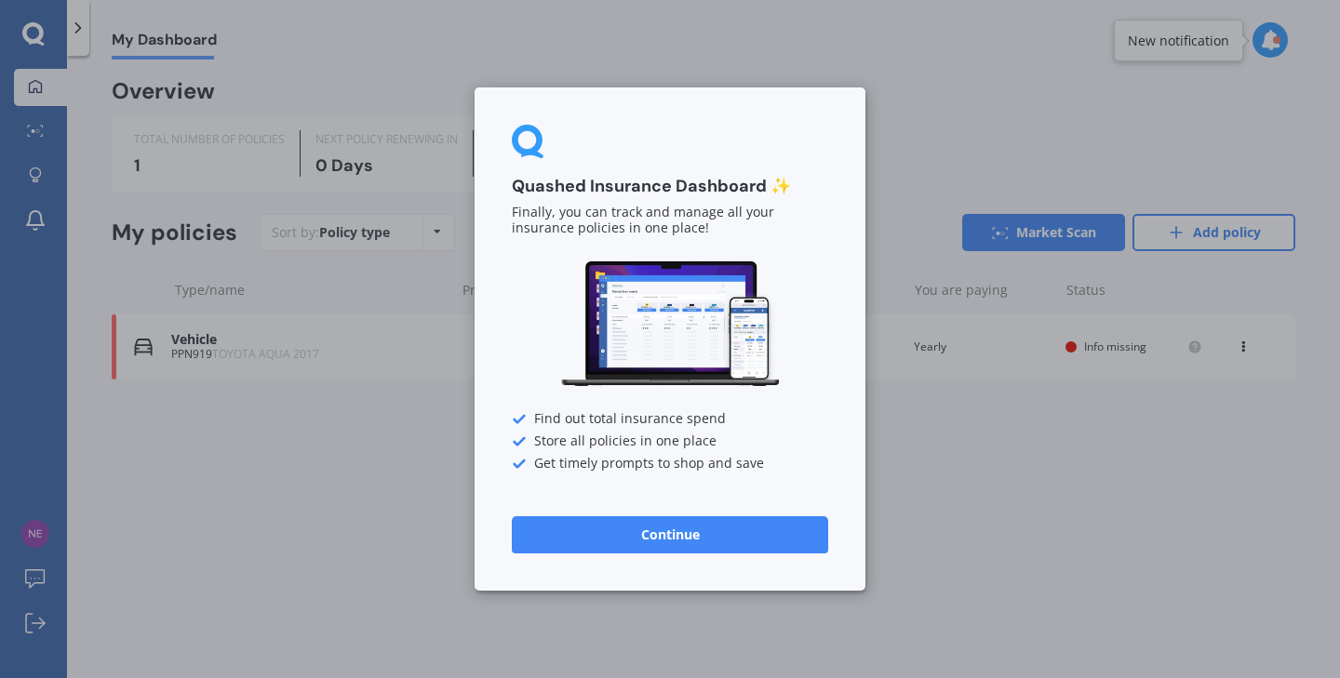
click at [735, 529] on button "Continue" at bounding box center [670, 534] width 316 height 37
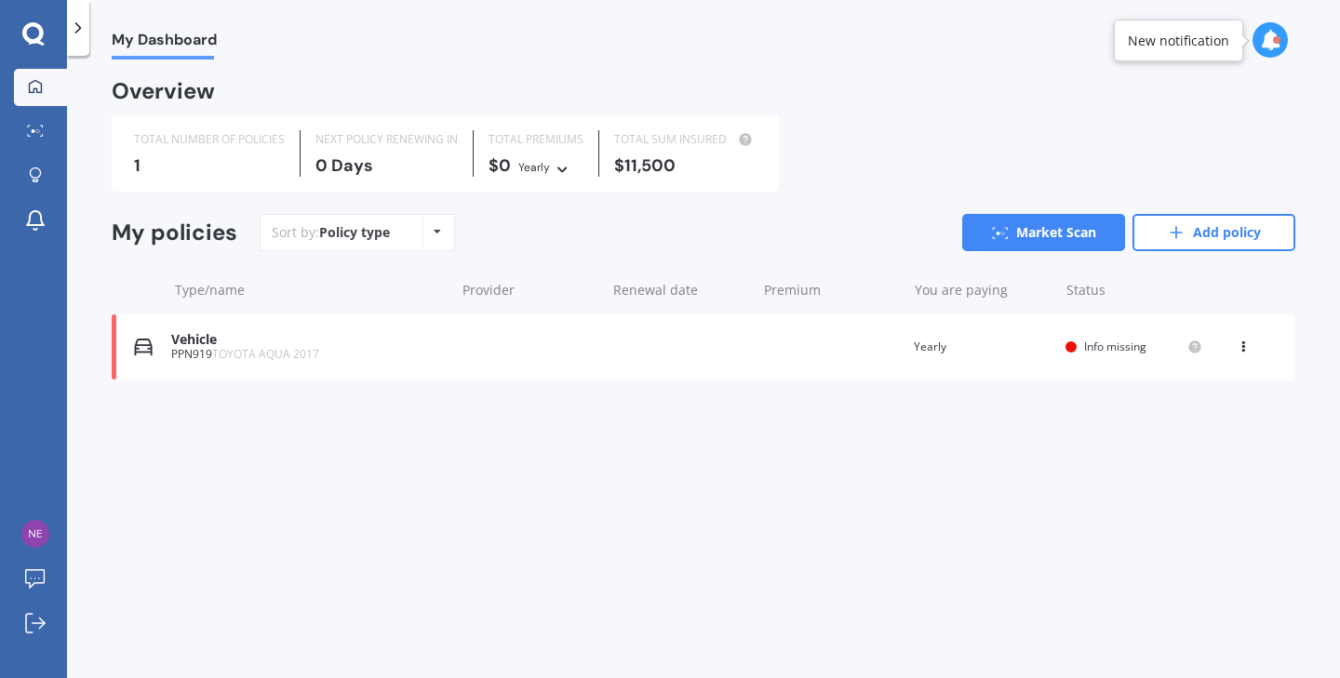
click at [193, 342] on div "Vehicle" at bounding box center [308, 340] width 274 height 16
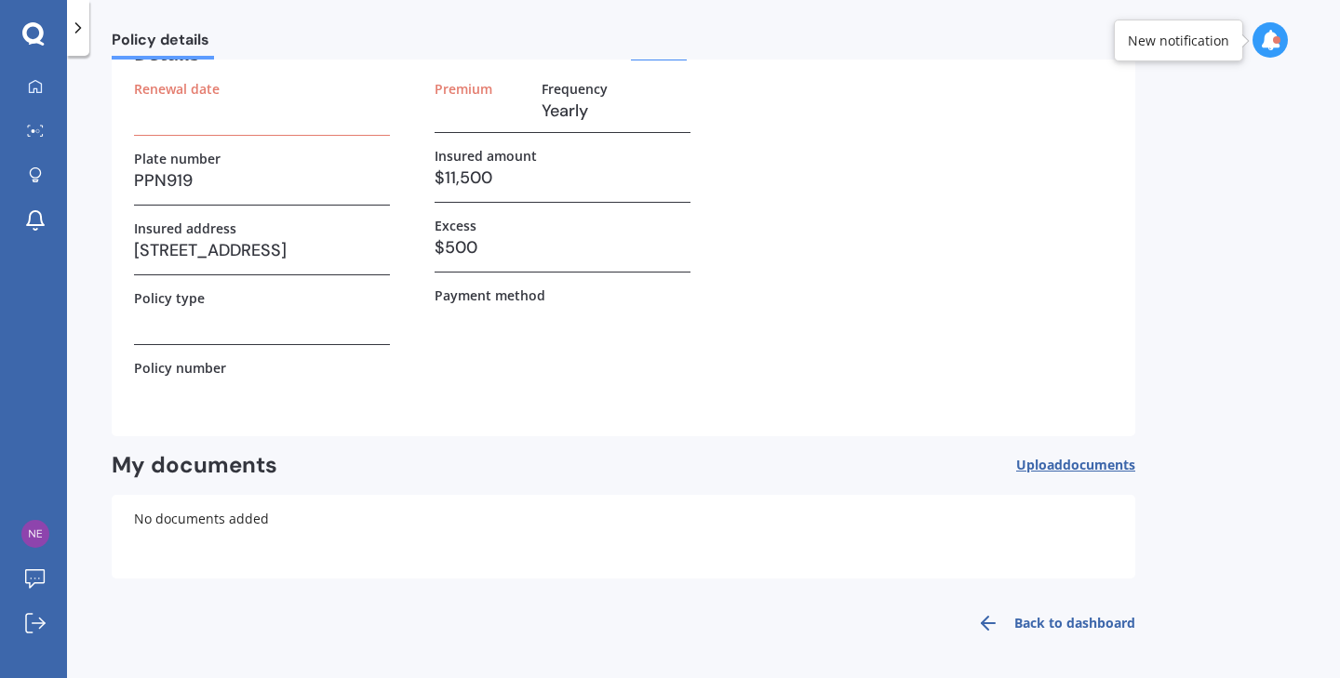
scroll to position [104, 0]
click at [1051, 622] on link "Back to dashboard" at bounding box center [1050, 624] width 169 height 45
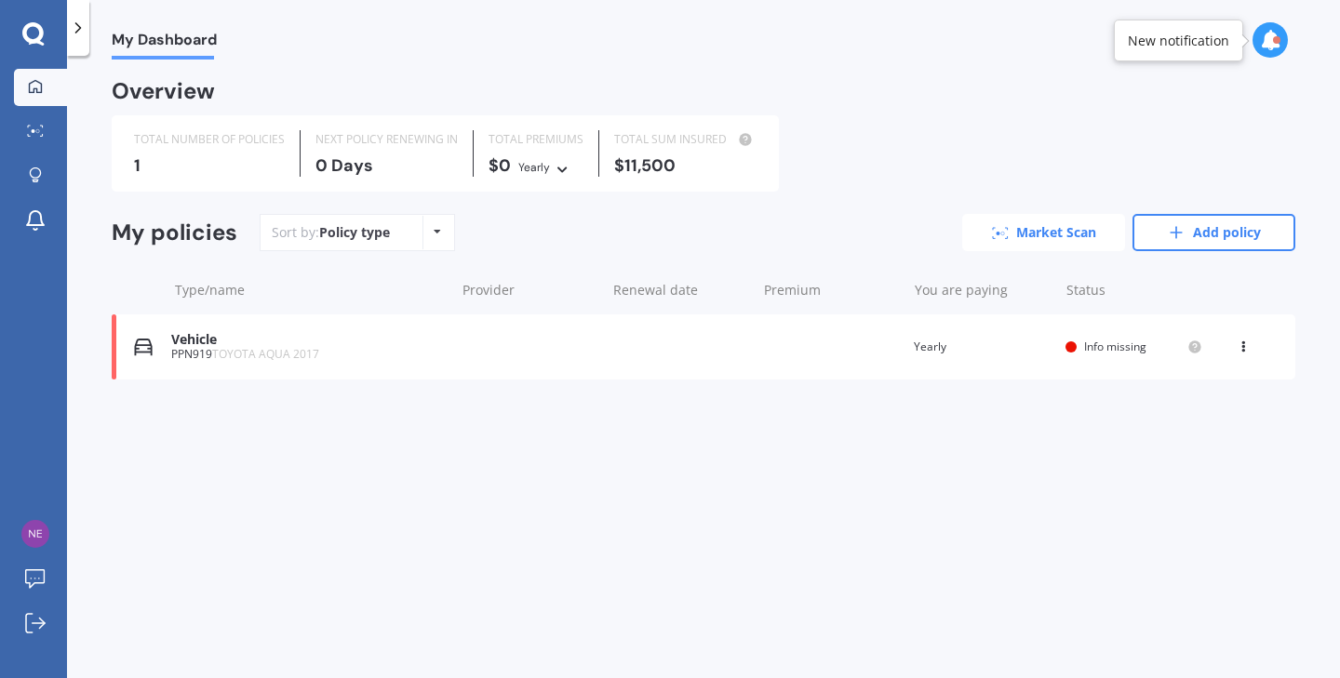
click at [1050, 238] on link "Market Scan" at bounding box center [1043, 232] width 163 height 37
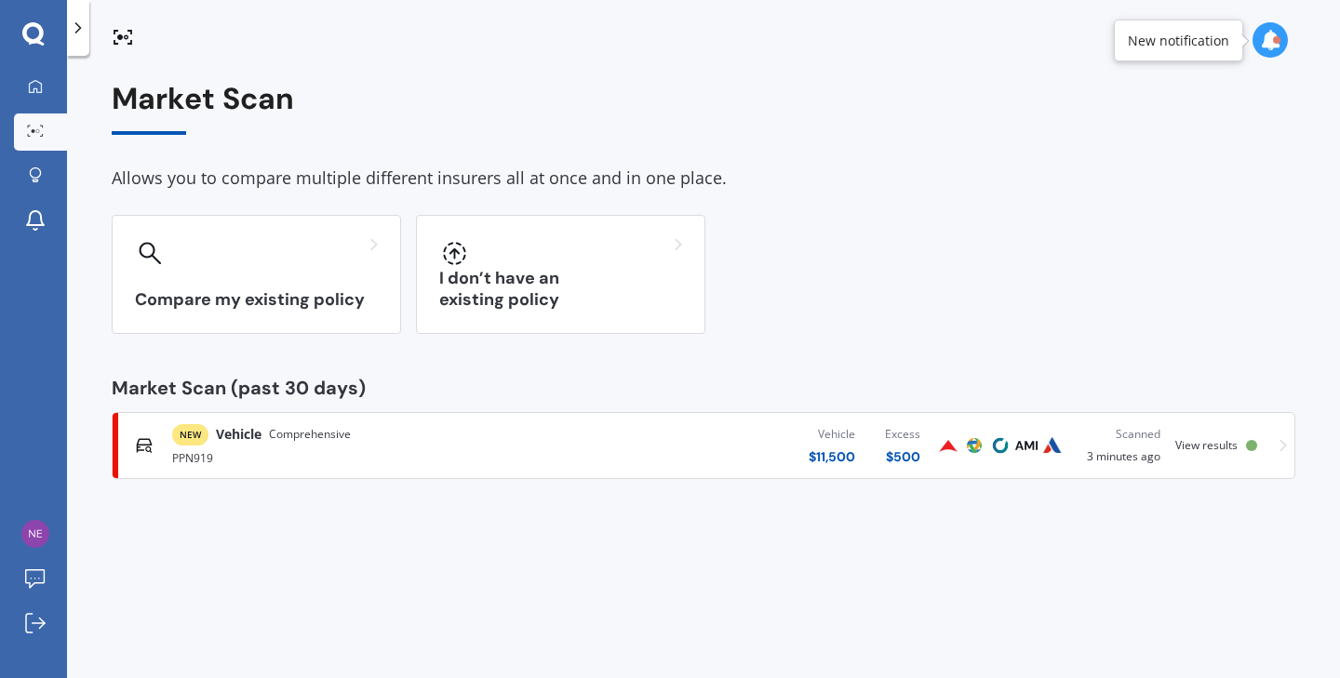
click at [948, 441] on img at bounding box center [948, 446] width 22 height 22
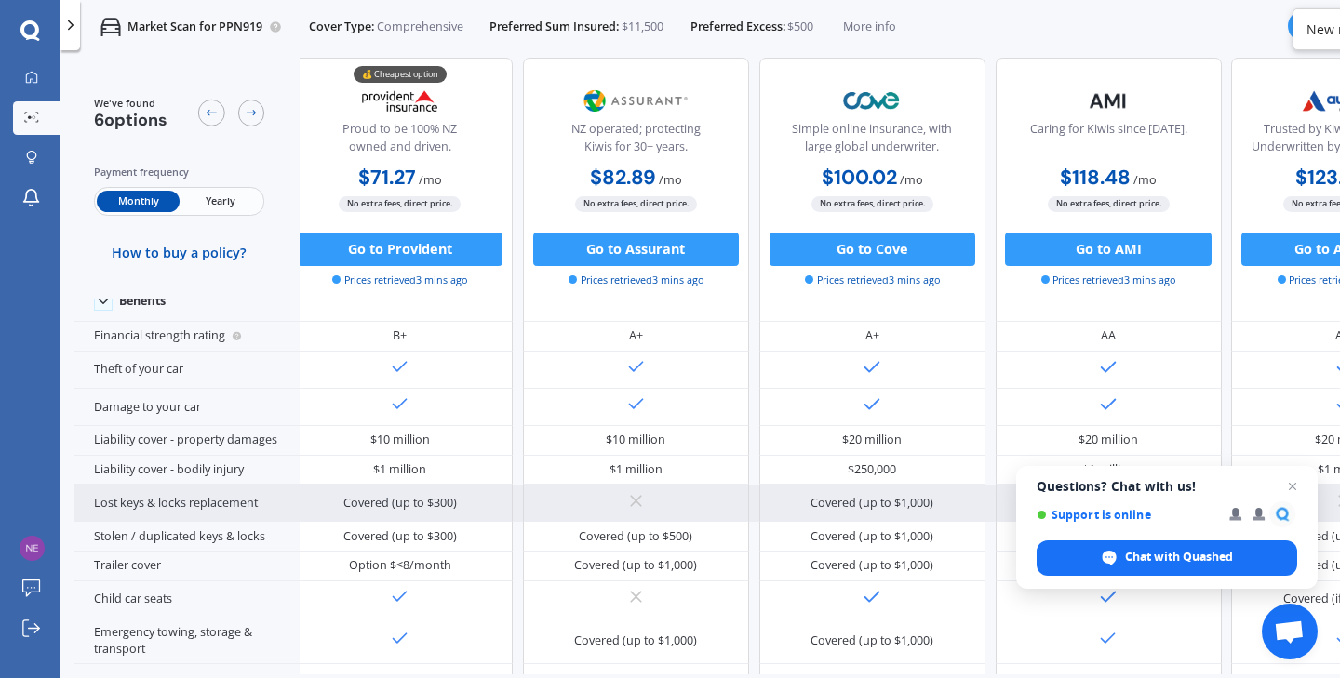
scroll to position [187, 15]
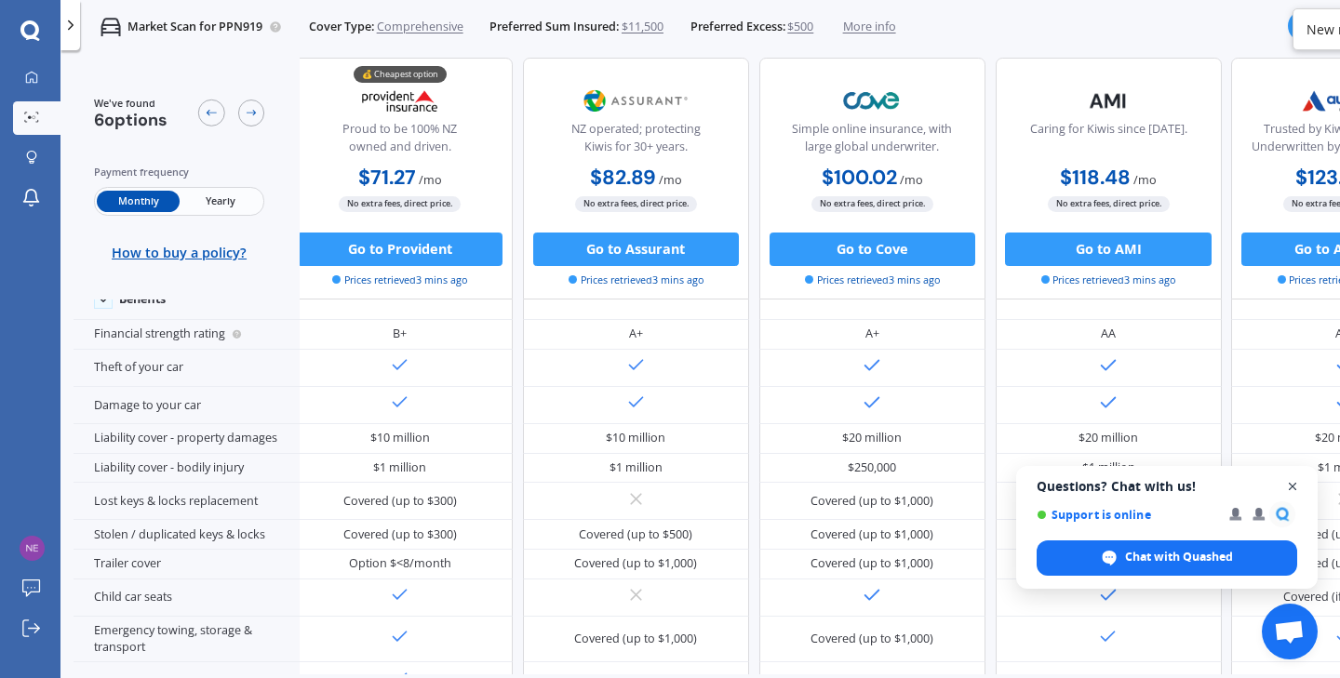
click at [1295, 482] on span "Close chat" at bounding box center [1292, 486] width 23 height 23
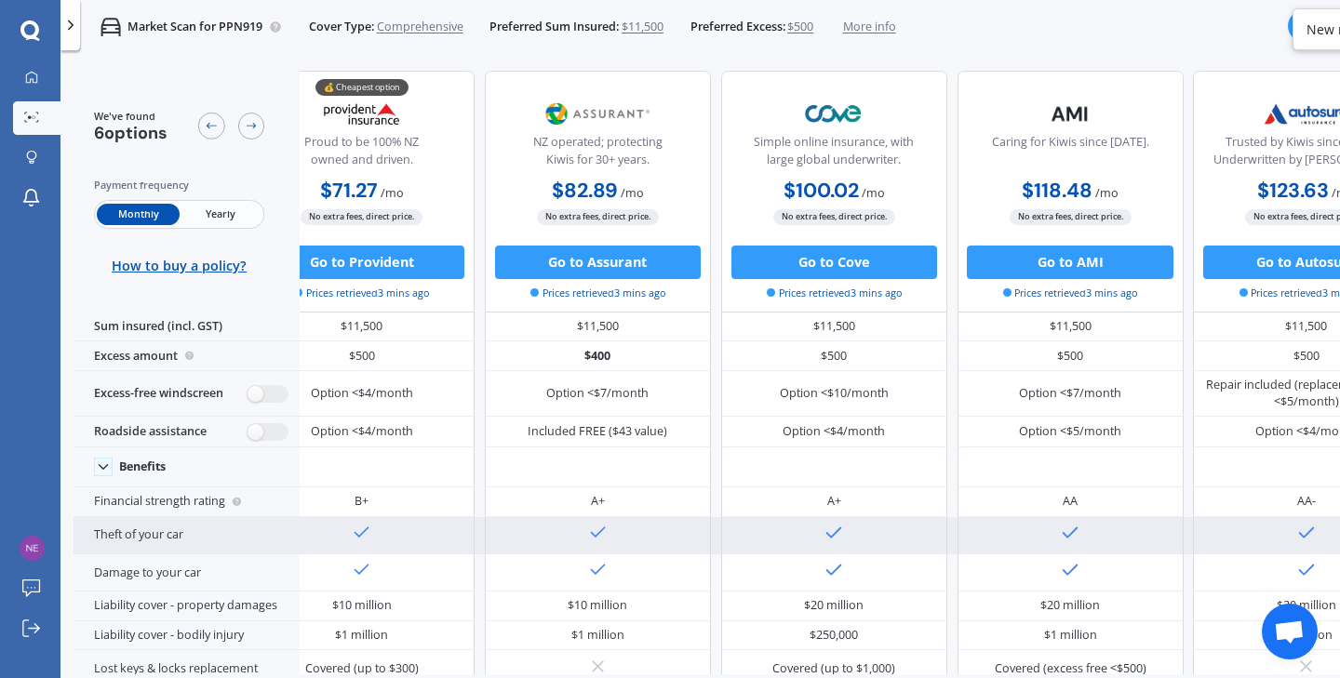
scroll to position [0, 54]
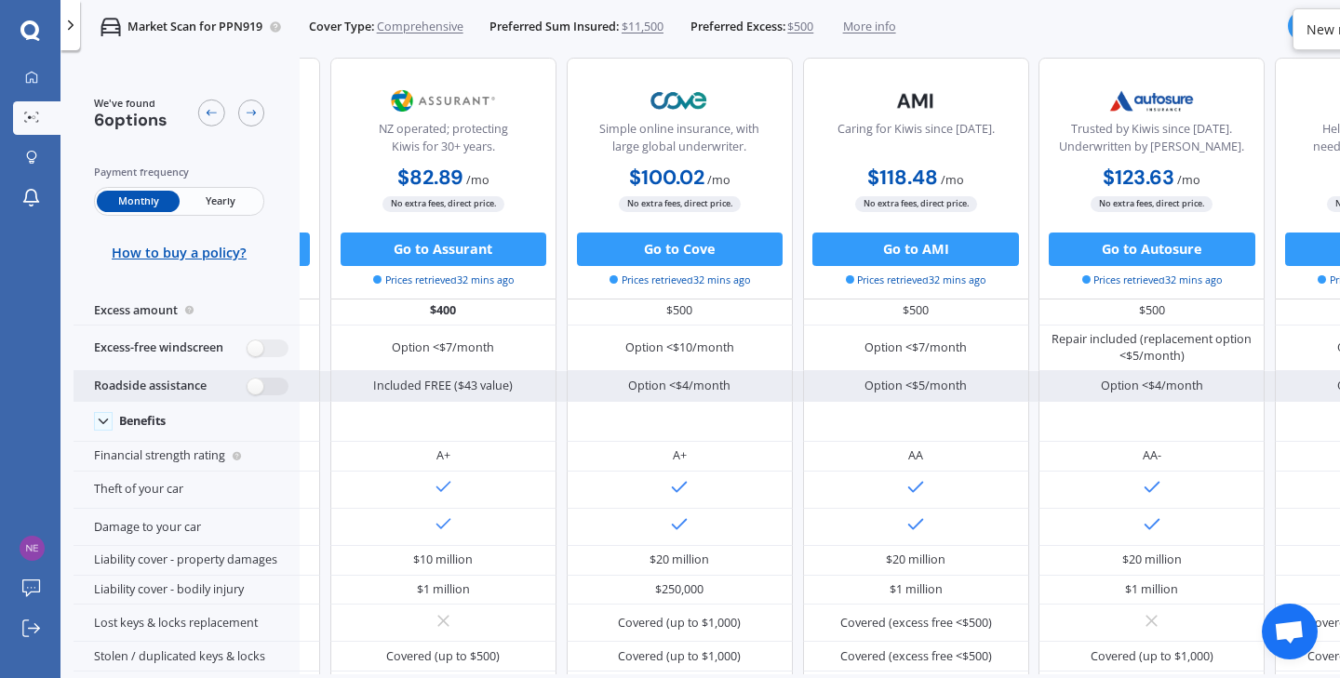
scroll to position [65, 229]
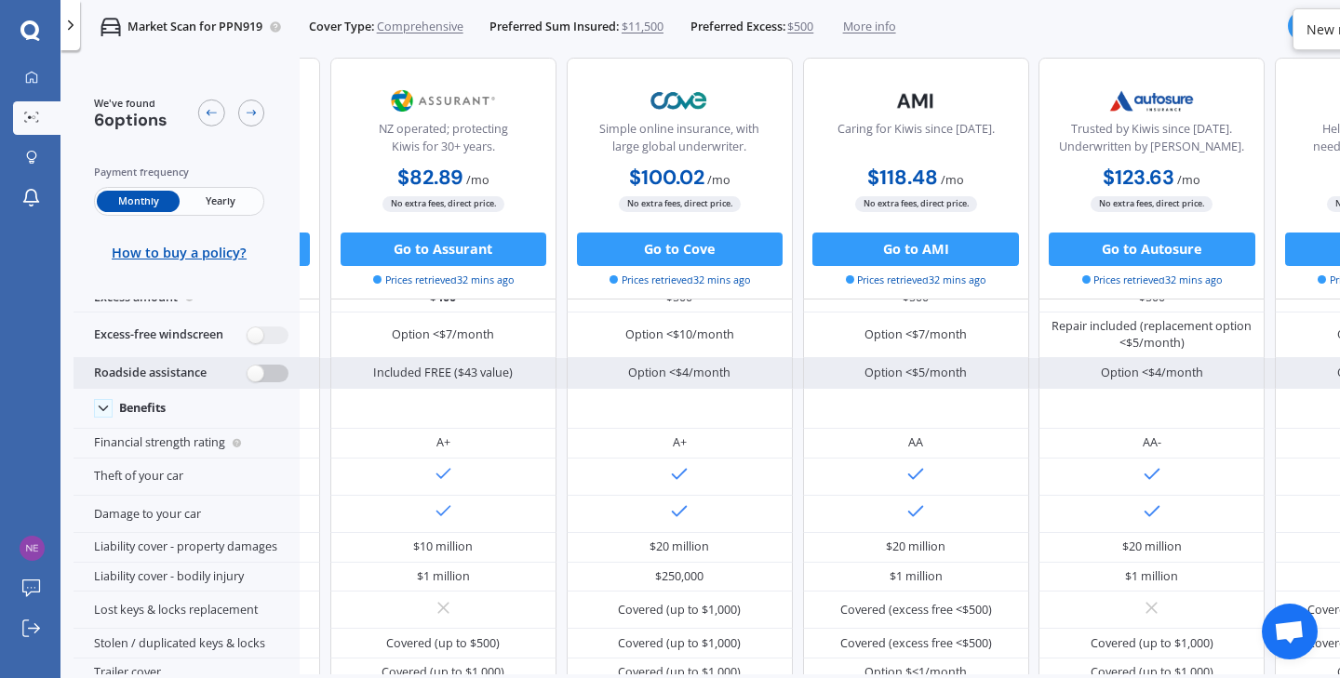
click at [259, 379] on label at bounding box center [268, 374] width 41 height 18
radio input "true"
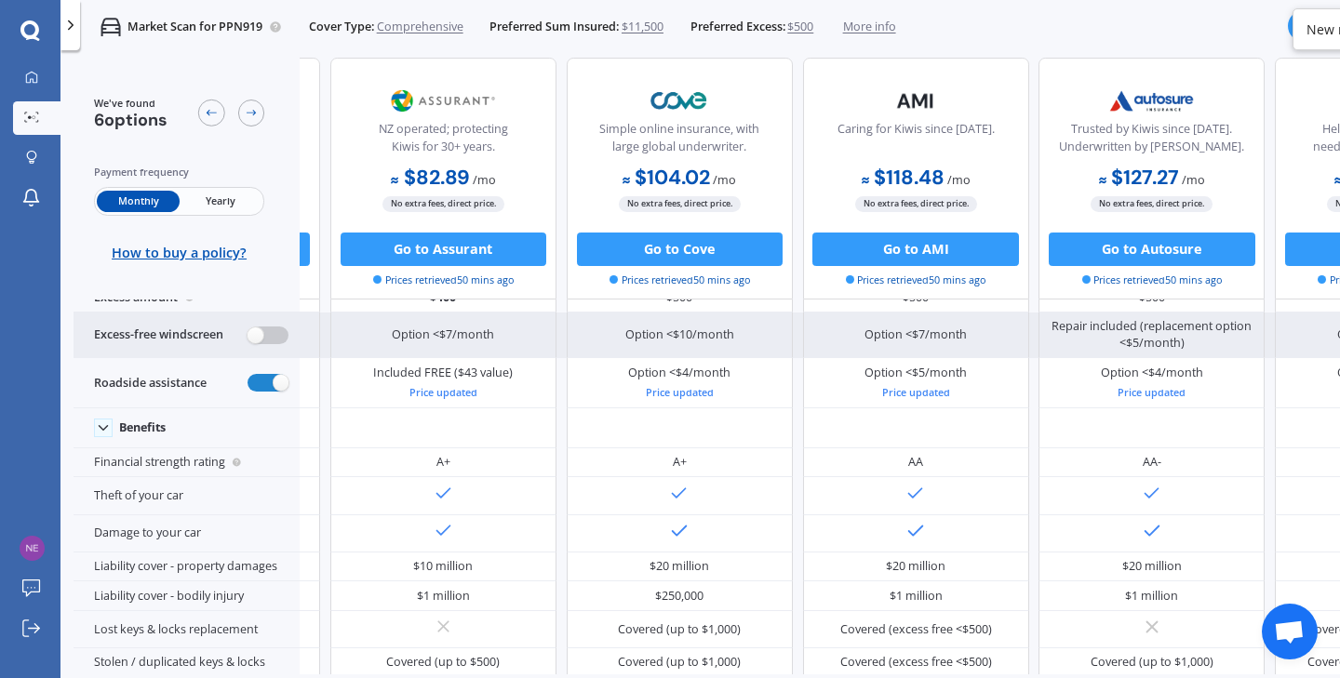
click at [261, 343] on label at bounding box center [268, 336] width 41 height 18
radio input "true"
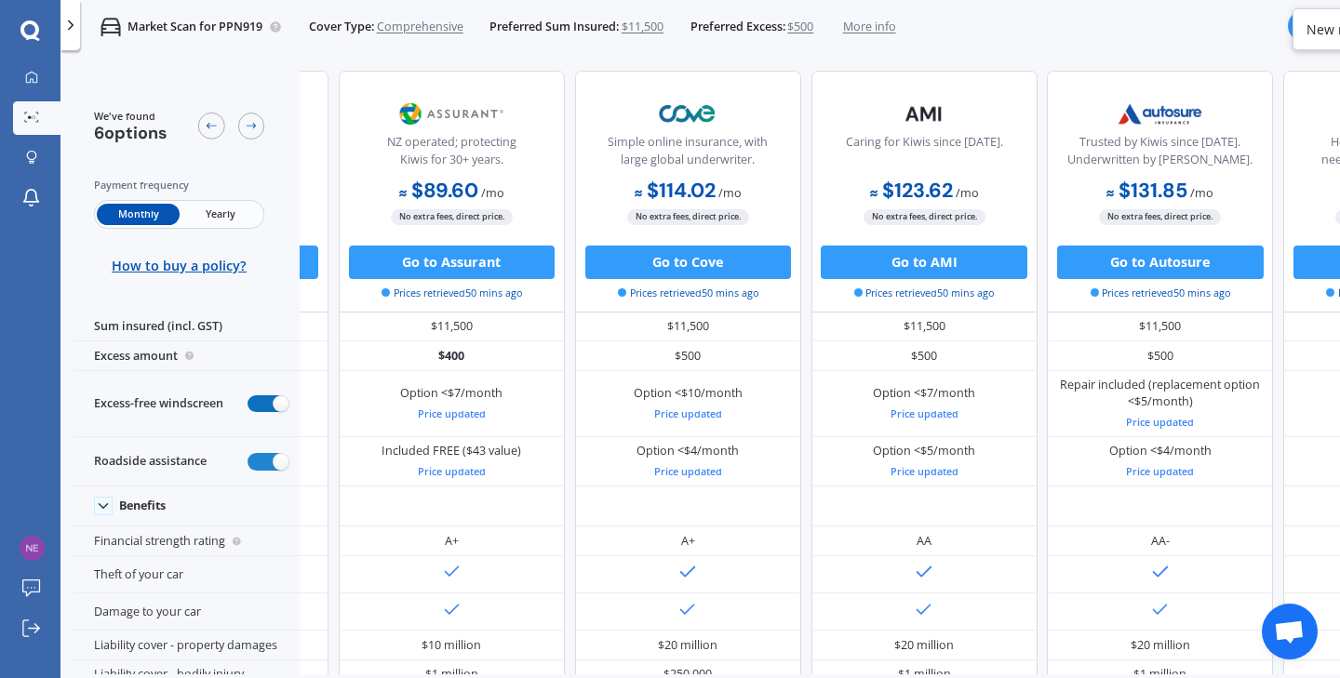
scroll to position [0, 220]
